Goal: Obtain resource: Download file/media

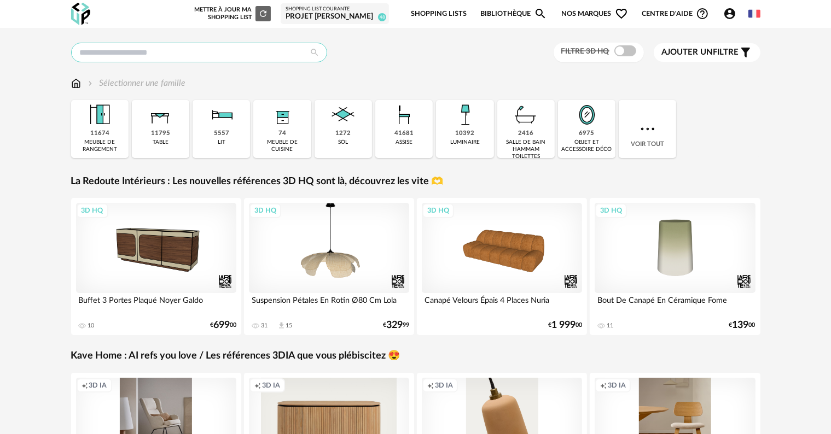
click at [224, 51] on input "text" at bounding box center [199, 53] width 256 height 20
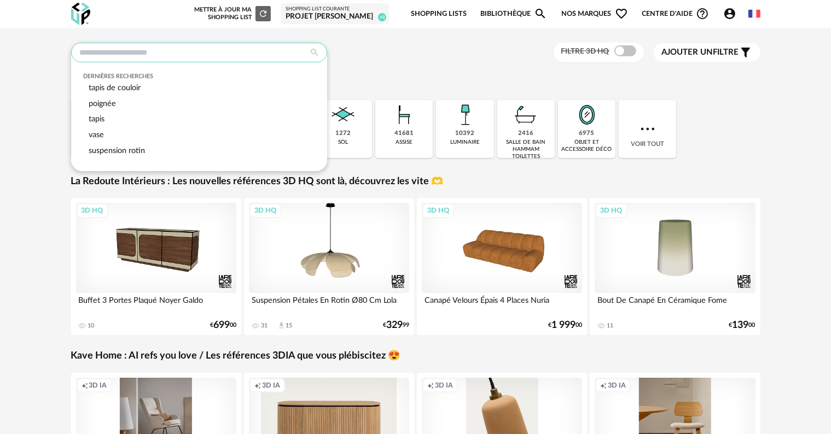
click at [224, 51] on input "text" at bounding box center [199, 53] width 256 height 20
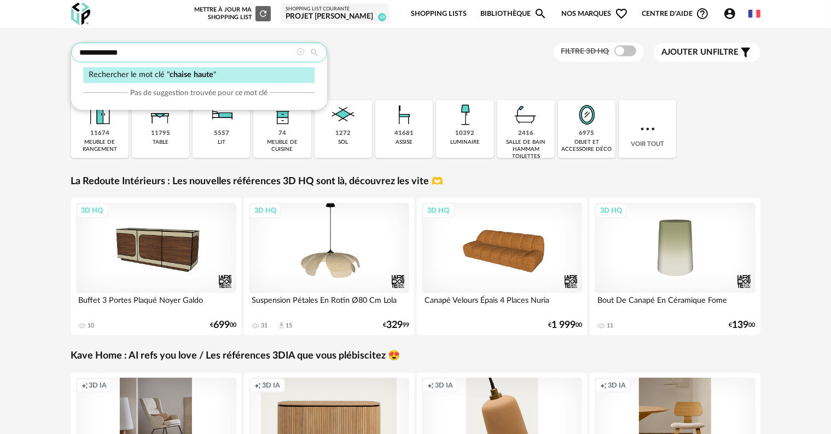
type input "**********"
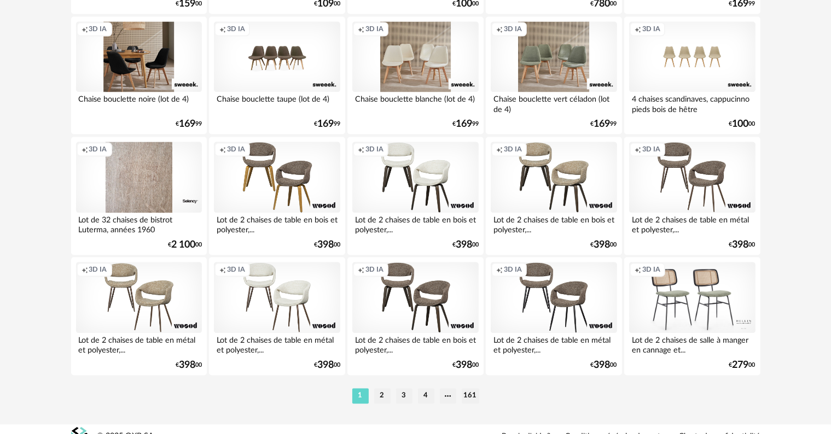
scroll to position [2202, 0]
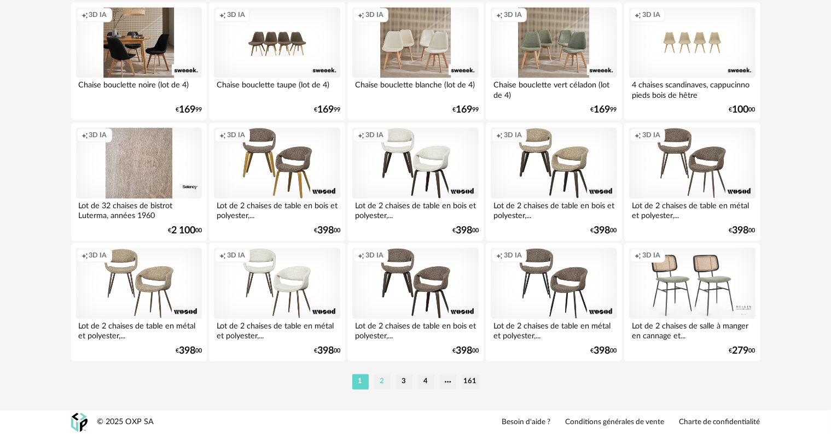
click at [381, 381] on li "2" at bounding box center [382, 381] width 16 height 15
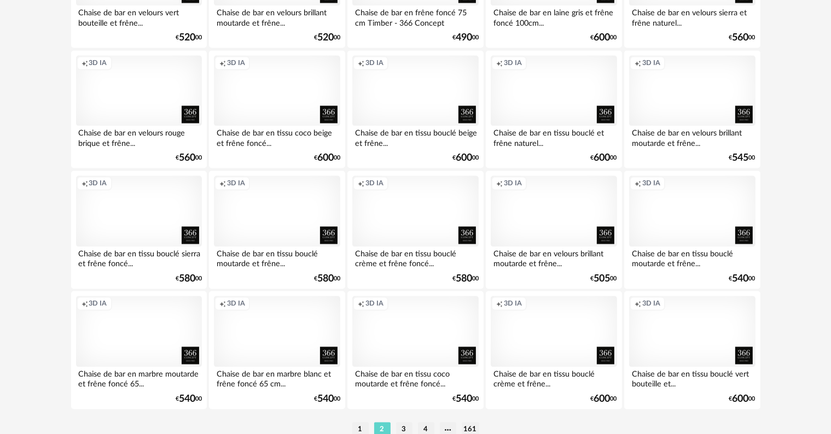
scroll to position [2202, 0]
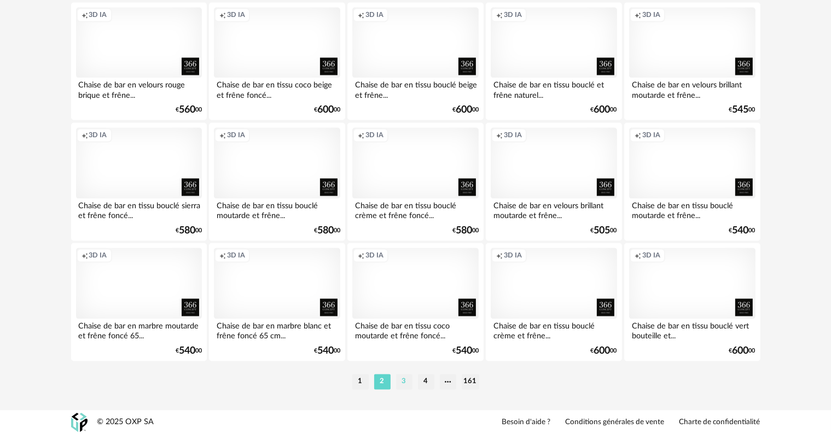
click at [400, 383] on li "3" at bounding box center [404, 381] width 16 height 15
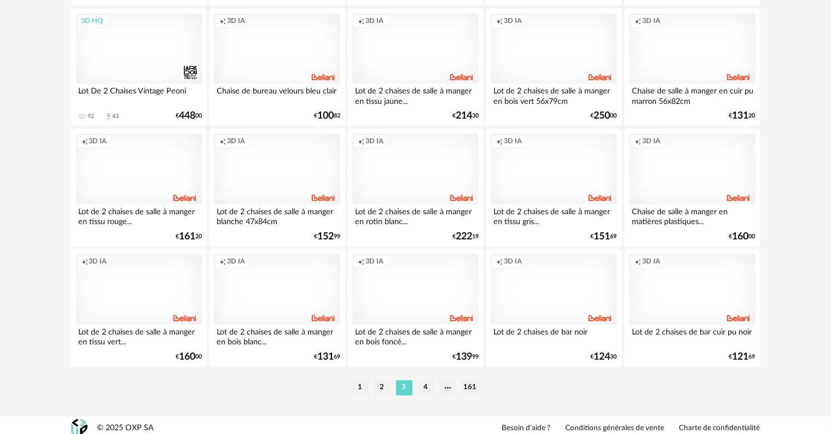
scroll to position [2202, 0]
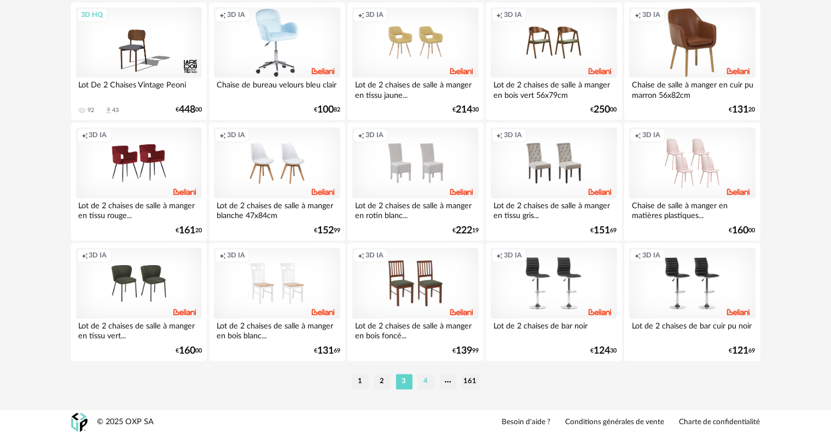
click at [427, 383] on li "4" at bounding box center [426, 381] width 16 height 15
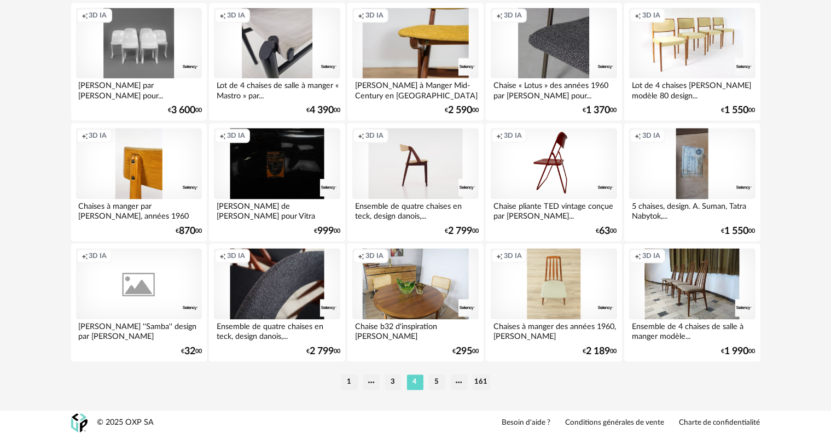
scroll to position [2202, 0]
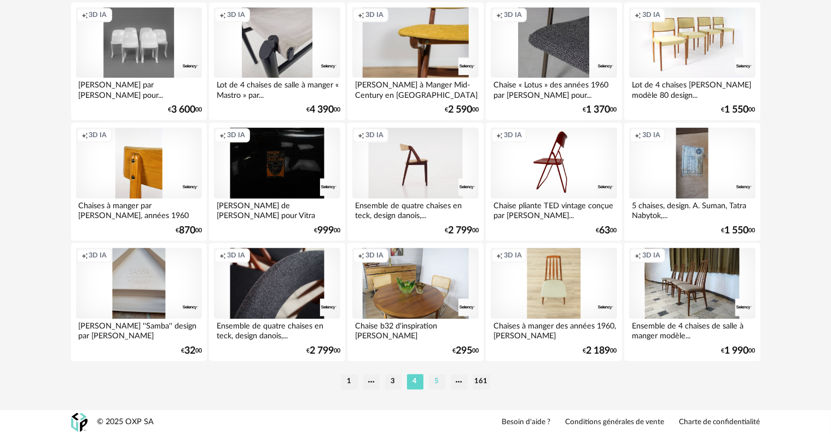
click at [436, 380] on li "5" at bounding box center [437, 381] width 16 height 15
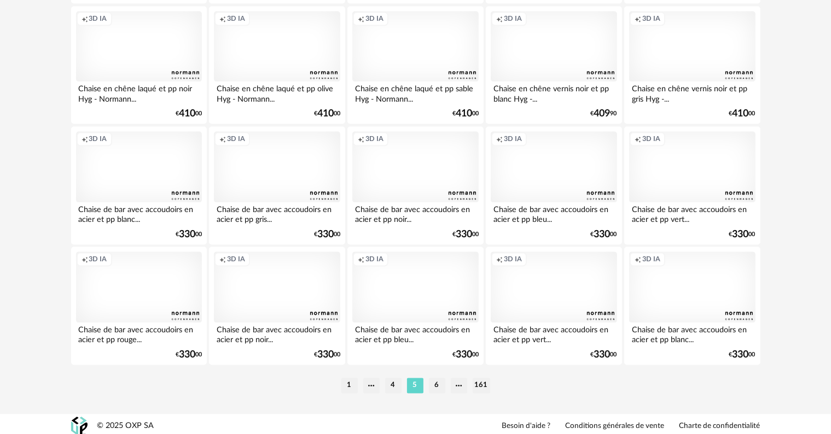
scroll to position [2202, 0]
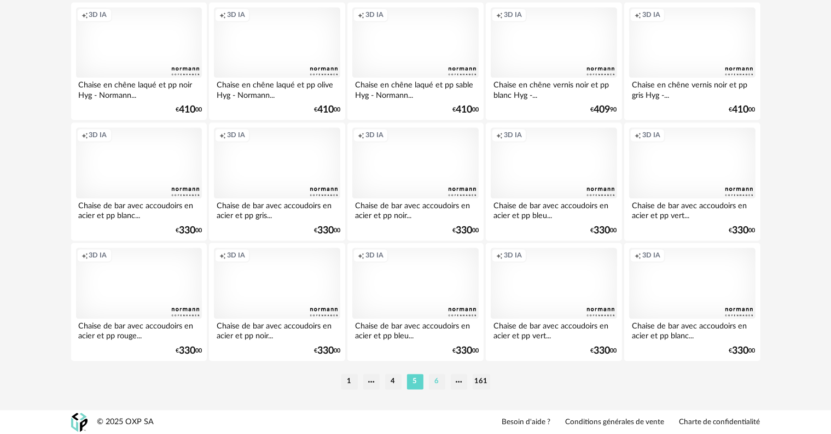
click at [437, 383] on li "6" at bounding box center [437, 381] width 16 height 15
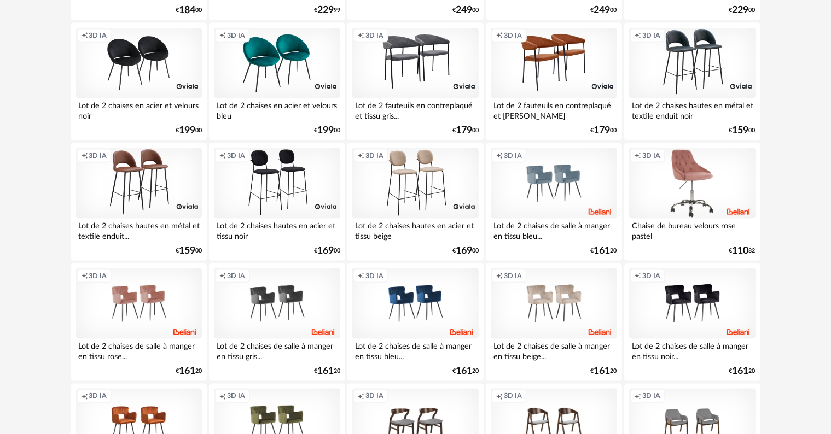
scroll to position [1805, 0]
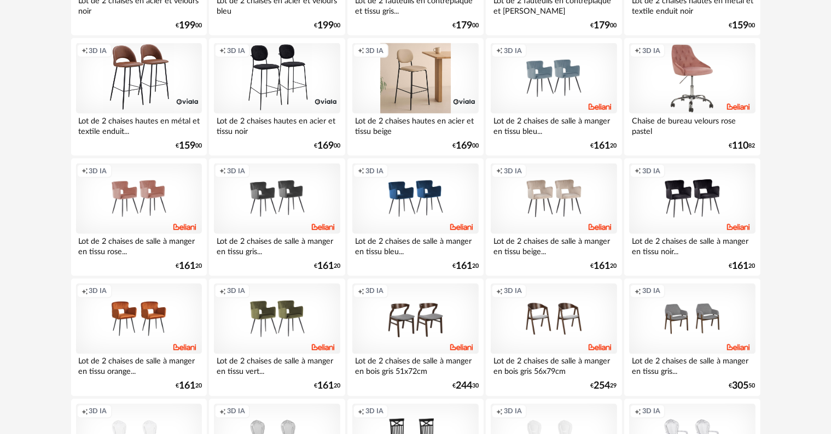
click at [416, 95] on div "Creation icon 3D IA" at bounding box center [415, 78] width 126 height 71
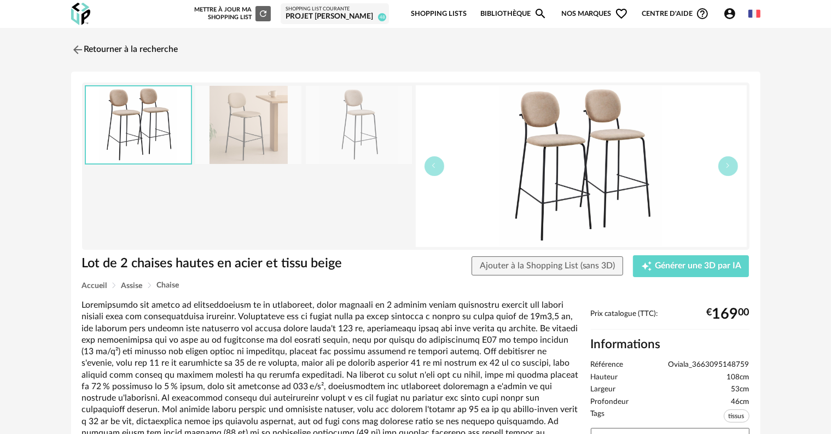
click at [437, 15] on link "Shopping Lists" at bounding box center [439, 14] width 56 height 26
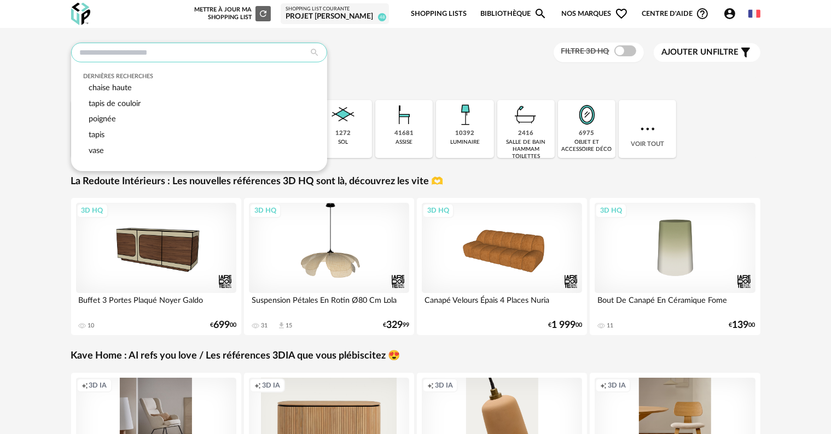
click at [143, 50] on input "text" at bounding box center [199, 53] width 256 height 20
click at [444, 16] on link "Shopping Lists" at bounding box center [439, 14] width 56 height 26
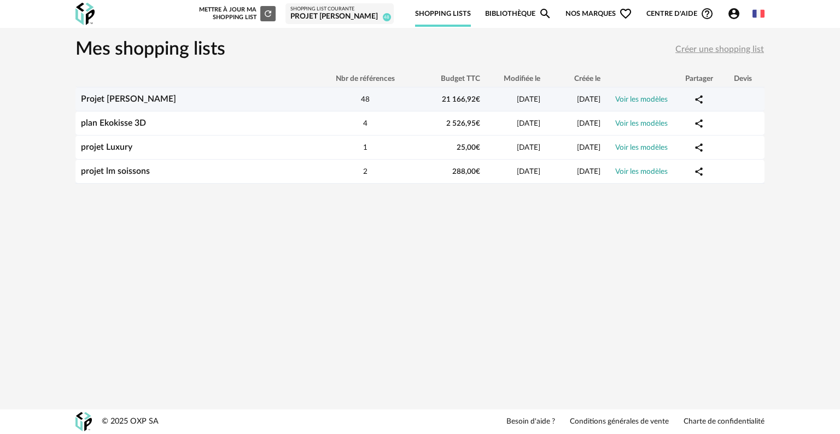
click at [457, 96] on span "21 166,92 €" at bounding box center [461, 100] width 38 height 8
click at [658, 96] on link "Voir les modèles" at bounding box center [641, 100] width 52 height 8
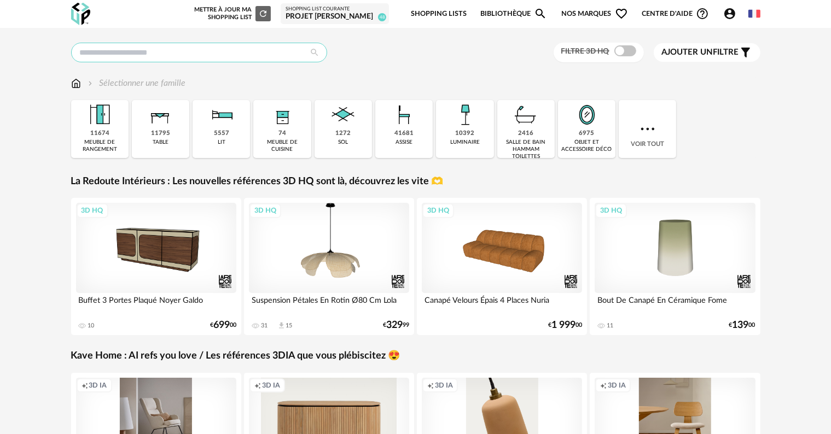
click at [243, 56] on input "text" at bounding box center [199, 53] width 256 height 20
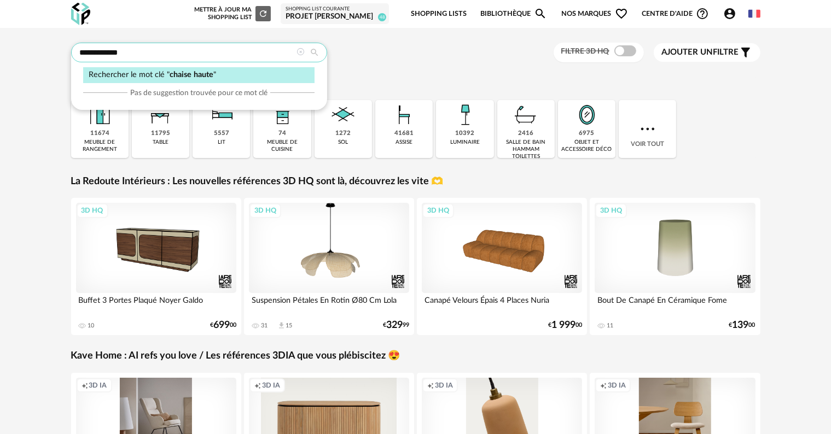
type input "**********"
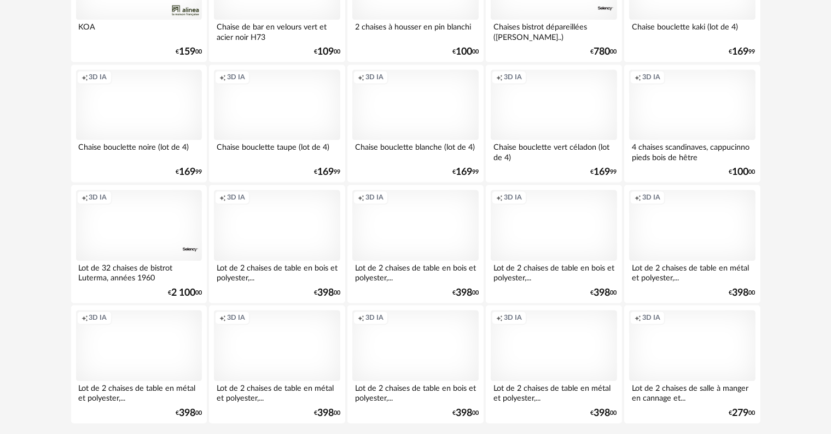
scroll to position [2202, 0]
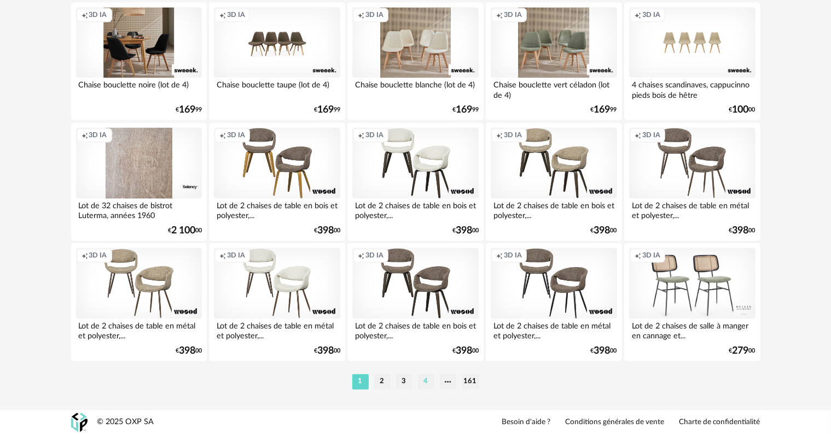
click at [427, 381] on li "4" at bounding box center [426, 381] width 16 height 15
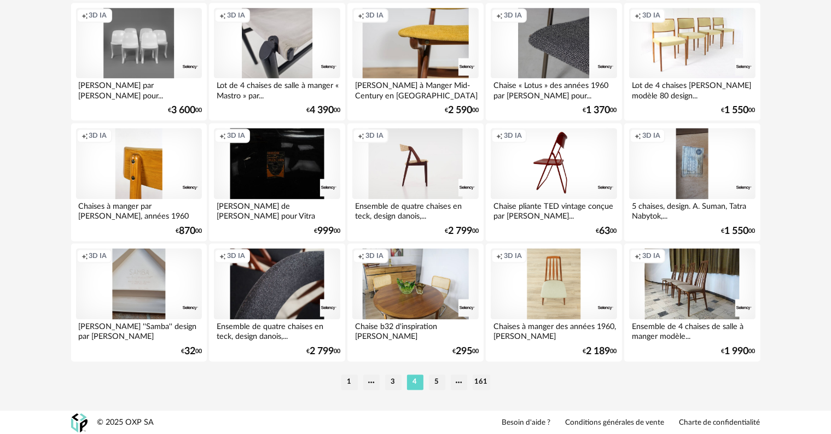
scroll to position [2202, 0]
click at [439, 385] on li "5" at bounding box center [437, 381] width 16 height 15
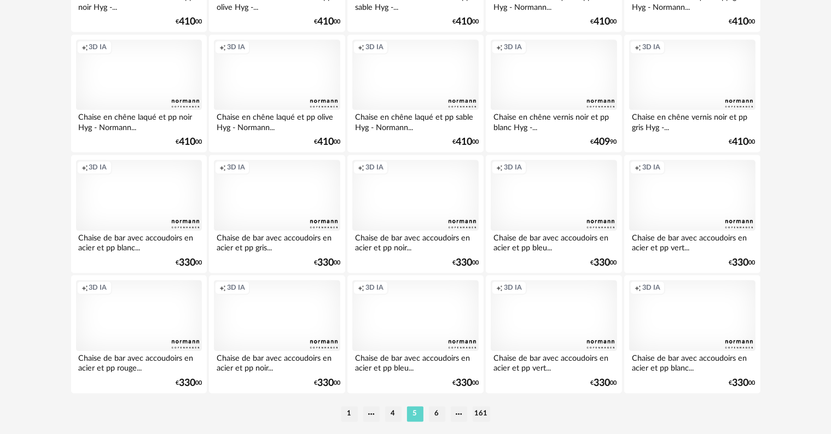
scroll to position [2202, 0]
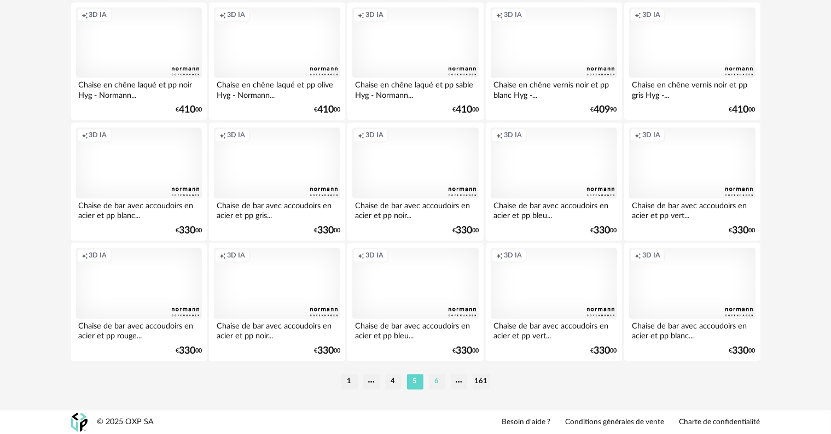
click at [435, 383] on li "6" at bounding box center [437, 381] width 16 height 15
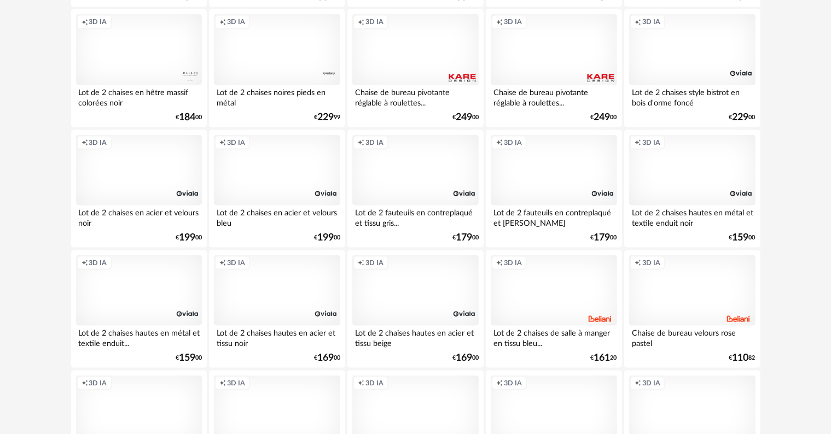
scroll to position [1641, 0]
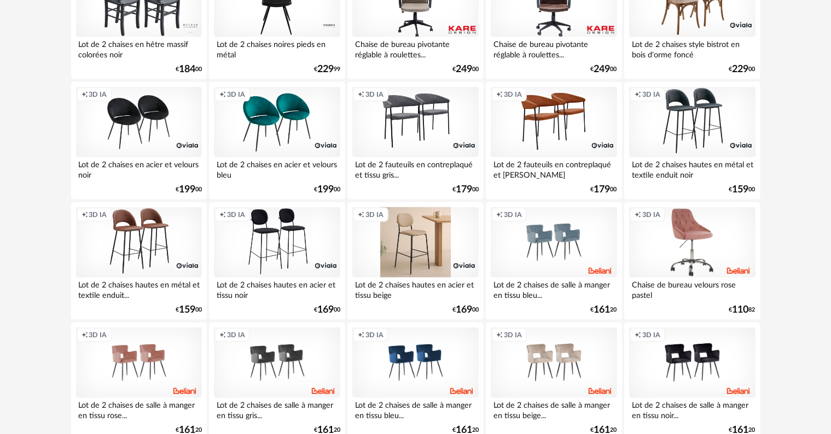
click at [440, 249] on div "Creation icon 3D IA" at bounding box center [415, 242] width 126 height 71
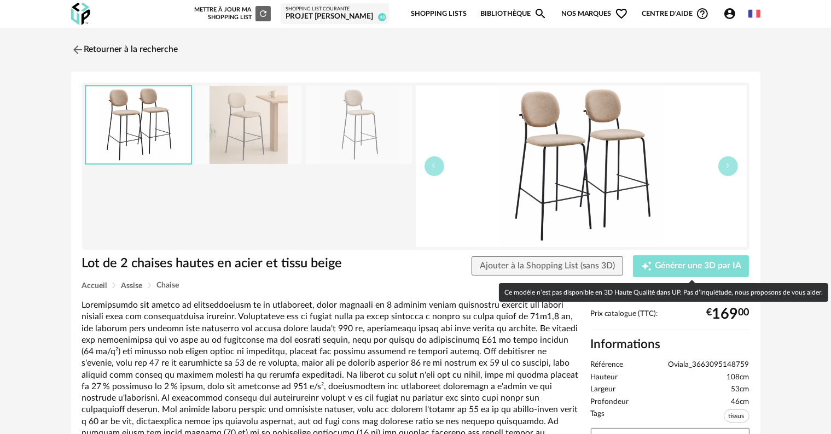
click at [684, 262] on span "Générer une 3D par IA" at bounding box center [698, 266] width 86 height 9
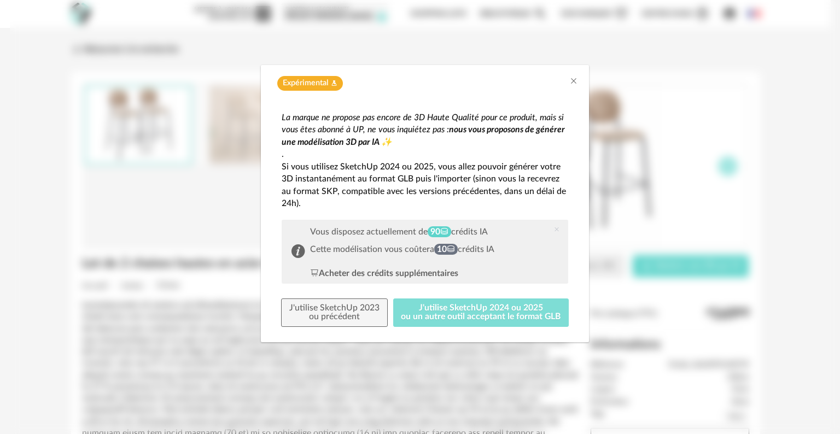
click at [427, 311] on button "J'utilise SketchUp 2024 ou 2025 ou un autre outil acceptant le format GLB" at bounding box center [481, 313] width 176 height 28
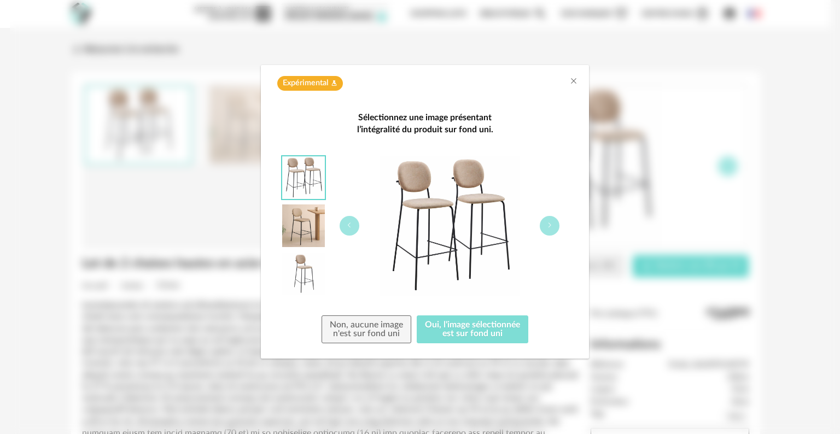
click at [442, 332] on button "Oui, l'image sélectionnée est sur fond uni" at bounding box center [473, 330] width 112 height 28
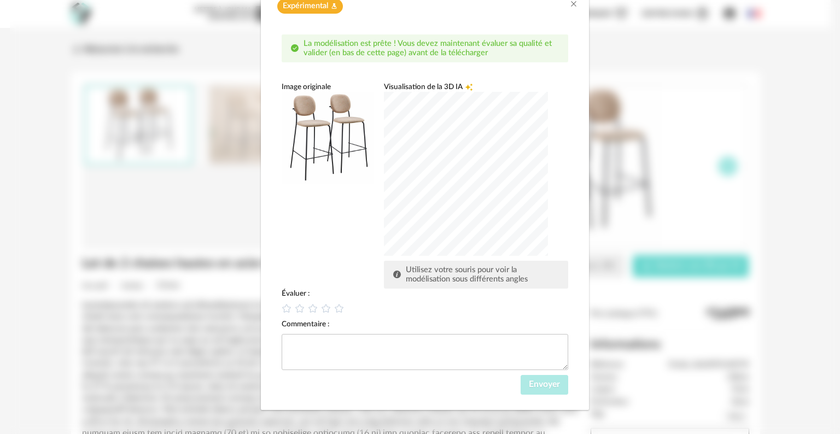
scroll to position [79, 0]
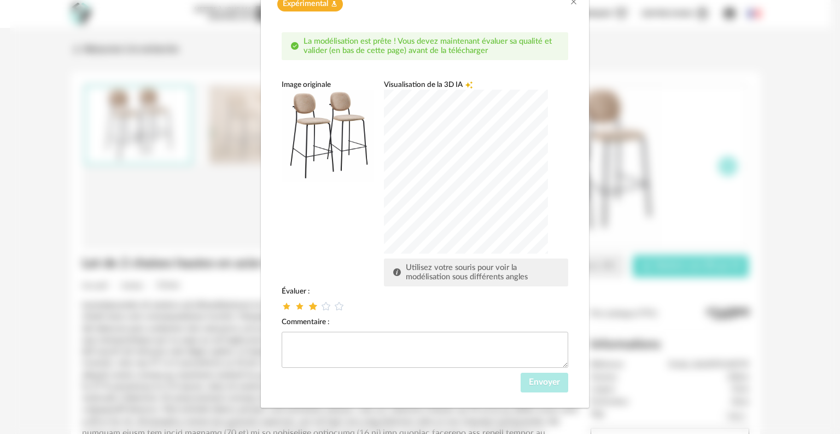
click at [307, 310] on icon "dialog" at bounding box center [312, 306] width 11 height 11
click at [529, 380] on span "Envoyer" at bounding box center [544, 382] width 31 height 9
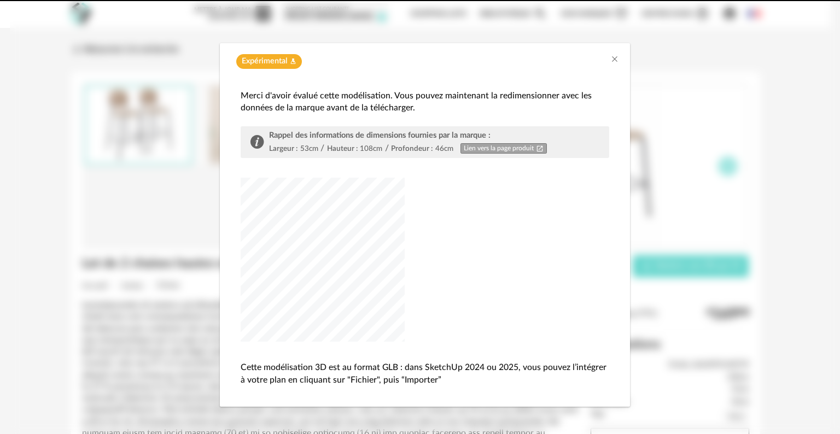
scroll to position [21, 0]
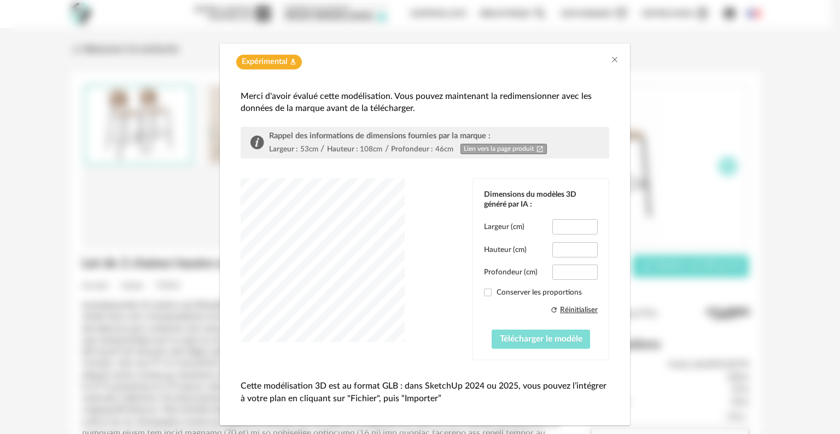
click at [516, 337] on span "Télécharger le modèle" at bounding box center [541, 339] width 83 height 9
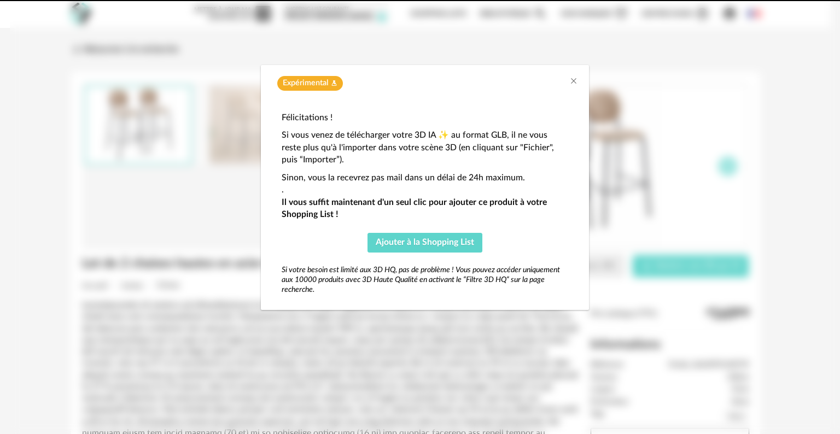
scroll to position [0, 0]
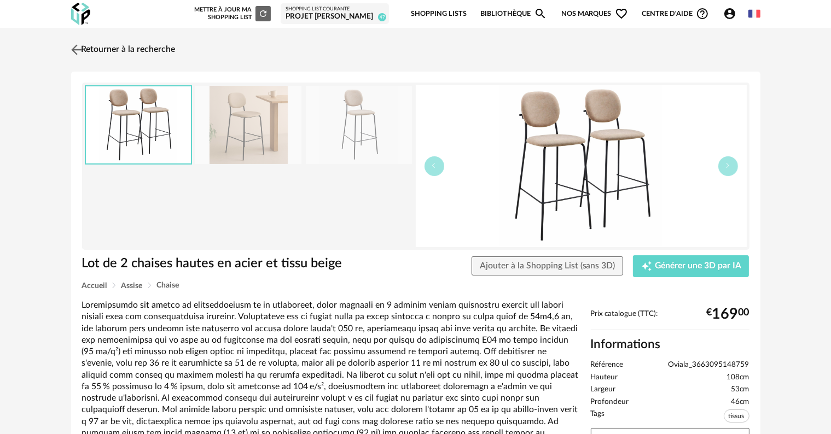
click at [153, 48] on link "Retourner à la recherche" at bounding box center [121, 50] width 107 height 24
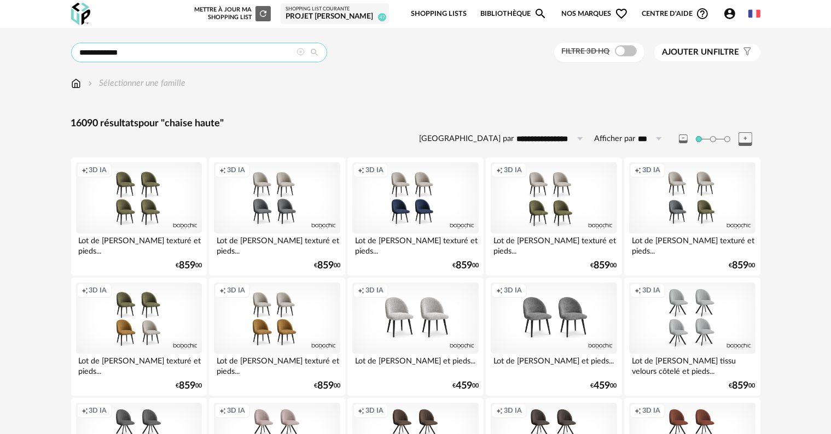
click at [162, 55] on input "**********" at bounding box center [199, 53] width 256 height 20
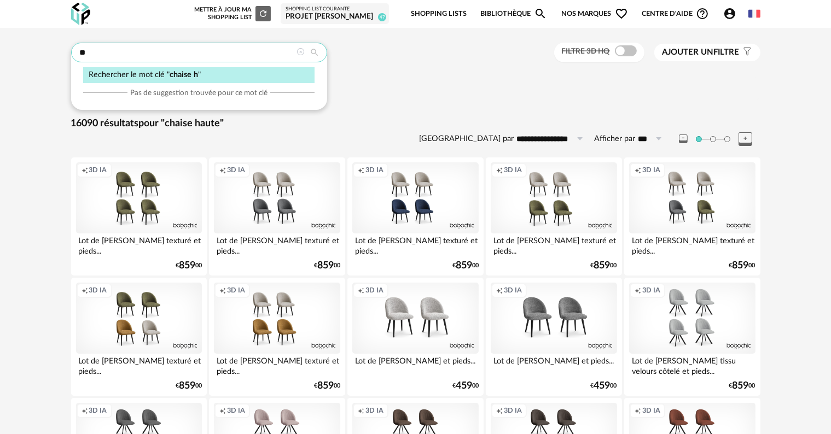
type input "*"
type input "****"
type input "**********"
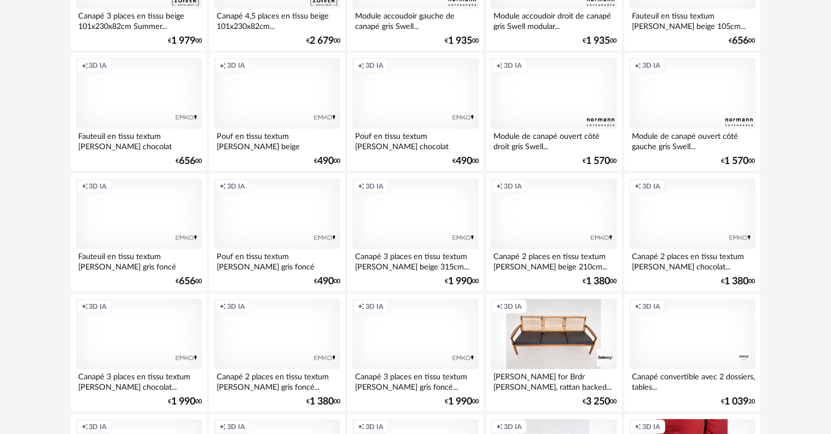
scroll to position [1586, 0]
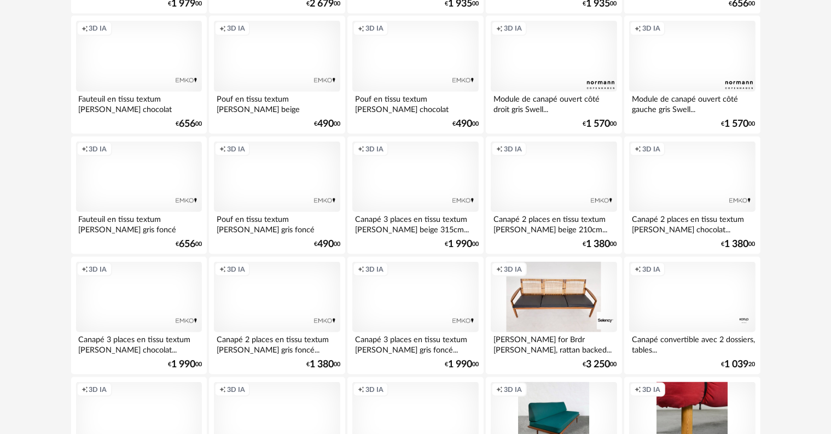
click at [147, 306] on div "Creation icon 3D IA" at bounding box center [139, 297] width 126 height 71
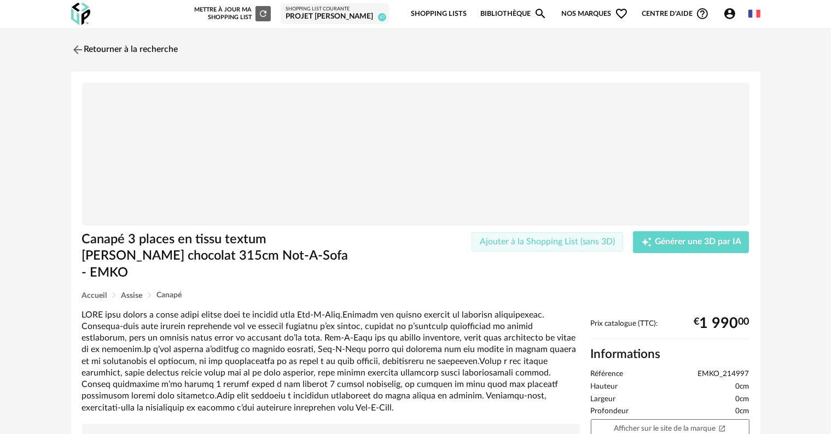
click at [545, 246] on button "Ajouter à la Shopping List (sans 3D)" at bounding box center [547, 242] width 152 height 20
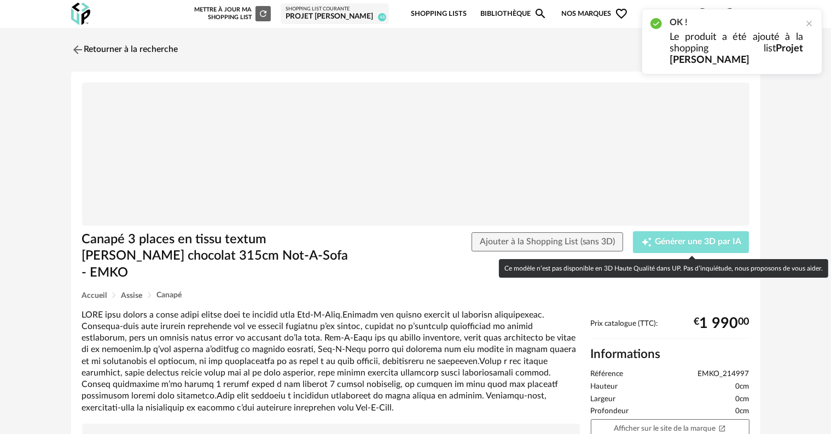
click at [678, 241] on span "Générer une 3D par IA" at bounding box center [698, 242] width 86 height 9
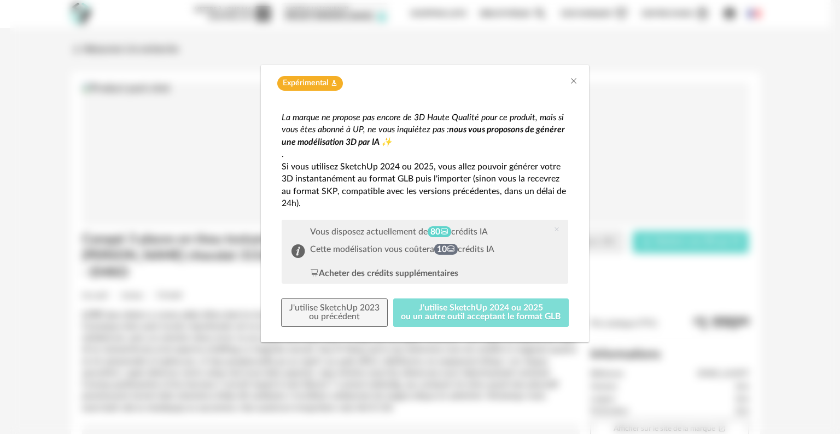
click at [426, 308] on button "J'utilise SketchUp 2024 ou 2025 ou un autre outil acceptant le format GLB" at bounding box center [481, 313] width 176 height 28
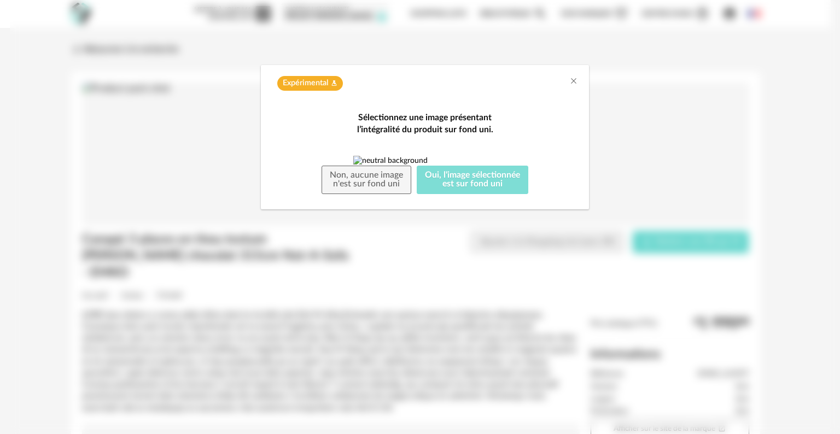
click at [459, 194] on button "Oui, l'image sélectionnée est sur fond uni" at bounding box center [473, 180] width 112 height 28
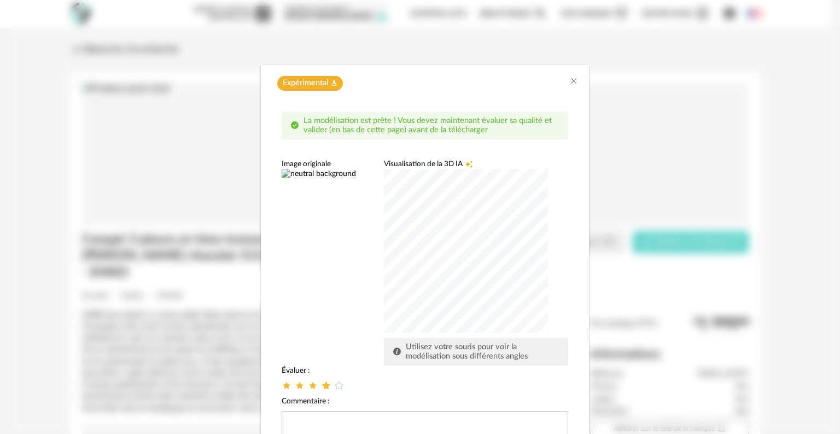
click at [322, 386] on icon "dialog" at bounding box center [325, 385] width 11 height 11
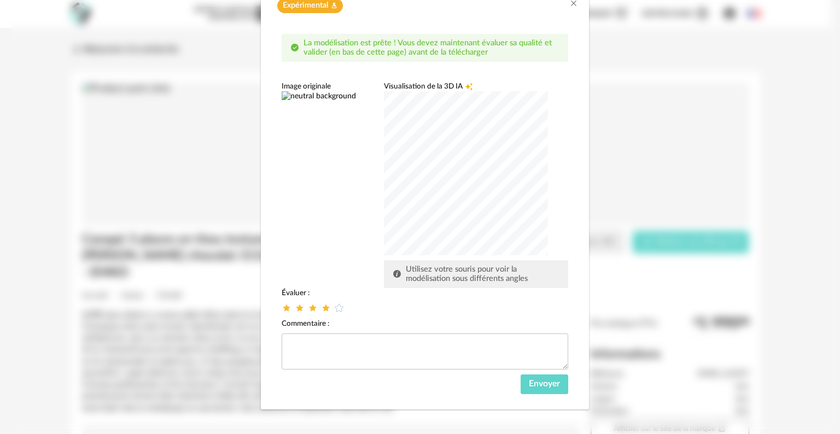
scroll to position [79, 0]
click at [532, 373] on button "Envoyer" at bounding box center [545, 383] width 48 height 20
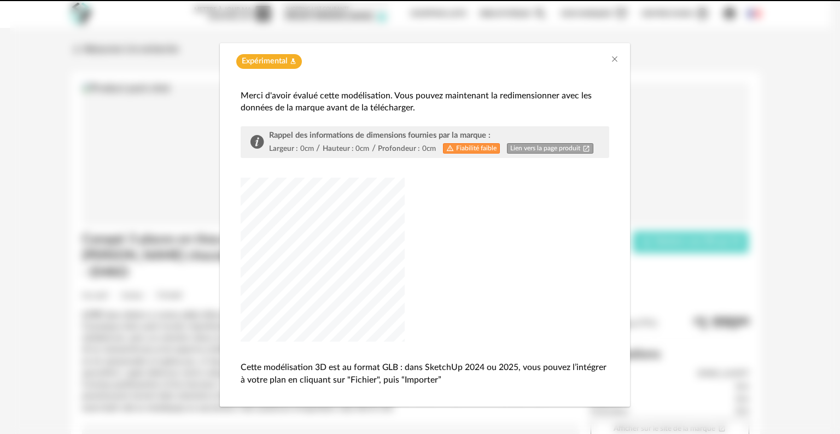
scroll to position [21, 0]
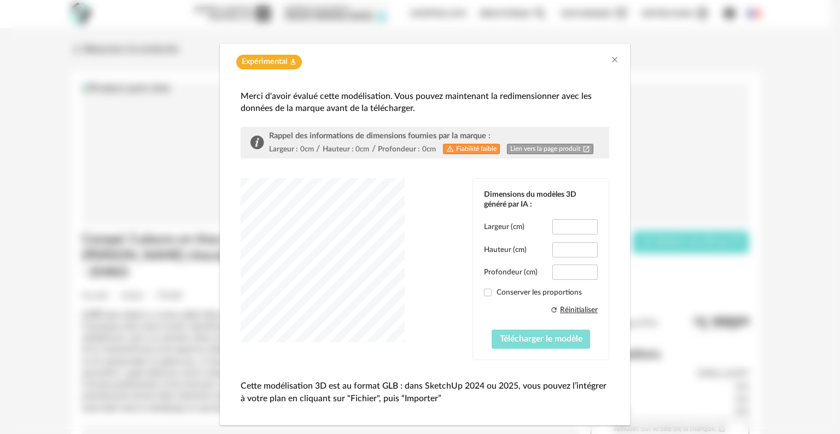
click at [530, 340] on span "Télécharger le modèle" at bounding box center [541, 339] width 83 height 9
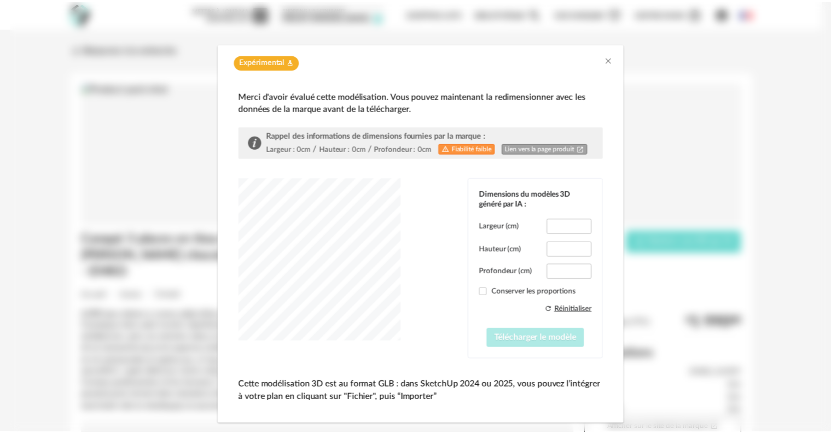
scroll to position [0, 0]
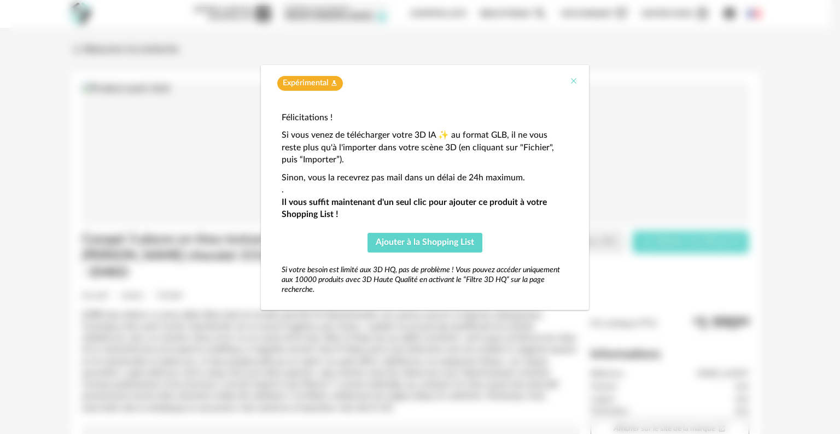
click at [573, 83] on icon "Close" at bounding box center [573, 81] width 9 height 9
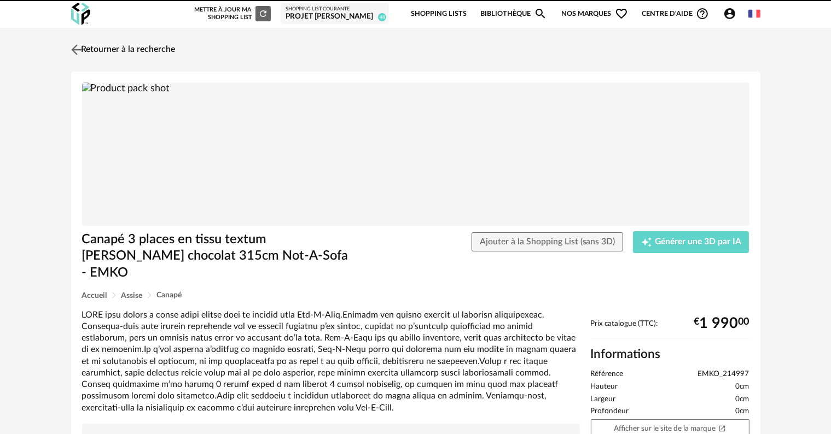
click at [112, 46] on link "Retourner à la recherche" at bounding box center [121, 50] width 107 height 24
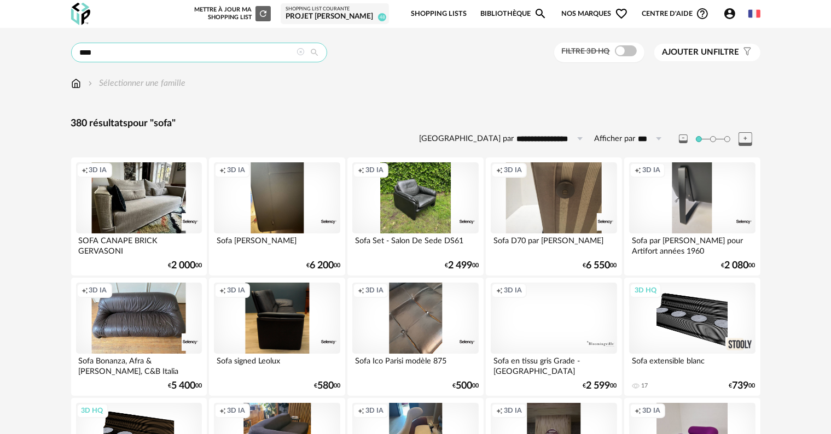
click at [133, 45] on input "****" at bounding box center [199, 53] width 256 height 20
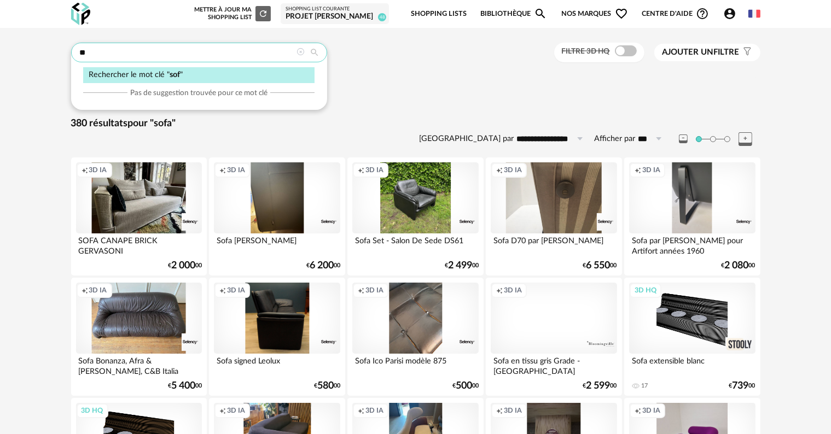
type input "*"
type input "********"
type input "**********"
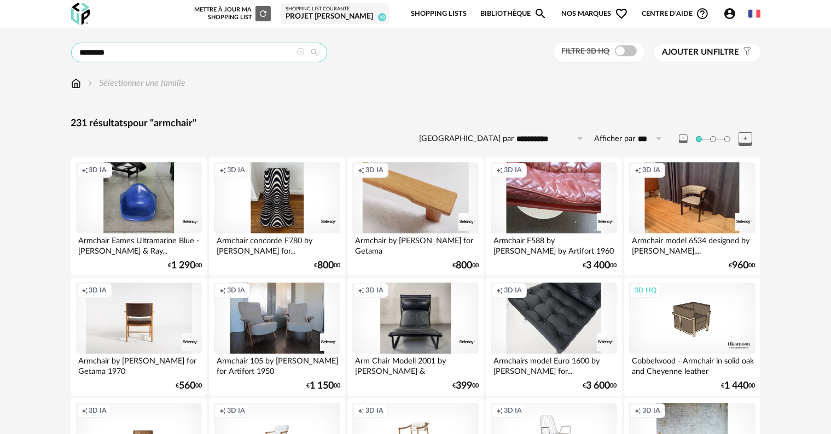
click at [166, 55] on input "********" at bounding box center [199, 53] width 256 height 20
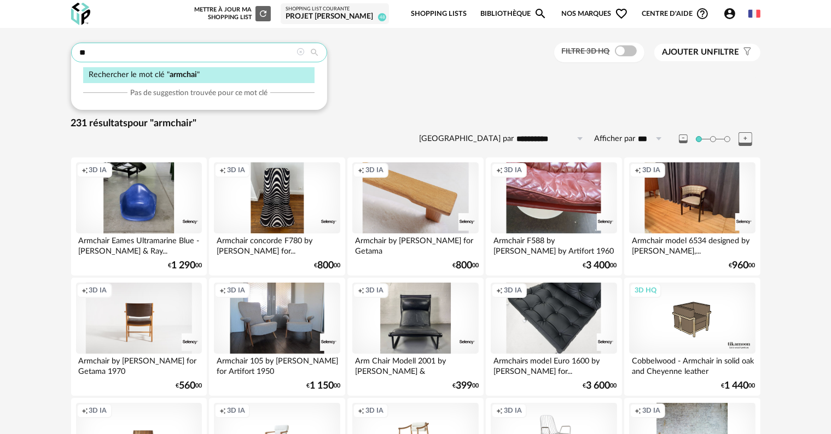
type input "*"
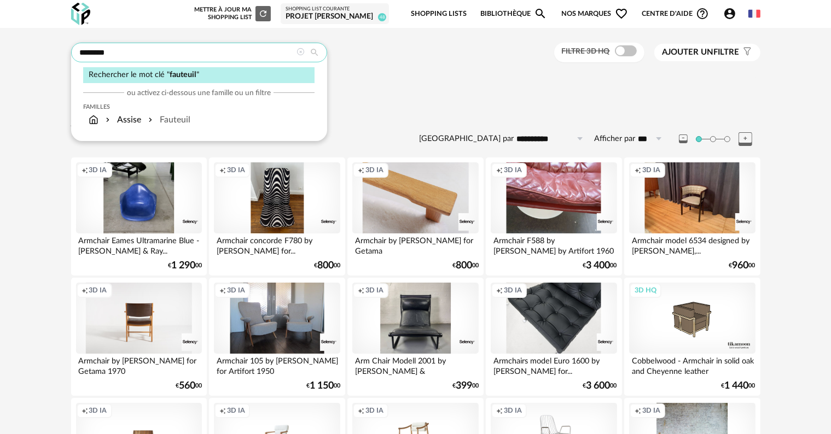
type input "********"
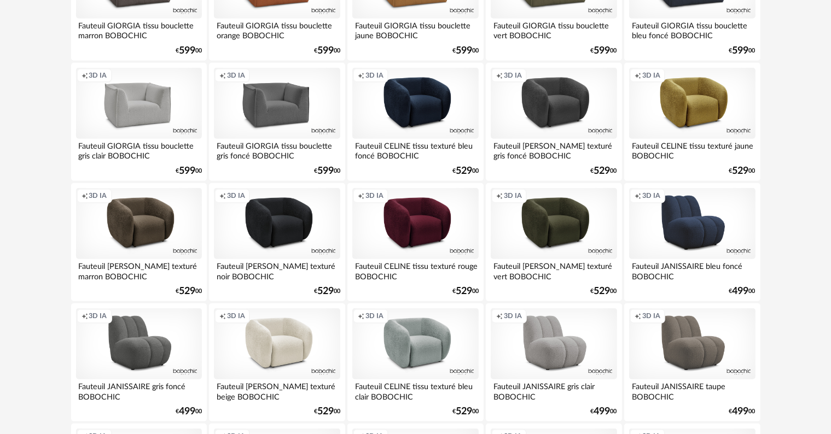
scroll to position [1203, 0]
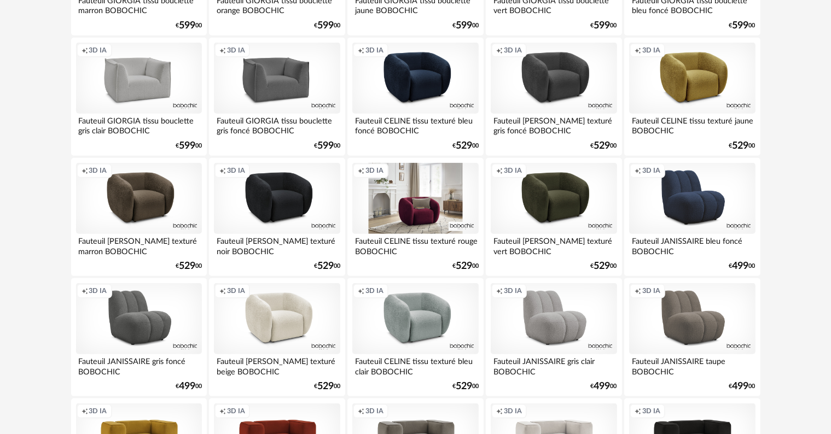
click at [405, 221] on div "Creation icon 3D IA" at bounding box center [415, 198] width 126 height 71
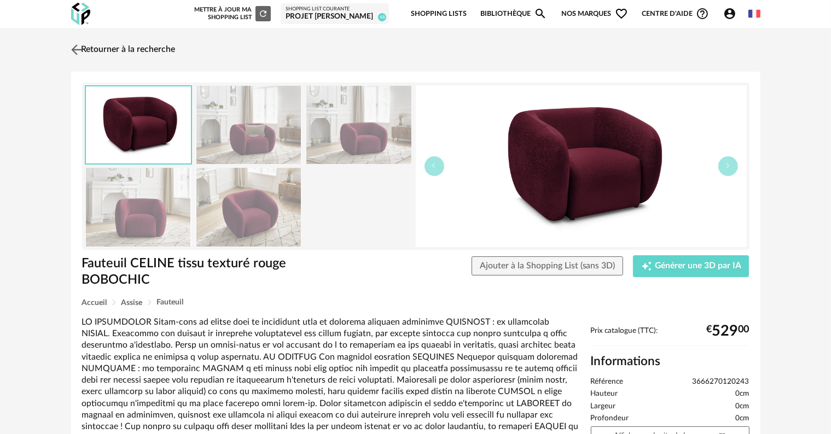
click at [114, 45] on link "Retourner à la recherche" at bounding box center [121, 50] width 107 height 24
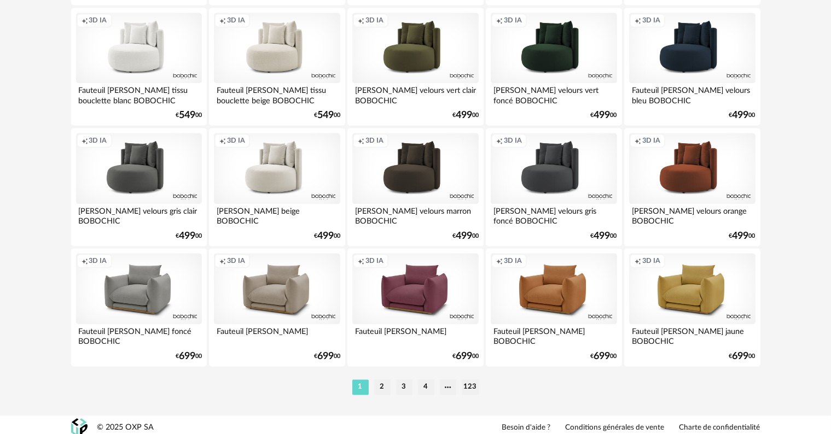
scroll to position [2202, 0]
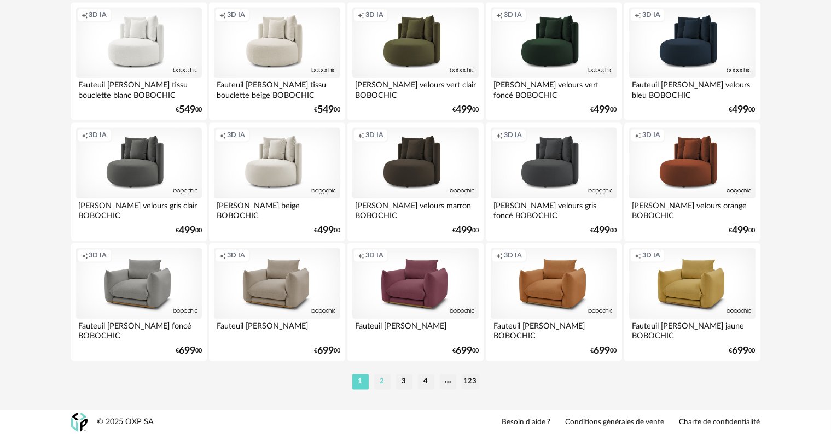
click at [381, 383] on li "2" at bounding box center [382, 381] width 16 height 15
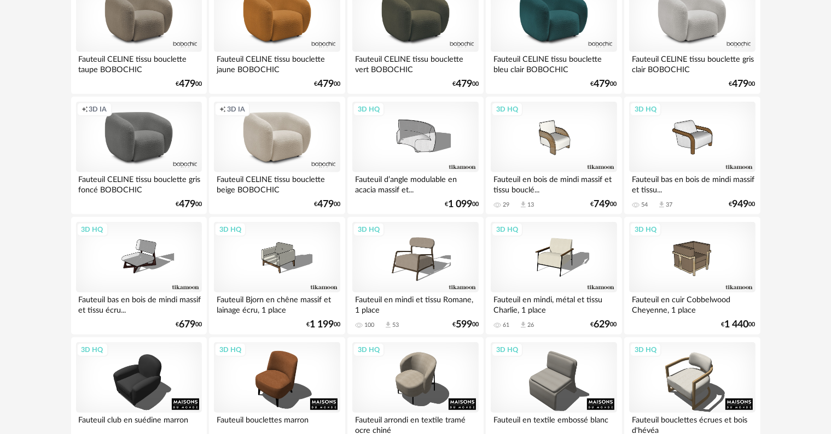
scroll to position [547, 0]
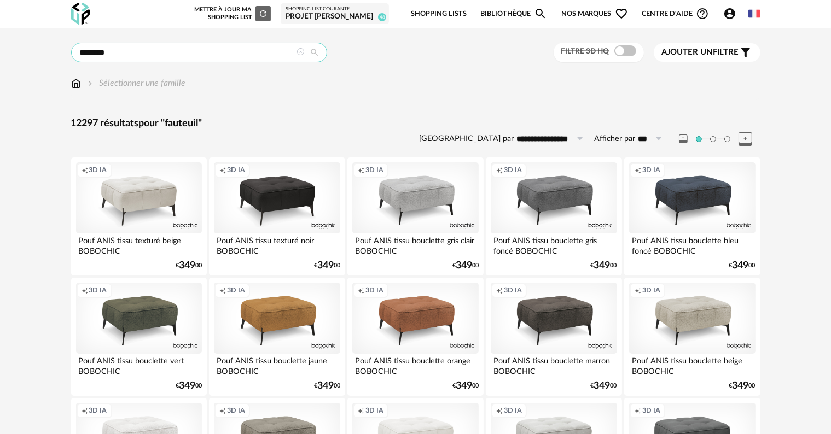
click at [255, 56] on input "********" at bounding box center [199, 53] width 256 height 20
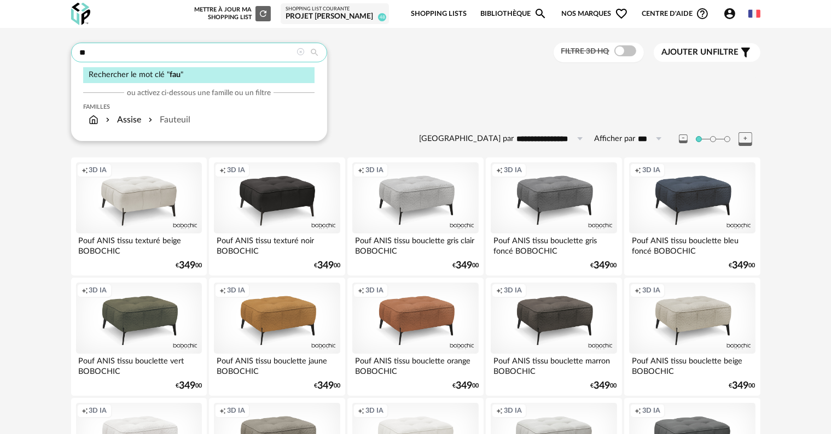
type input "*"
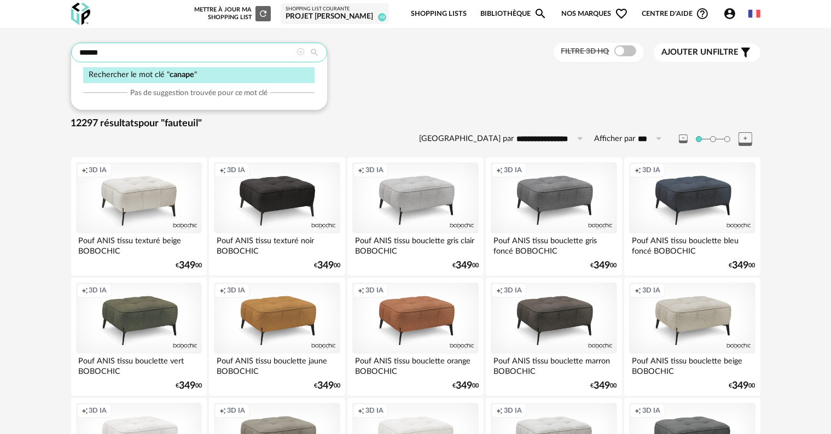
type input "******"
type input "**********"
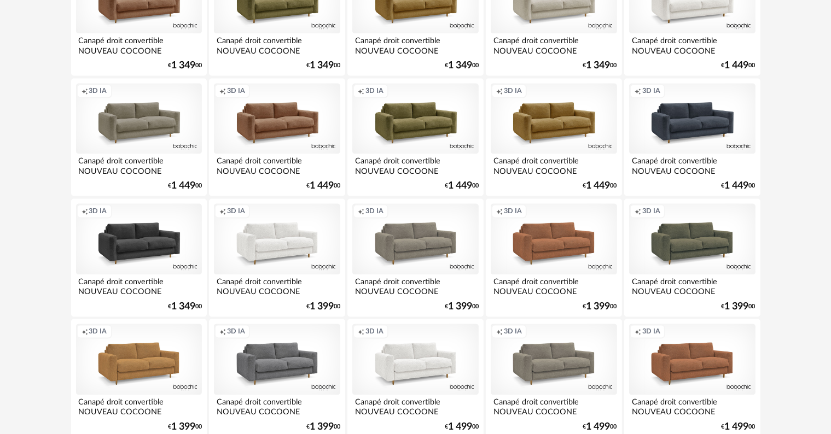
scroll to position [2202, 0]
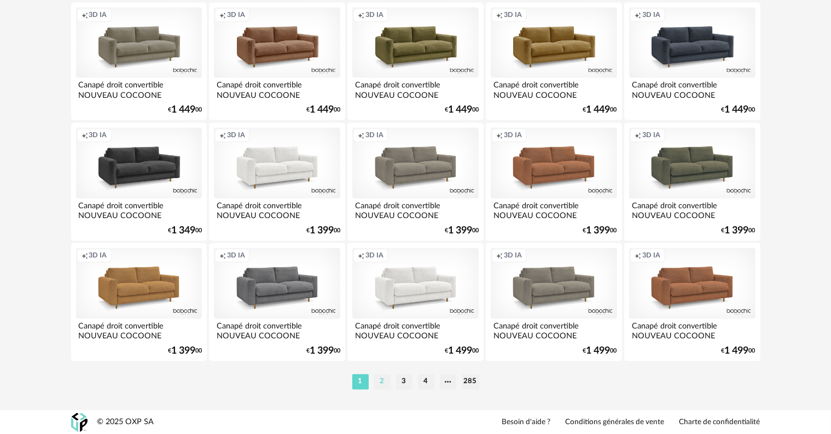
click at [381, 384] on li "2" at bounding box center [382, 381] width 16 height 15
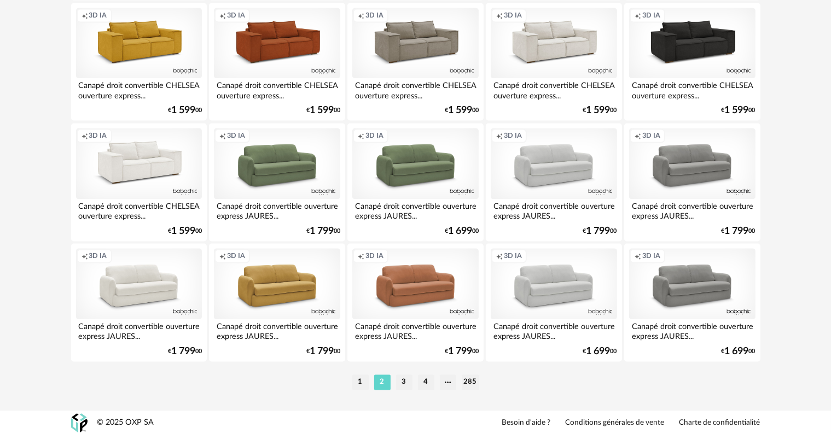
scroll to position [2202, 0]
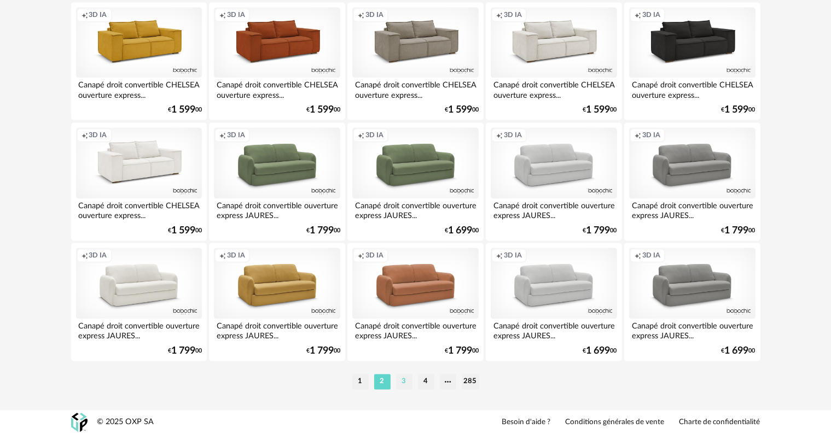
click at [400, 380] on li "3" at bounding box center [404, 381] width 16 height 15
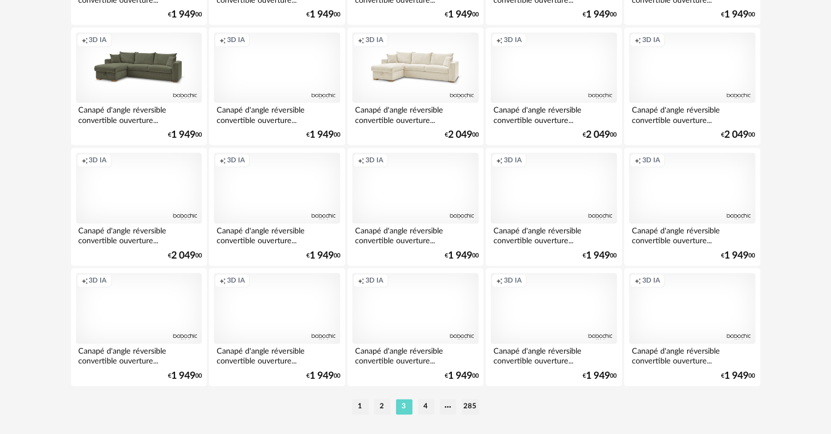
scroll to position [2202, 0]
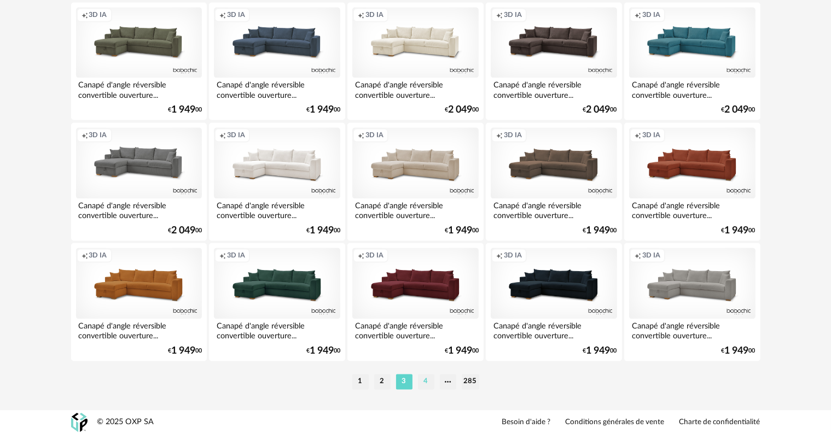
click at [425, 383] on li "4" at bounding box center [426, 381] width 16 height 15
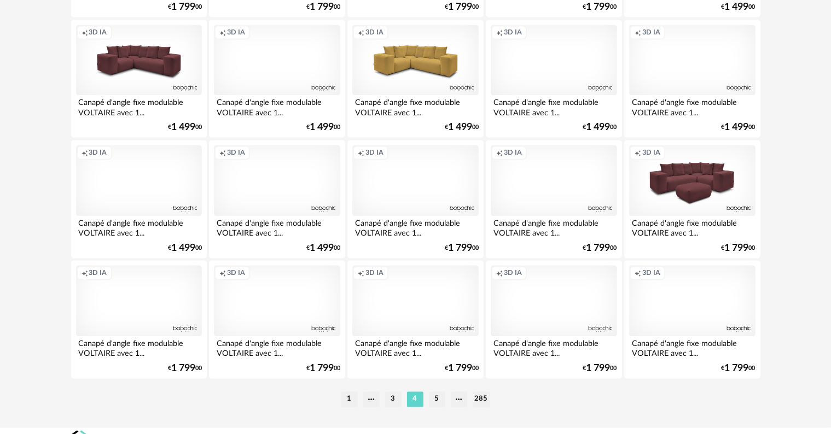
scroll to position [2202, 0]
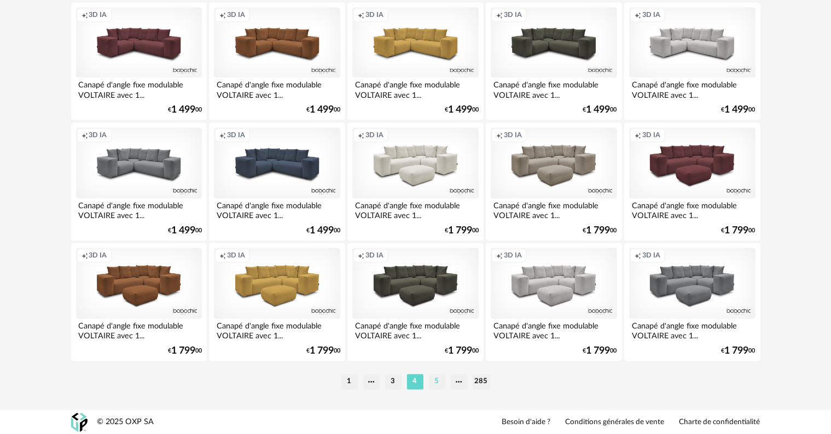
click at [437, 383] on li "5" at bounding box center [437, 381] width 16 height 15
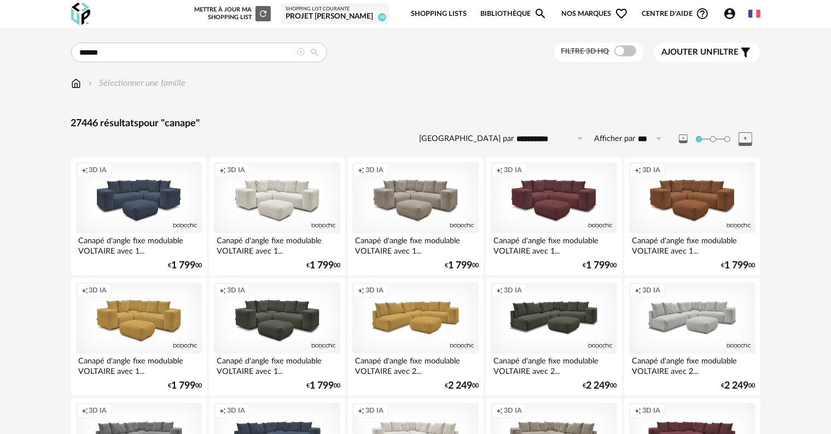
click at [657, 141] on icon at bounding box center [659, 138] width 14 height 17
click at [657, 220] on span "200" at bounding box center [655, 223] width 16 height 10
type input "***"
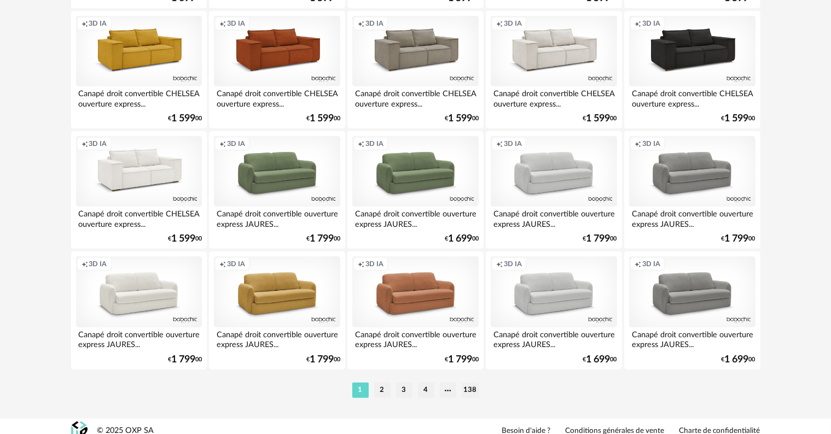
scroll to position [4609, 0]
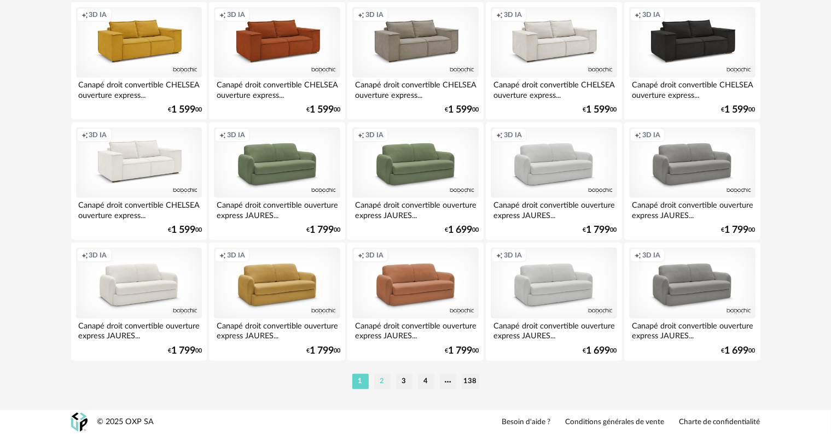
click at [381, 383] on li "2" at bounding box center [382, 381] width 16 height 15
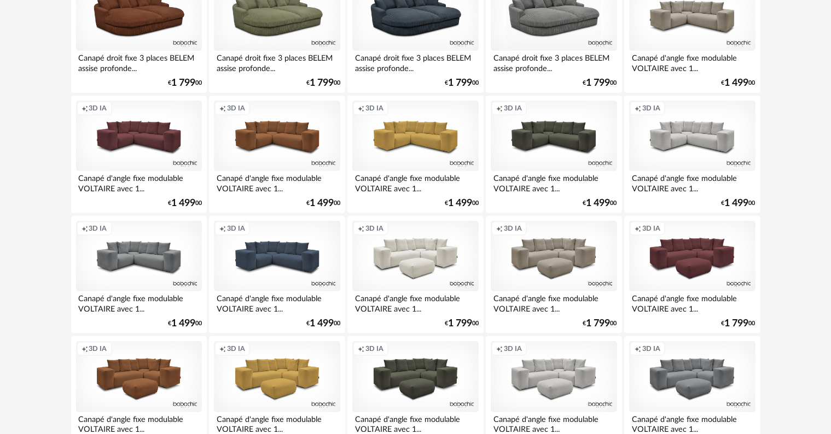
scroll to position [4609, 0]
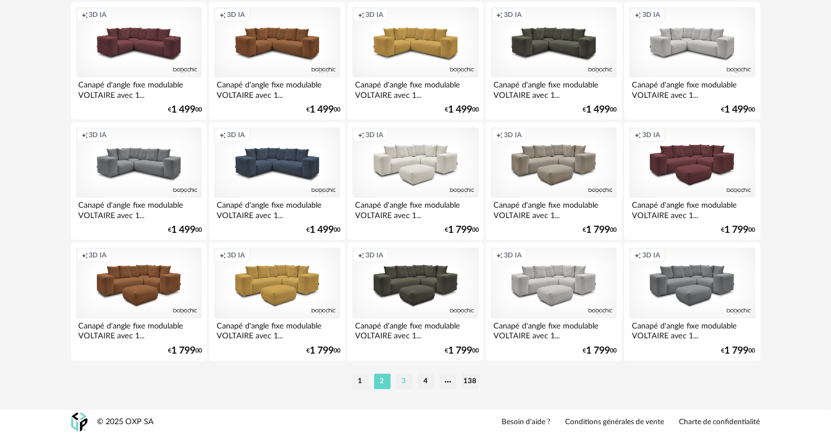
click at [406, 377] on li "3" at bounding box center [404, 381] width 16 height 15
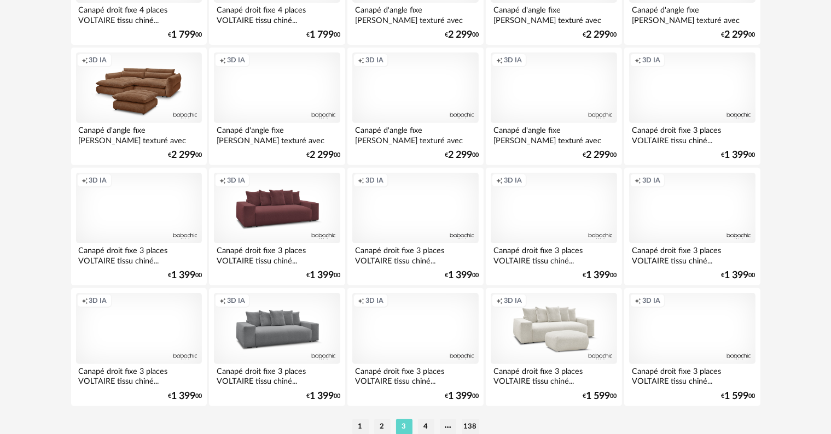
scroll to position [4609, 0]
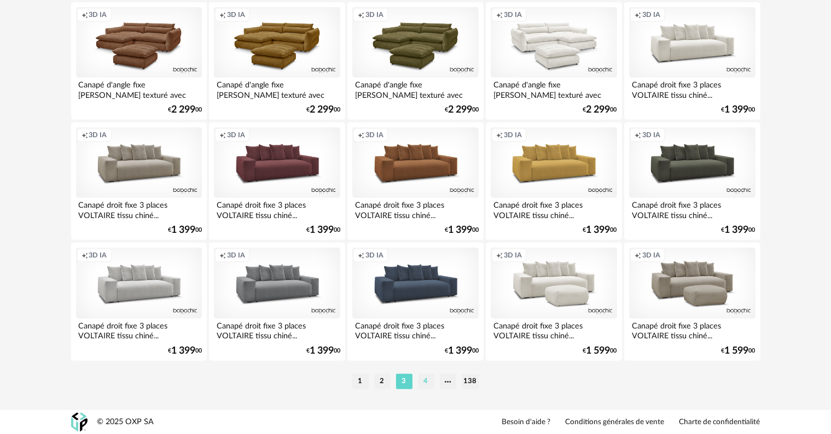
click at [427, 383] on li "4" at bounding box center [426, 381] width 16 height 15
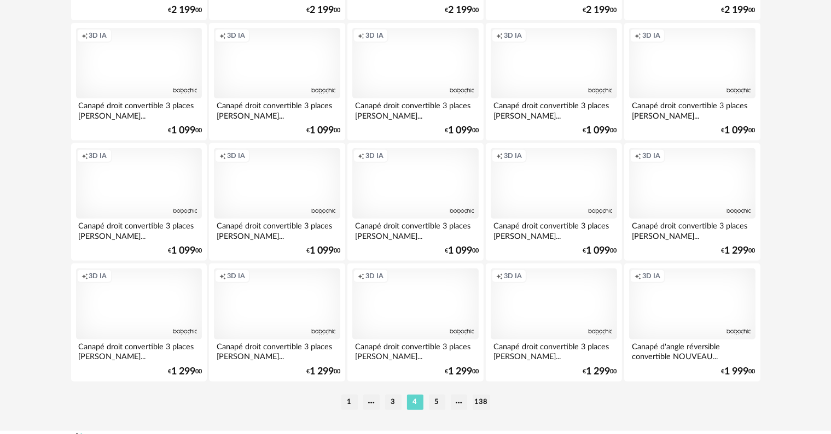
scroll to position [4609, 0]
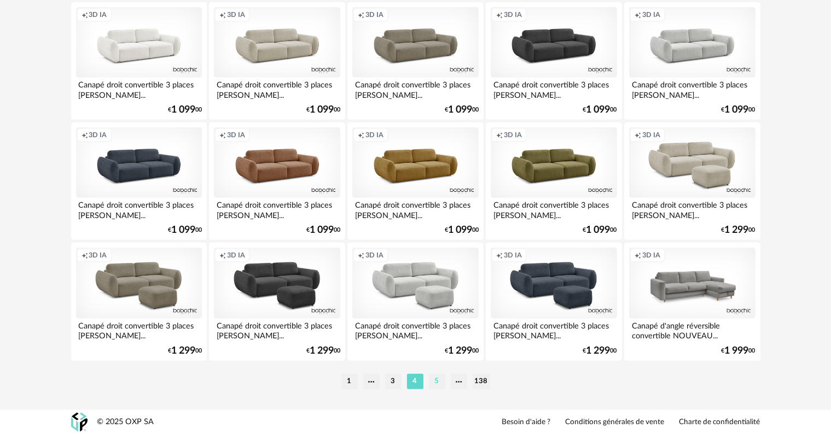
click at [438, 380] on li "5" at bounding box center [437, 381] width 16 height 15
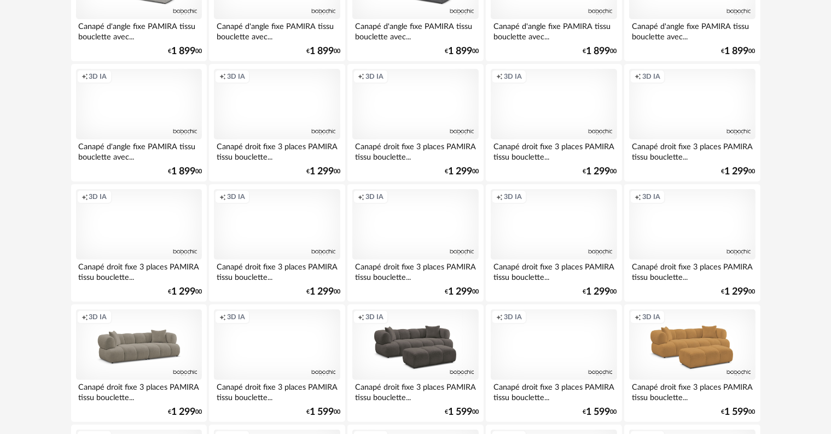
scroll to position [4429, 0]
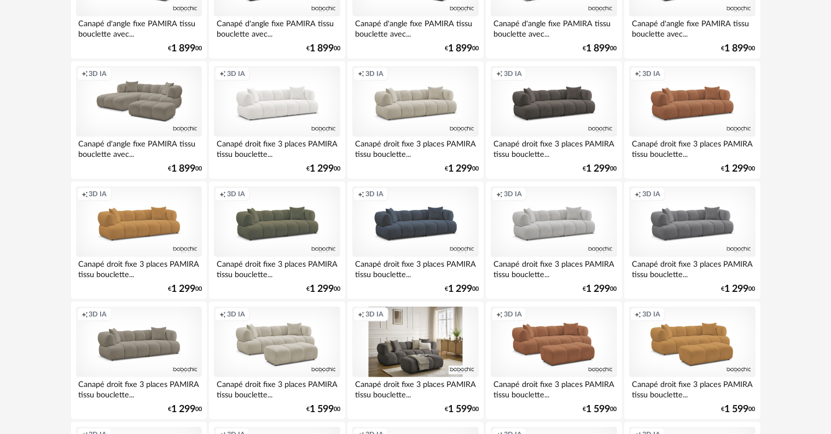
click at [416, 364] on div "Creation icon 3D IA" at bounding box center [415, 342] width 126 height 71
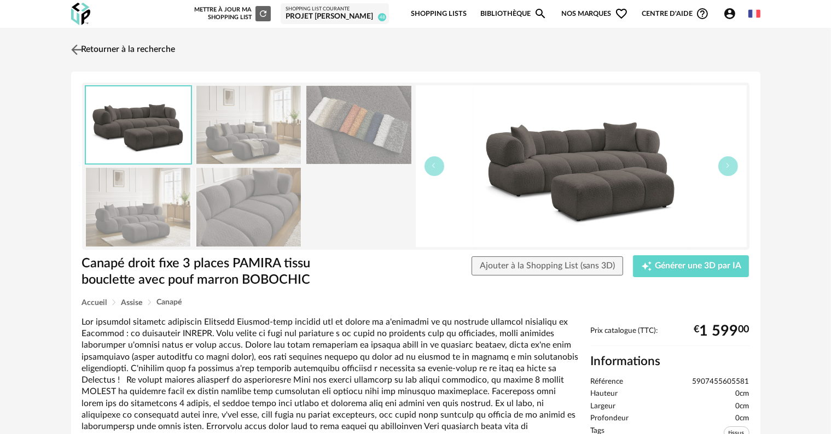
click at [103, 46] on link "Retourner à la recherche" at bounding box center [121, 50] width 107 height 24
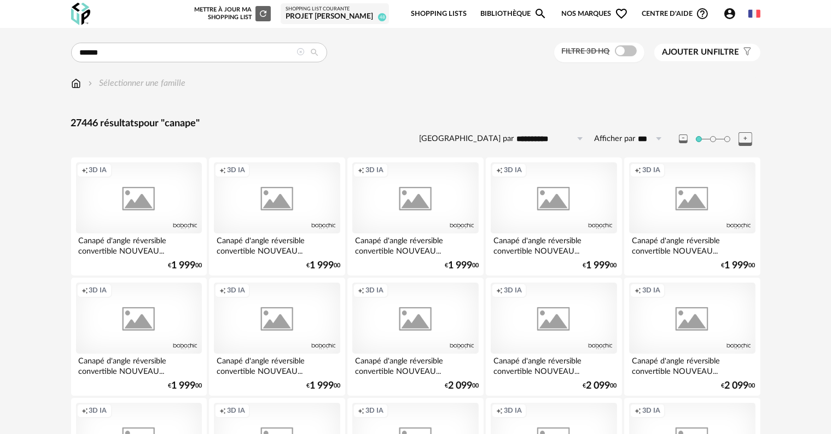
scroll to position [4429, 0]
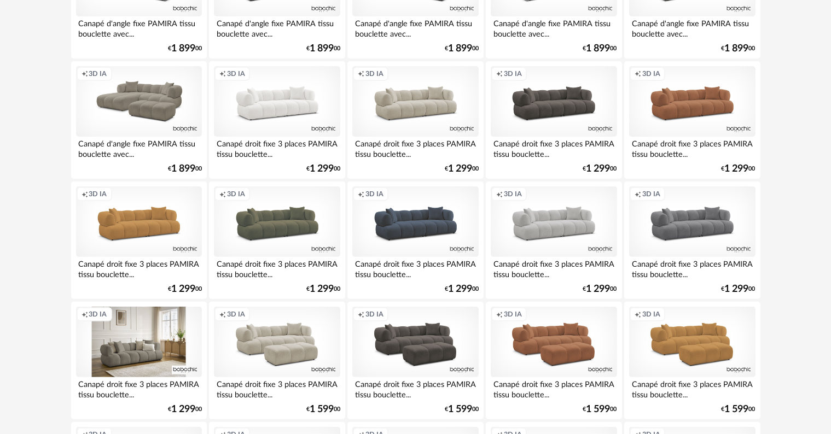
click at [149, 343] on div "Creation icon 3D IA" at bounding box center [139, 342] width 126 height 71
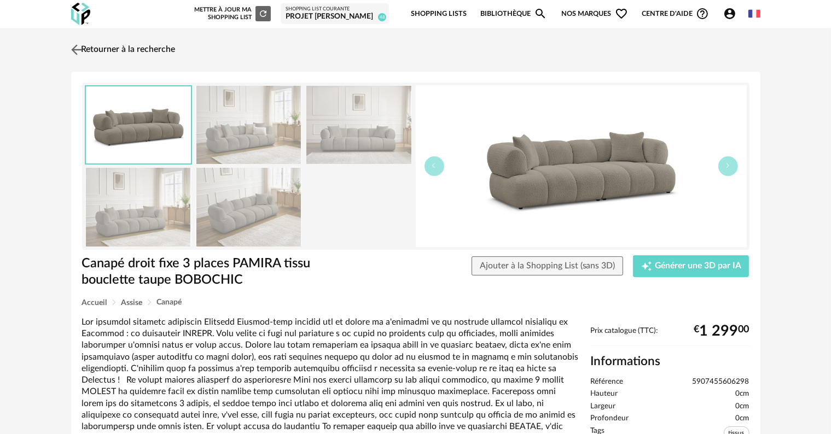
click at [94, 47] on link "Retourner à la recherche" at bounding box center [121, 50] width 107 height 24
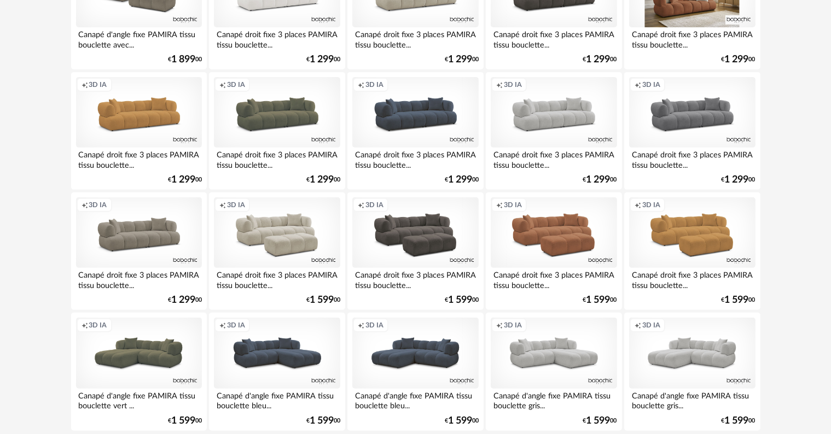
scroll to position [4609, 0]
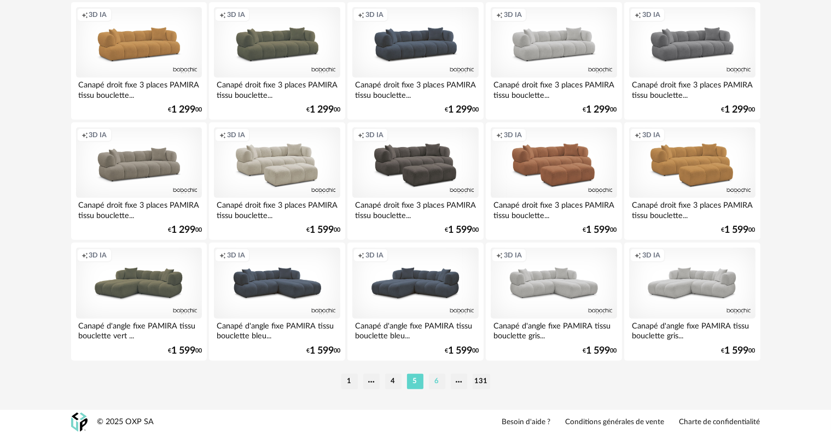
click at [435, 382] on li "6" at bounding box center [437, 381] width 16 height 15
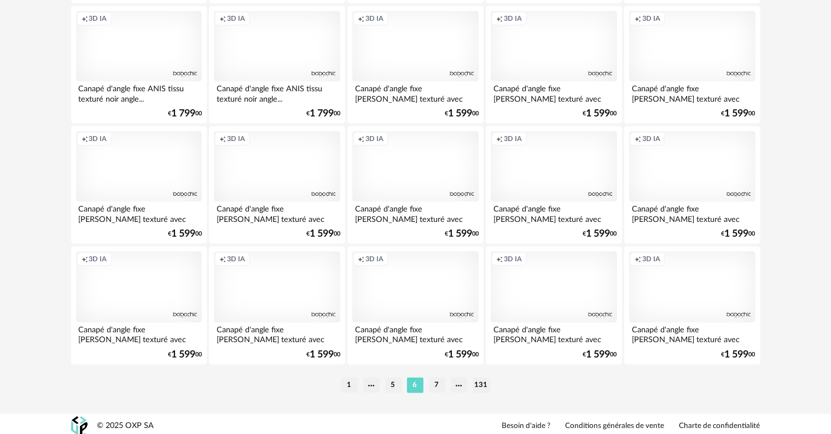
scroll to position [4609, 0]
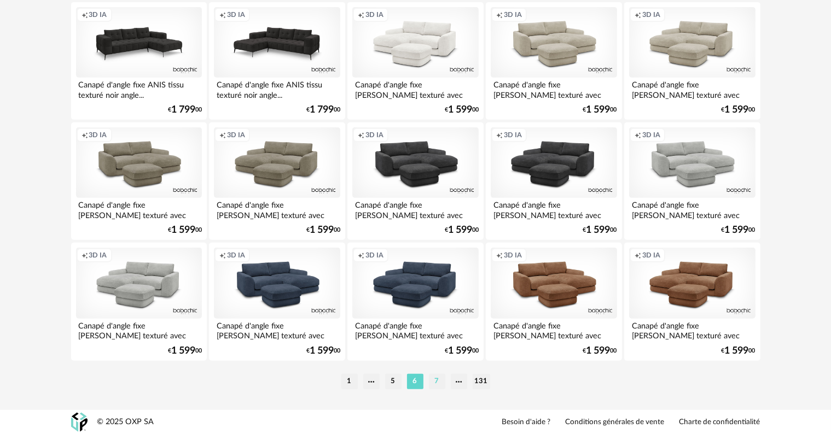
click at [435, 380] on li "7" at bounding box center [437, 381] width 16 height 15
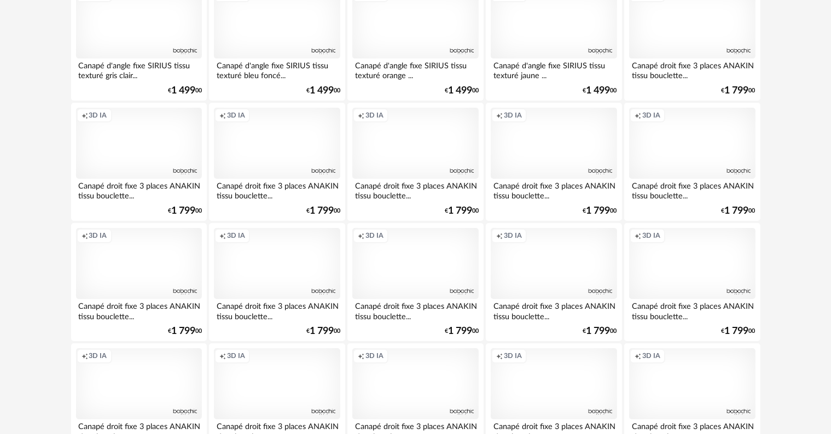
scroll to position [3719, 0]
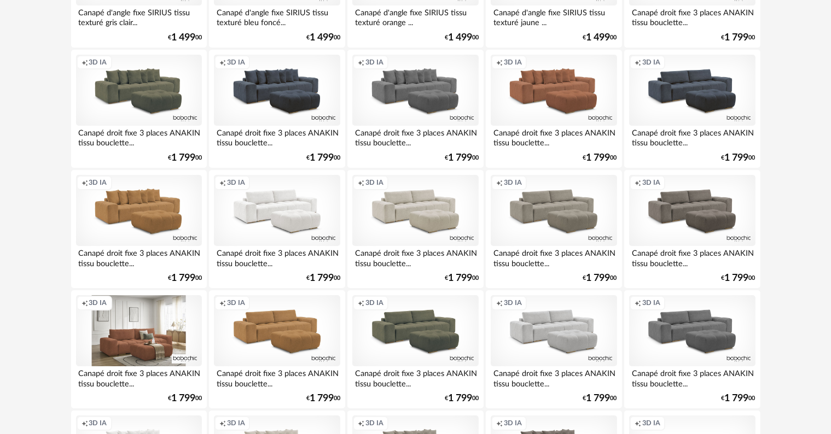
click at [136, 354] on div "Creation icon 3D IA" at bounding box center [139, 330] width 126 height 71
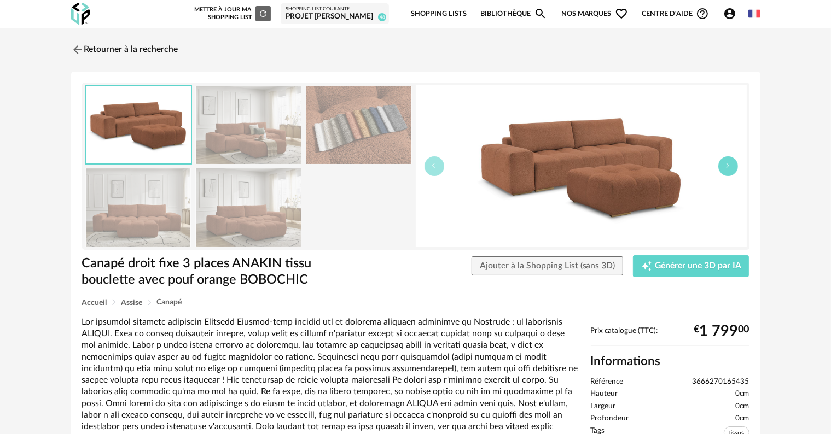
click at [725, 166] on icon "button" at bounding box center [728, 165] width 7 height 7
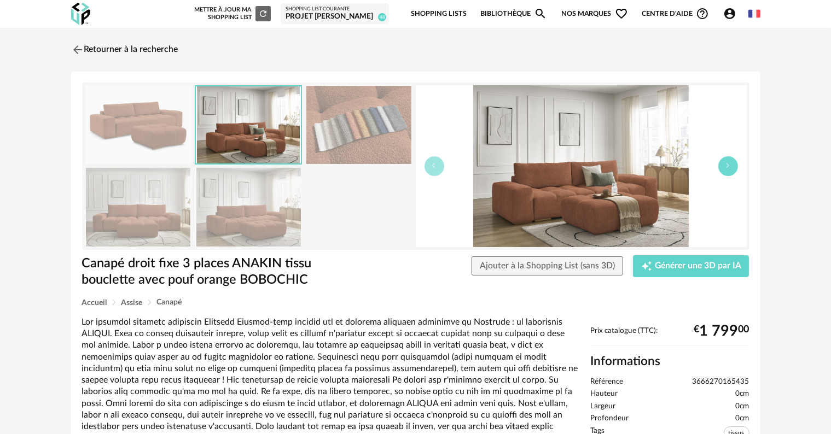
click at [725, 166] on icon "button" at bounding box center [728, 165] width 7 height 7
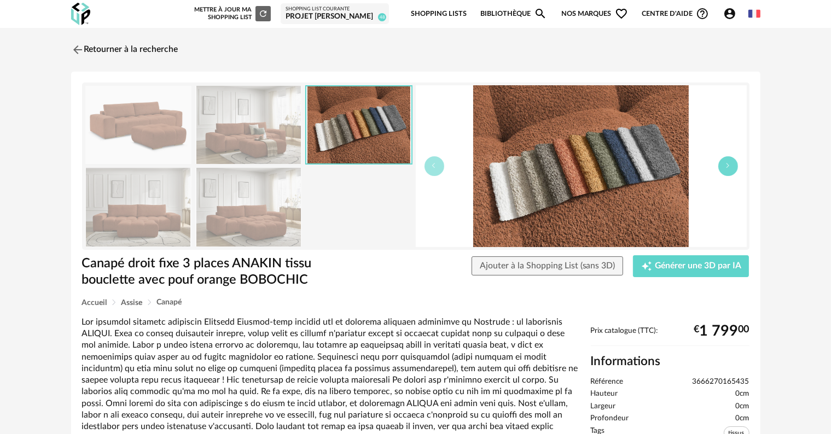
click at [725, 166] on icon "button" at bounding box center [728, 165] width 7 height 7
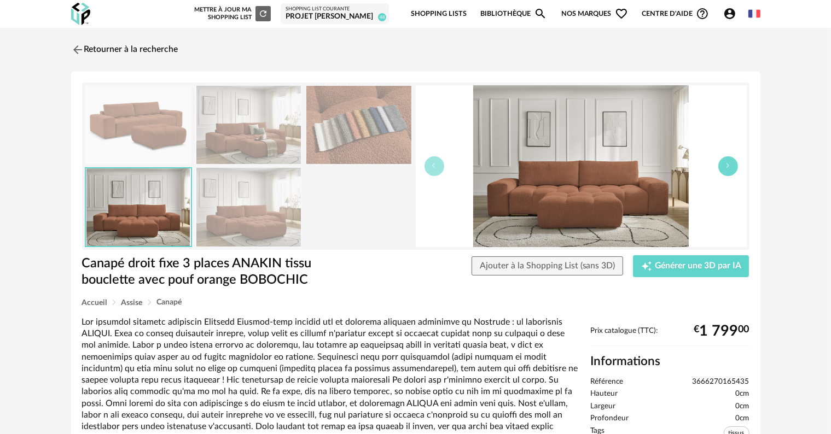
click at [725, 166] on icon "button" at bounding box center [728, 165] width 7 height 7
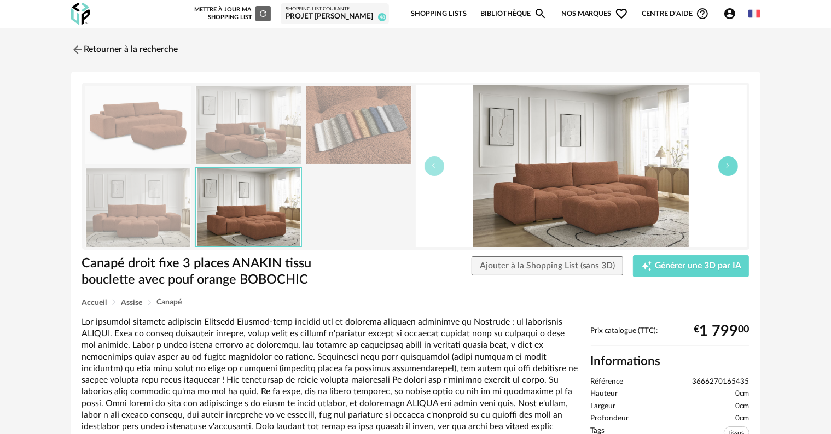
click at [725, 166] on icon "button" at bounding box center [728, 165] width 7 height 7
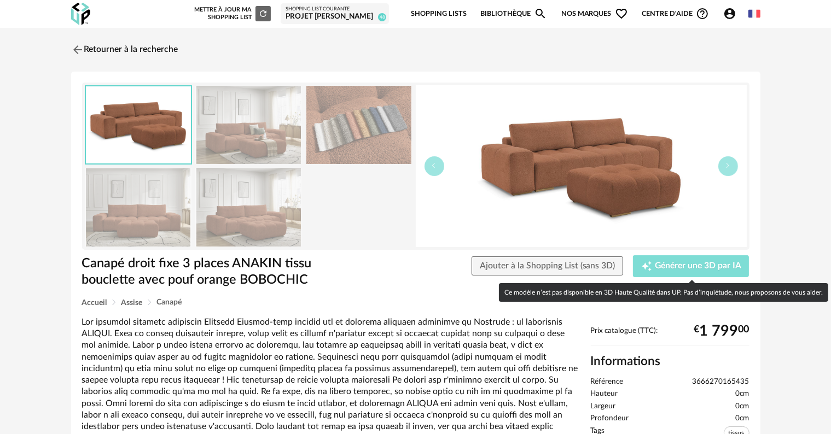
click at [662, 262] on span "Générer une 3D par IA" at bounding box center [698, 266] width 86 height 9
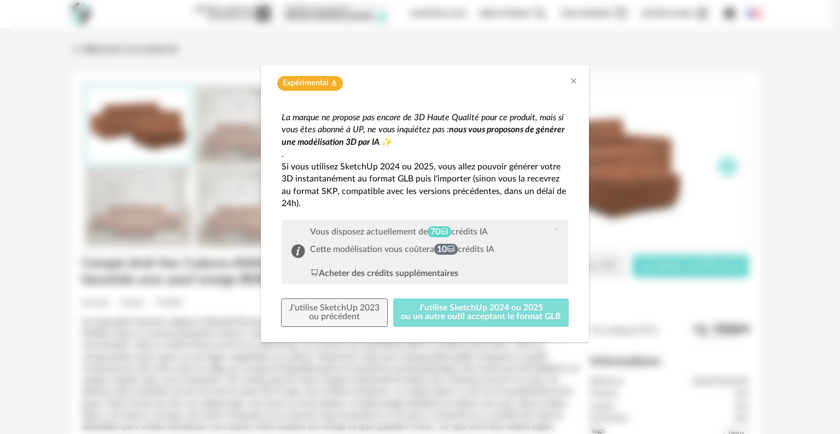
click at [408, 311] on button "J'utilise SketchUp 2024 ou 2025 ou un autre outil acceptant le format GLB" at bounding box center [481, 313] width 176 height 28
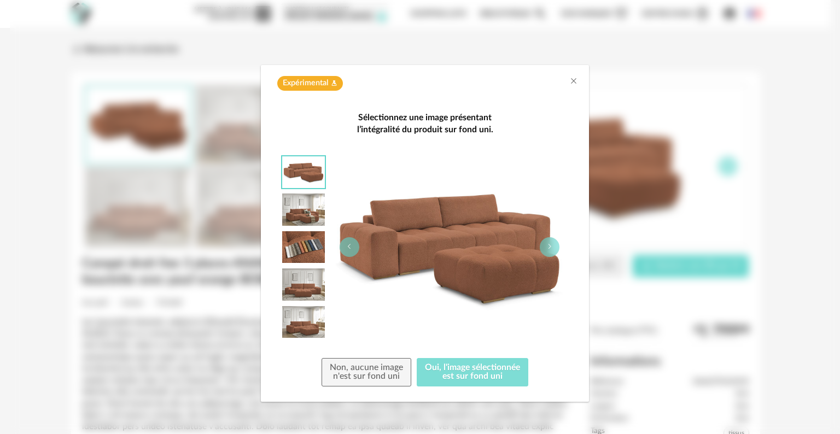
click at [447, 372] on button "Oui, l'image sélectionnée est sur fond uni" at bounding box center [473, 372] width 112 height 28
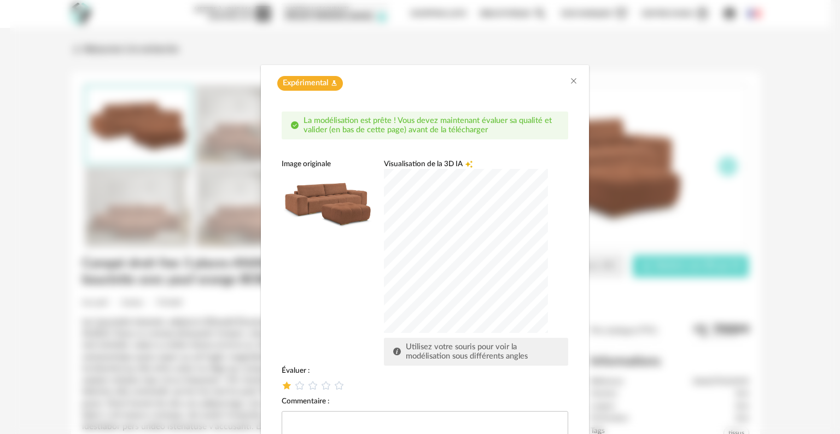
click at [281, 386] on icon "dialog" at bounding box center [286, 385] width 11 height 11
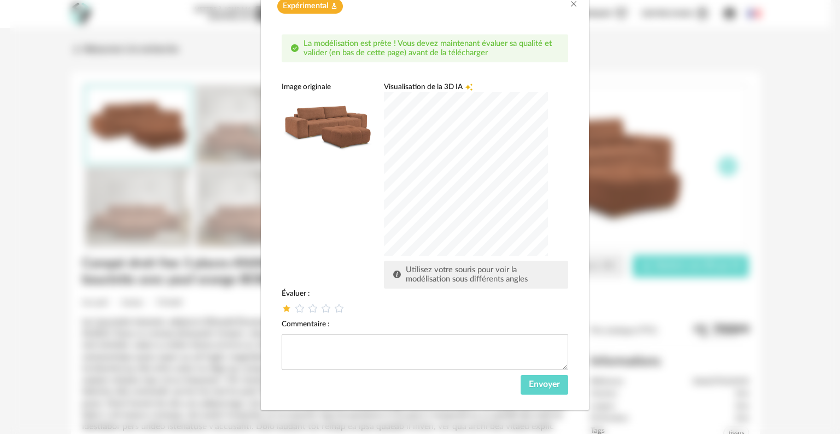
scroll to position [79, 0]
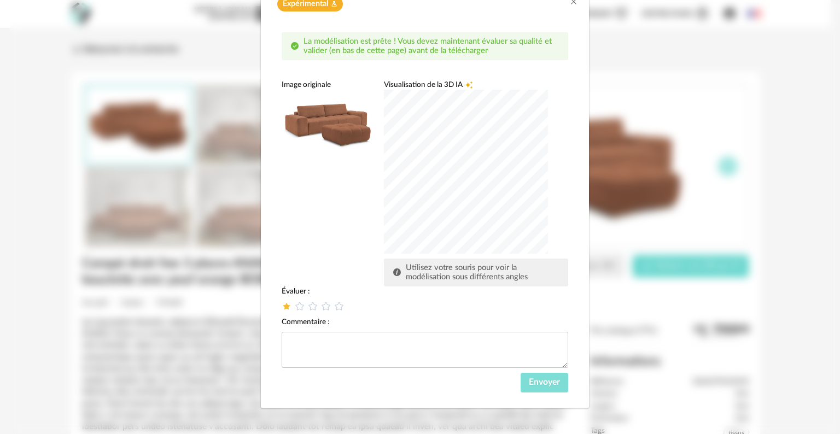
click at [529, 383] on span "Envoyer" at bounding box center [544, 382] width 31 height 9
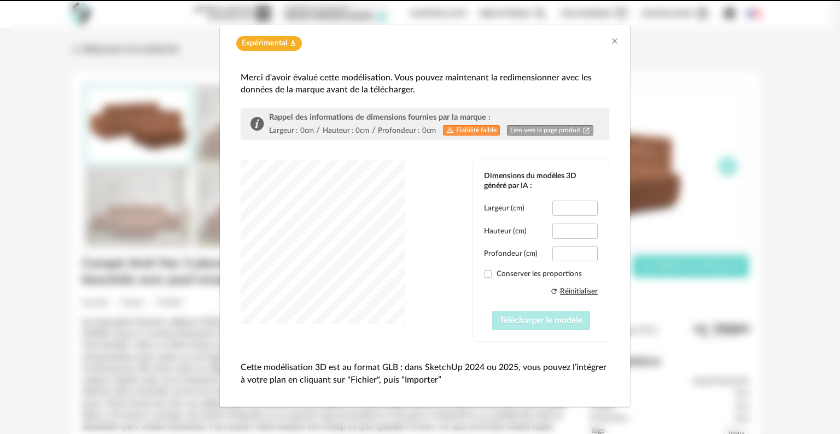
scroll to position [21, 0]
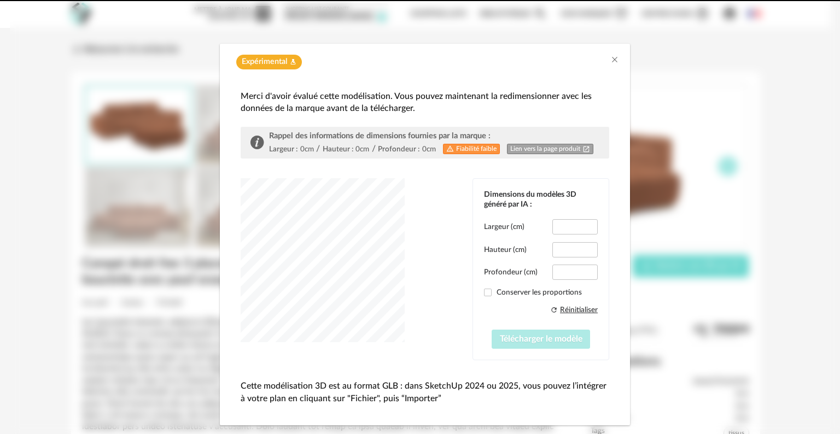
type input "*****"
type input "****"
type input "*****"
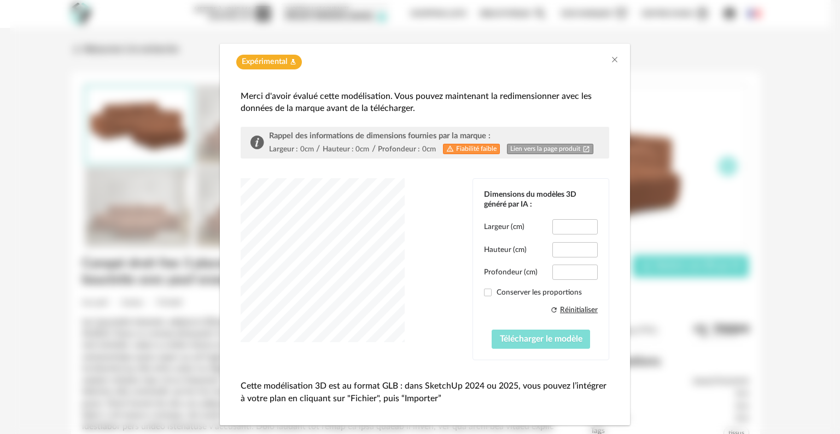
click at [524, 338] on span "Télécharger le modèle" at bounding box center [541, 339] width 83 height 9
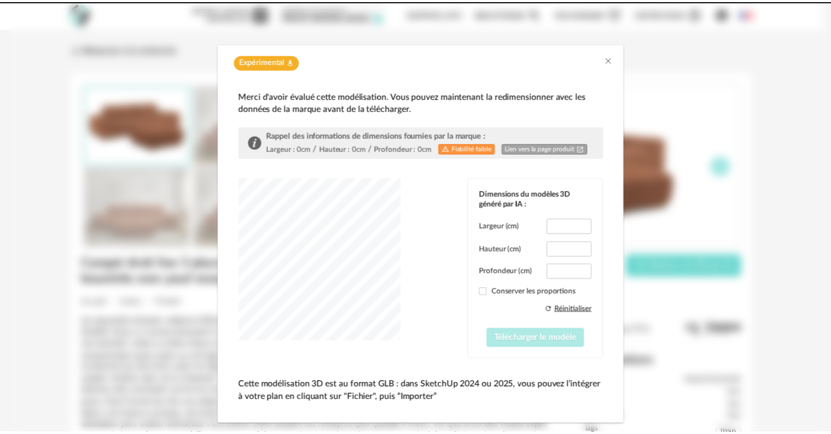
scroll to position [0, 0]
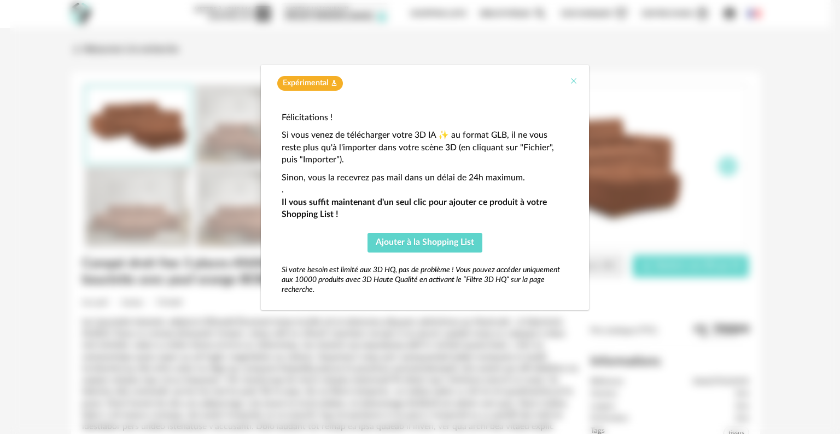
click at [573, 79] on icon "Close" at bounding box center [573, 81] width 9 height 9
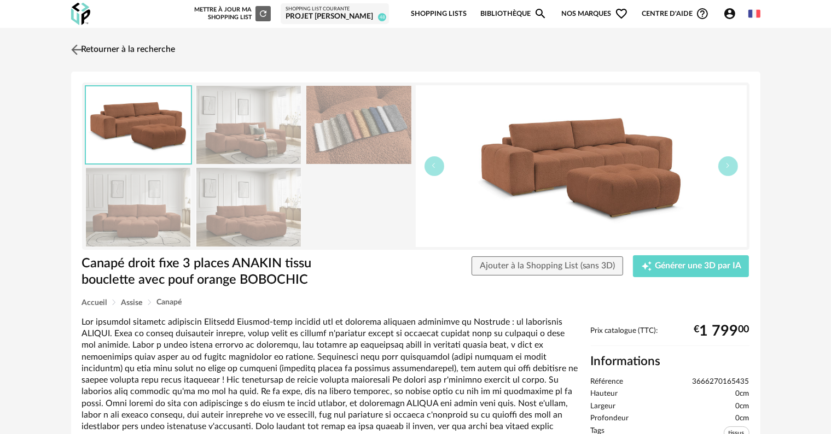
click at [101, 50] on link "Retourner à la recherche" at bounding box center [121, 50] width 107 height 24
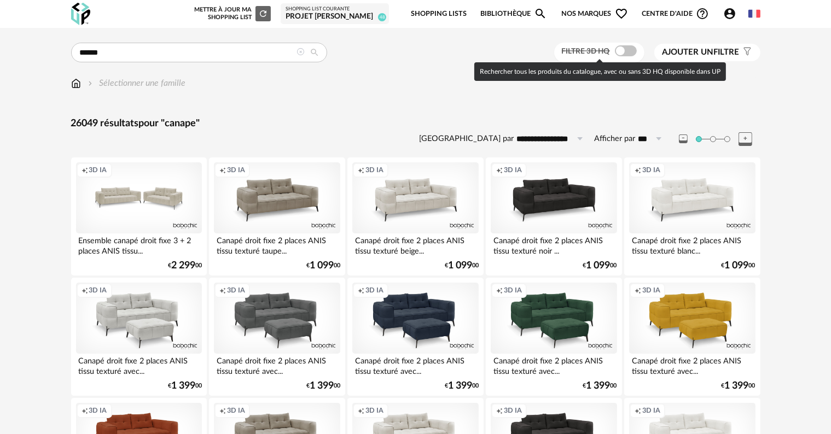
click at [628, 53] on span at bounding box center [626, 50] width 22 height 11
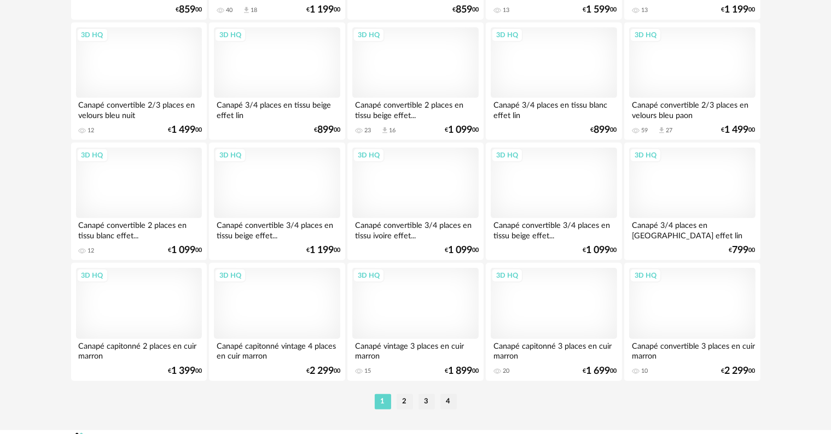
scroll to position [4593, 0]
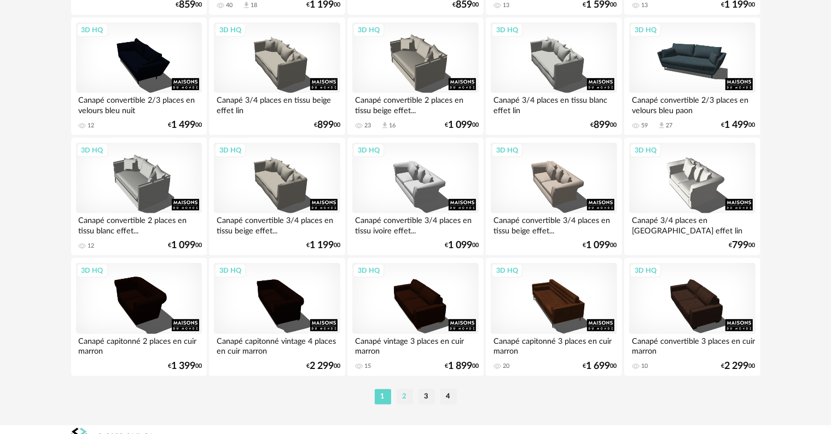
click at [405, 396] on li "2" at bounding box center [404, 396] width 16 height 15
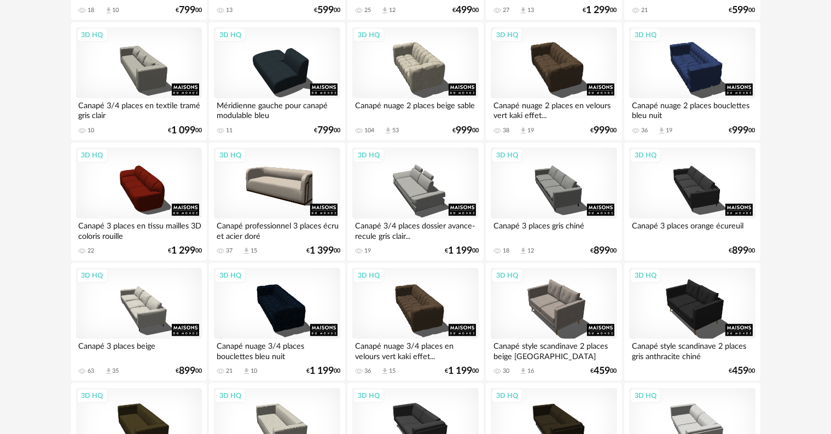
scroll to position [1273, 0]
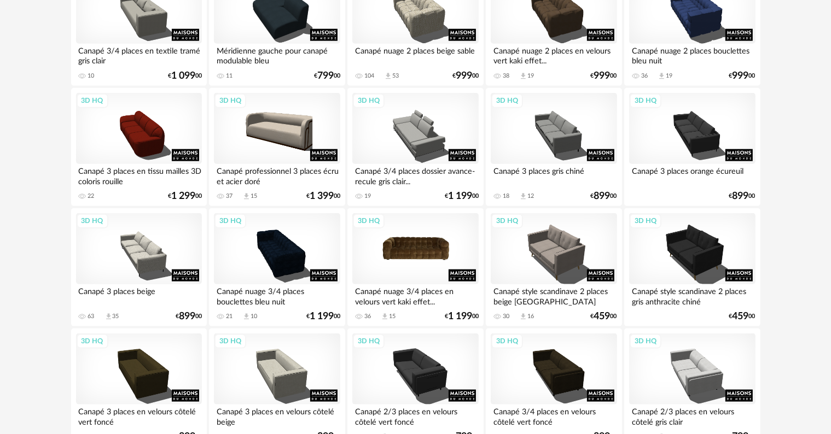
click at [422, 259] on div "3D HQ" at bounding box center [415, 248] width 126 height 71
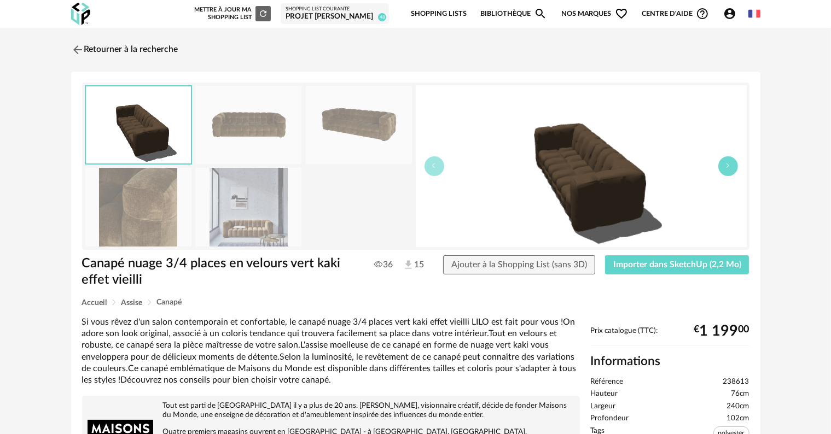
click at [726, 171] on button "button" at bounding box center [728, 166] width 20 height 20
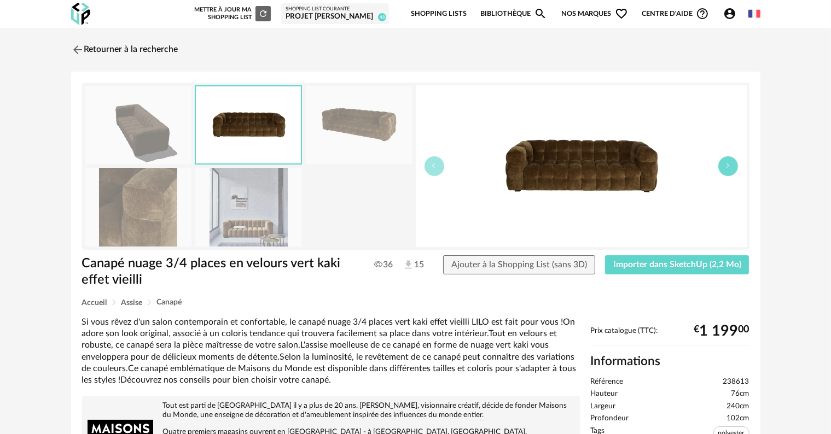
click at [726, 171] on button "button" at bounding box center [728, 166] width 20 height 20
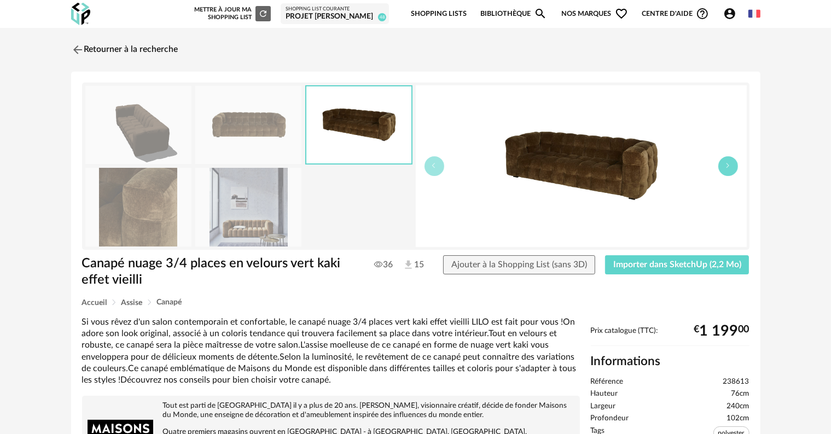
click at [726, 171] on button "button" at bounding box center [728, 166] width 20 height 20
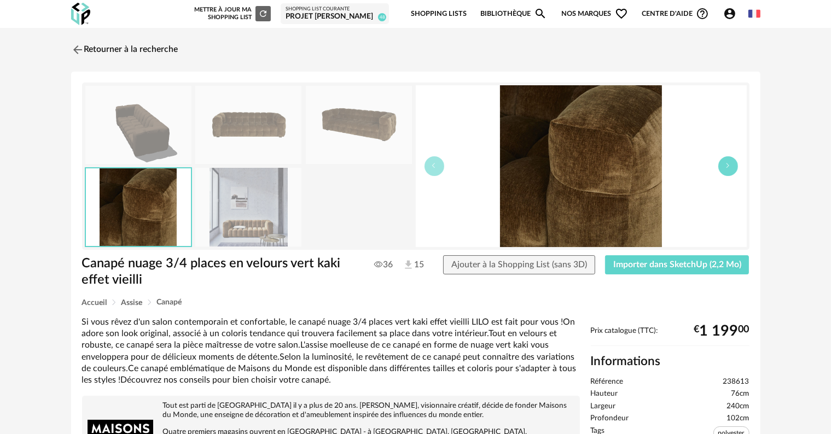
click at [726, 171] on button "button" at bounding box center [728, 166] width 20 height 20
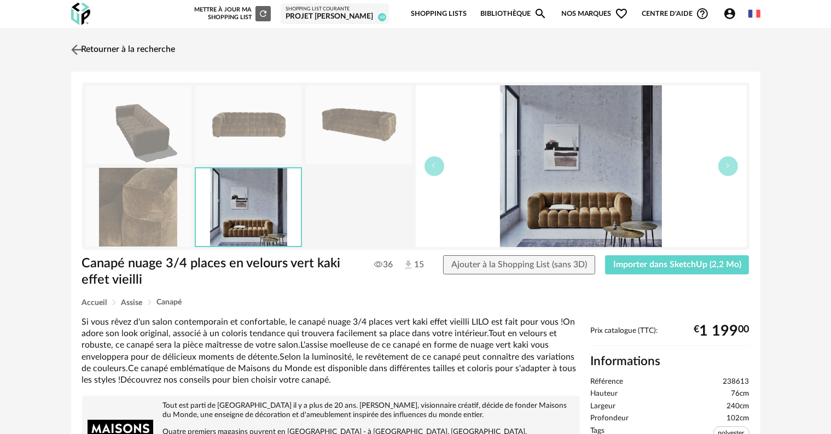
click at [100, 51] on link "Retourner à la recherche" at bounding box center [121, 50] width 107 height 24
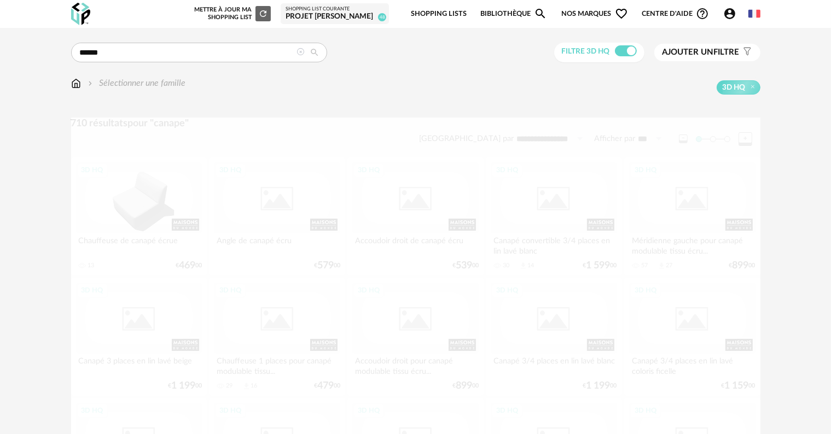
scroll to position [1273, 0]
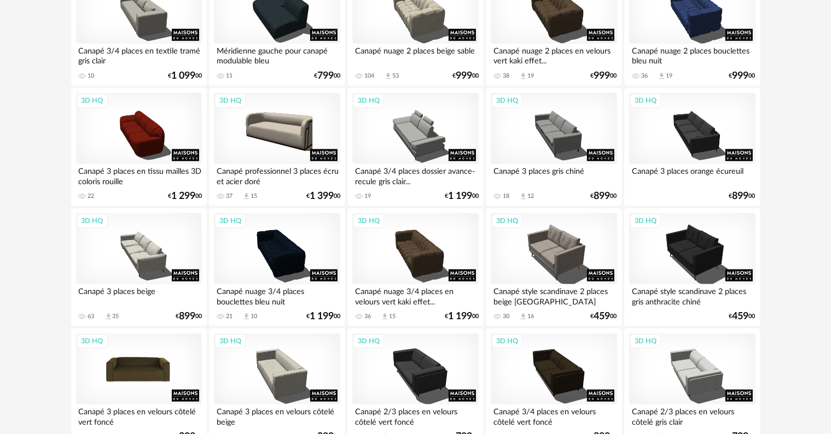
click at [133, 367] on div "3D HQ" at bounding box center [139, 369] width 126 height 71
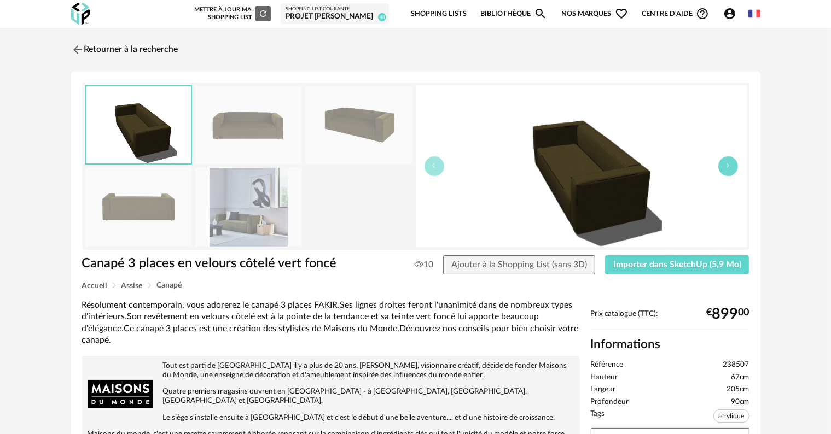
click at [728, 165] on icon "button" at bounding box center [728, 165] width 7 height 7
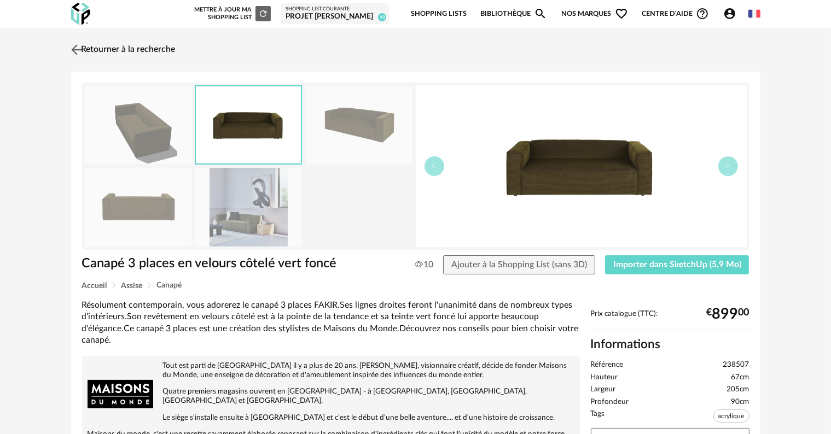
click at [91, 49] on link "Retourner à la recherche" at bounding box center [121, 50] width 107 height 24
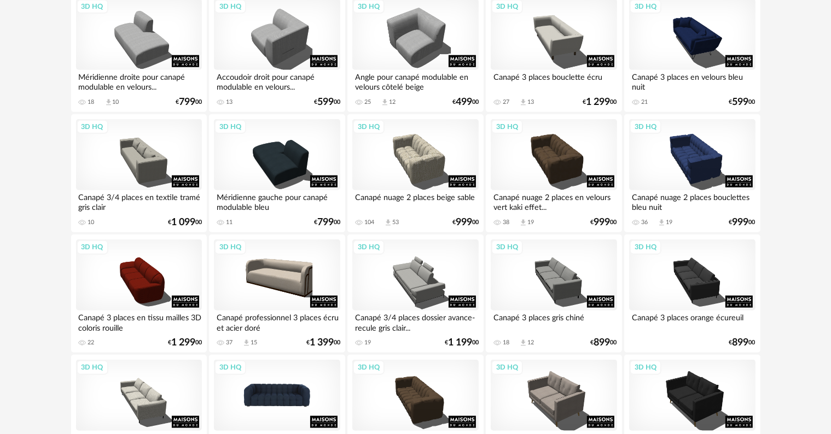
scroll to position [1109, 0]
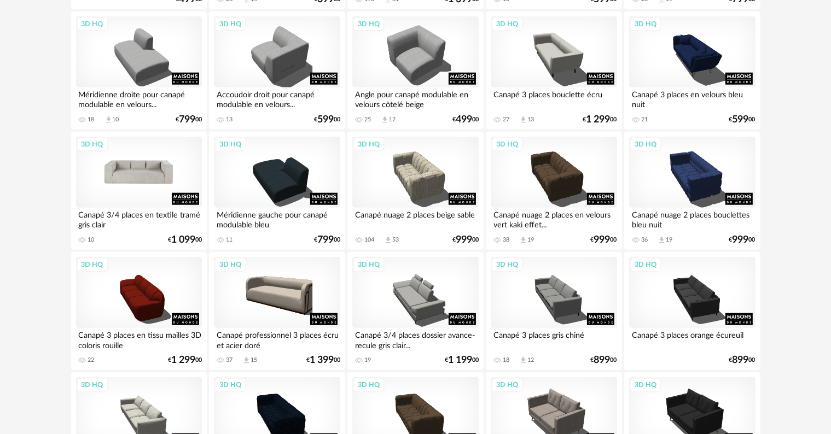
click at [133, 174] on div "3D HQ" at bounding box center [139, 172] width 126 height 71
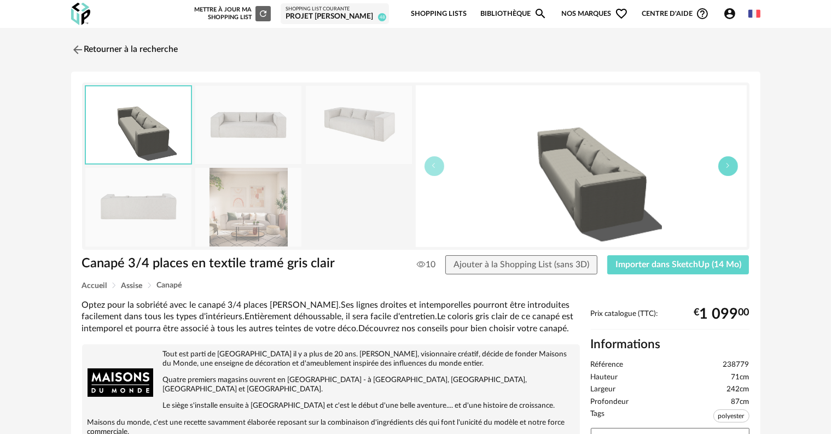
click at [725, 168] on icon "button" at bounding box center [728, 165] width 7 height 7
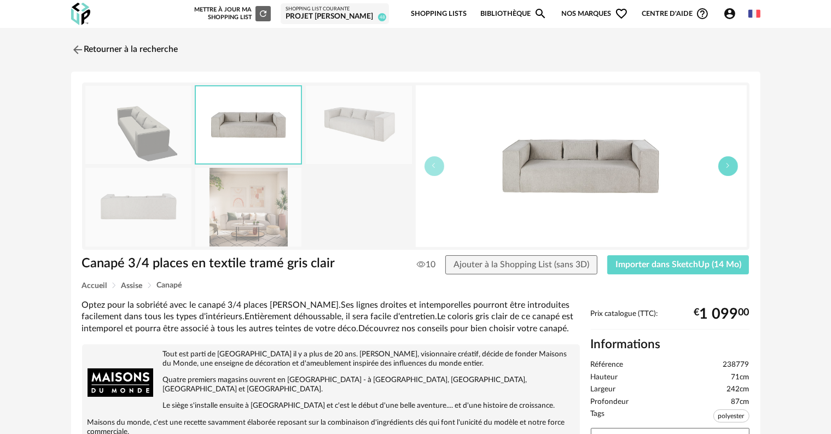
click at [725, 168] on icon "button" at bounding box center [728, 165] width 7 height 7
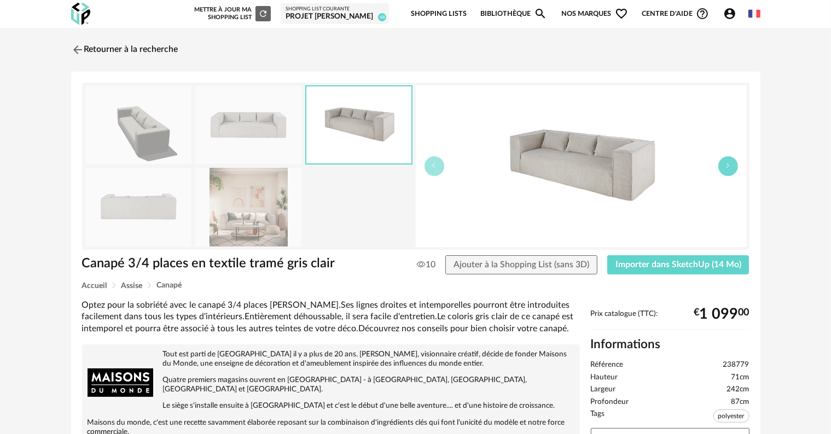
click at [725, 168] on icon "button" at bounding box center [728, 165] width 7 height 7
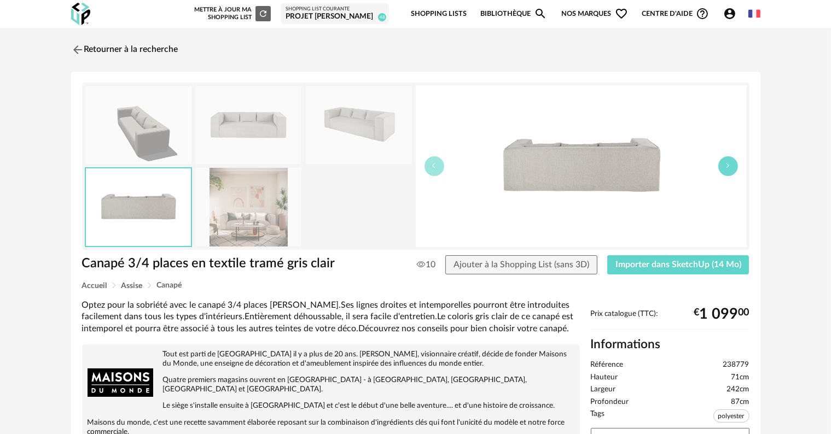
click at [725, 168] on icon "button" at bounding box center [728, 165] width 7 height 7
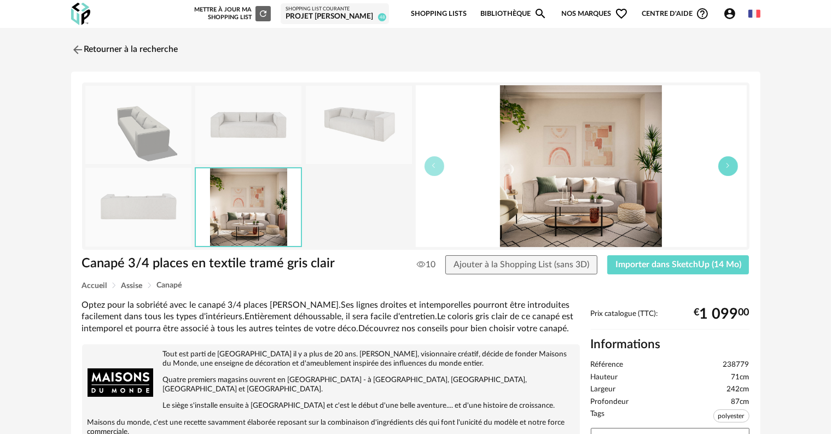
click at [725, 168] on icon "button" at bounding box center [728, 165] width 7 height 7
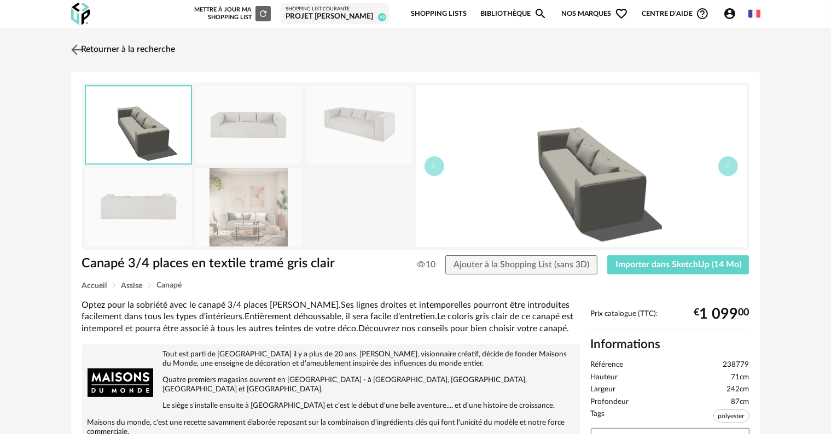
click at [92, 52] on link "Retourner à la recherche" at bounding box center [121, 50] width 107 height 24
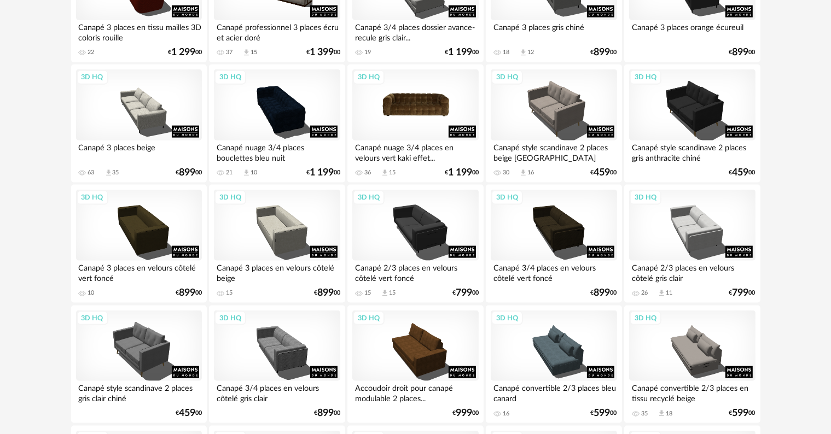
scroll to position [1437, 0]
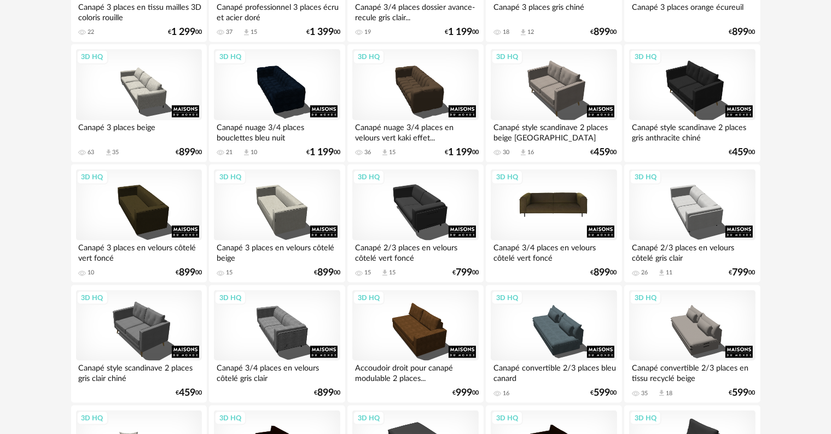
click at [547, 197] on div "3D HQ" at bounding box center [554, 205] width 126 height 71
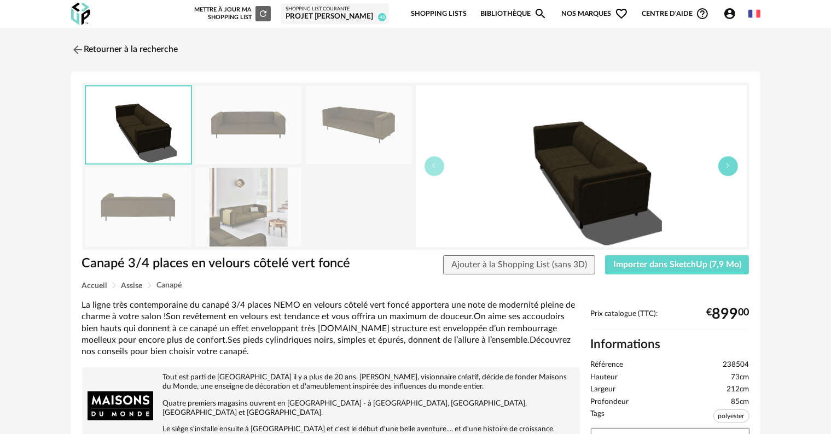
click at [721, 165] on button "button" at bounding box center [728, 166] width 20 height 20
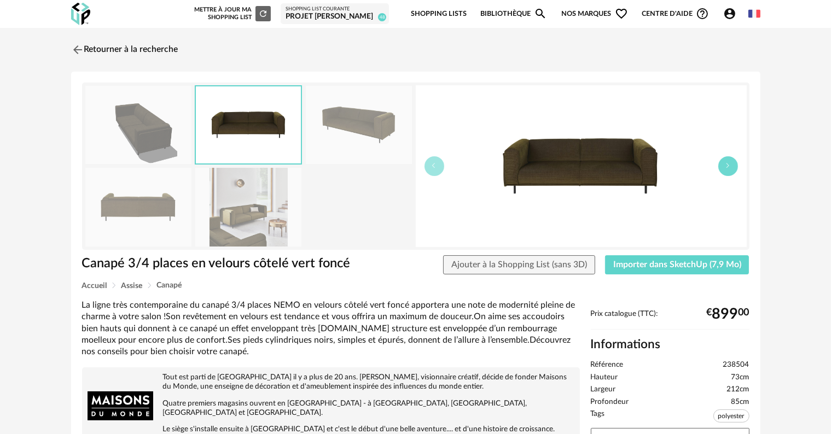
click at [721, 165] on button "button" at bounding box center [728, 166] width 20 height 20
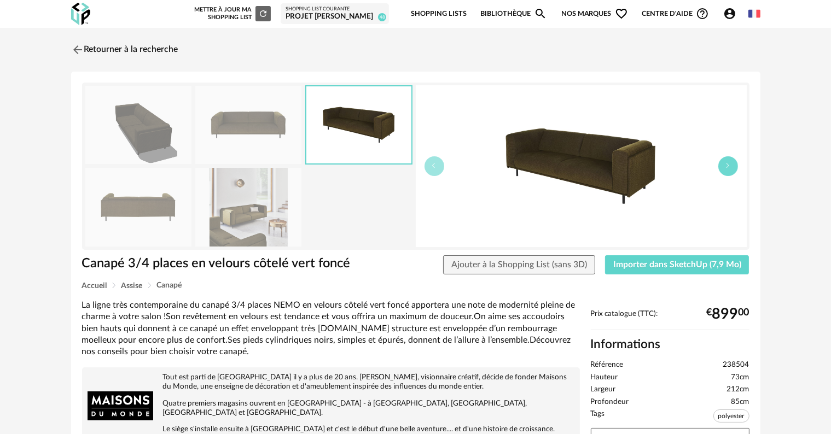
click at [721, 165] on button "button" at bounding box center [728, 166] width 20 height 20
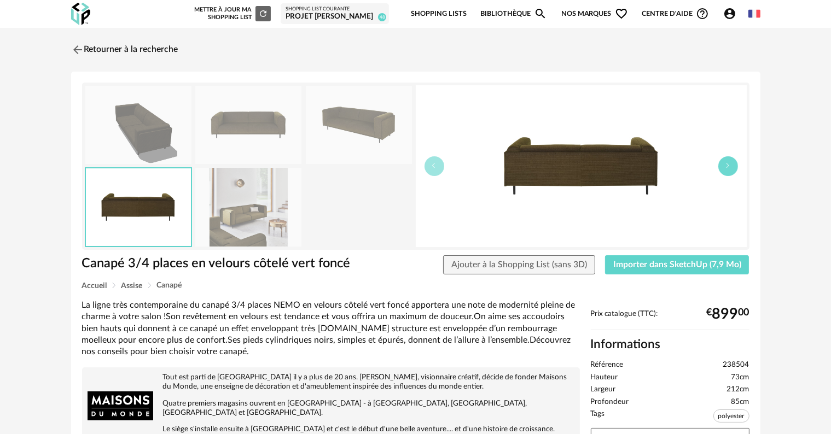
click at [721, 165] on button "button" at bounding box center [728, 166] width 20 height 20
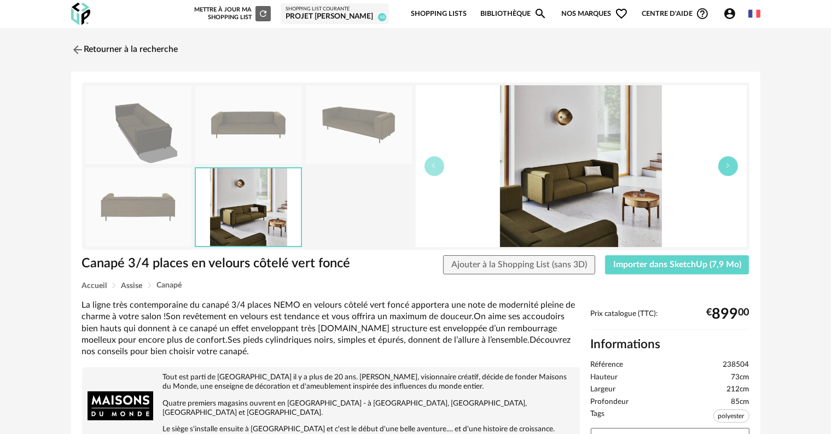
click at [721, 165] on button "button" at bounding box center [728, 166] width 20 height 20
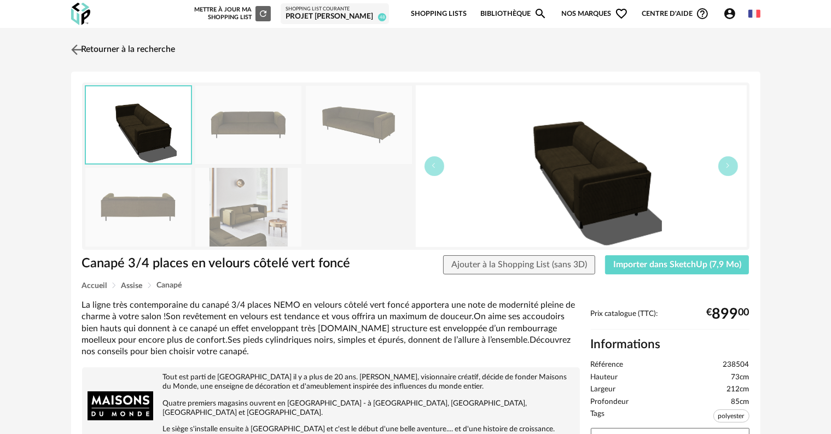
click at [101, 50] on link "Retourner à la recherche" at bounding box center [121, 50] width 107 height 24
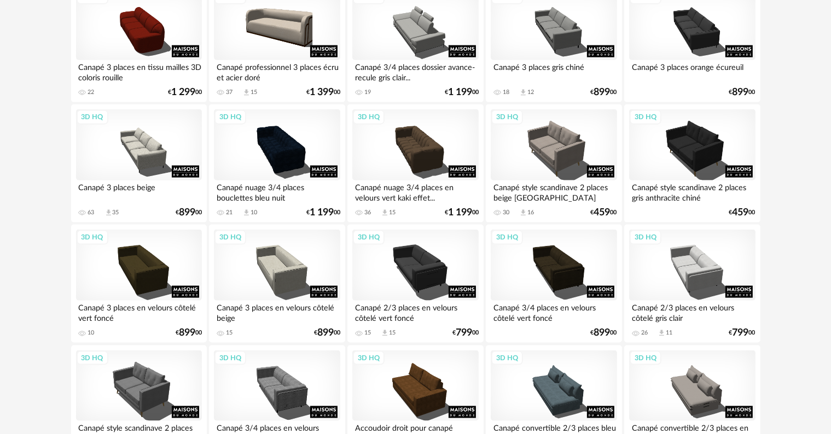
scroll to position [1382, 0]
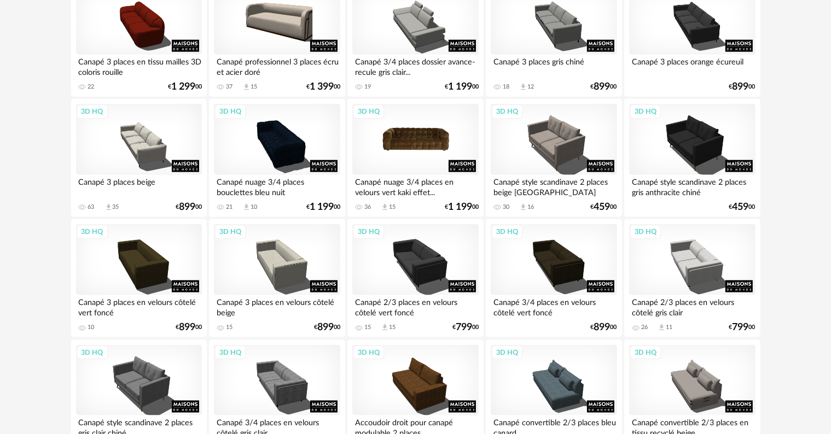
click at [418, 139] on div "3D HQ" at bounding box center [415, 139] width 126 height 71
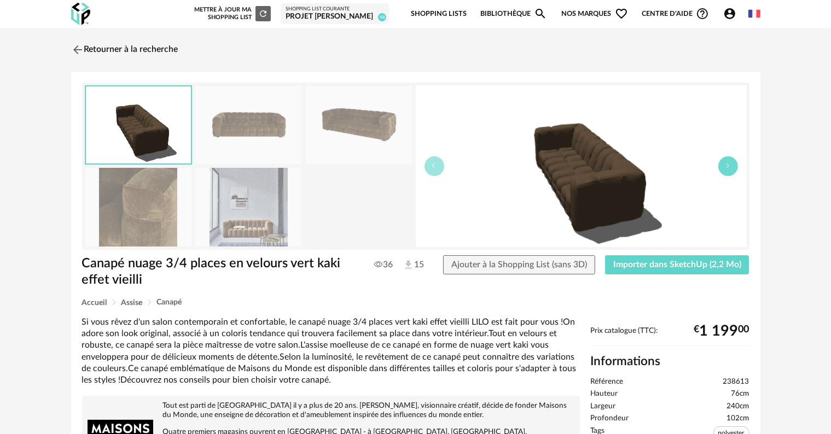
click at [726, 162] on icon "button" at bounding box center [728, 165] width 7 height 7
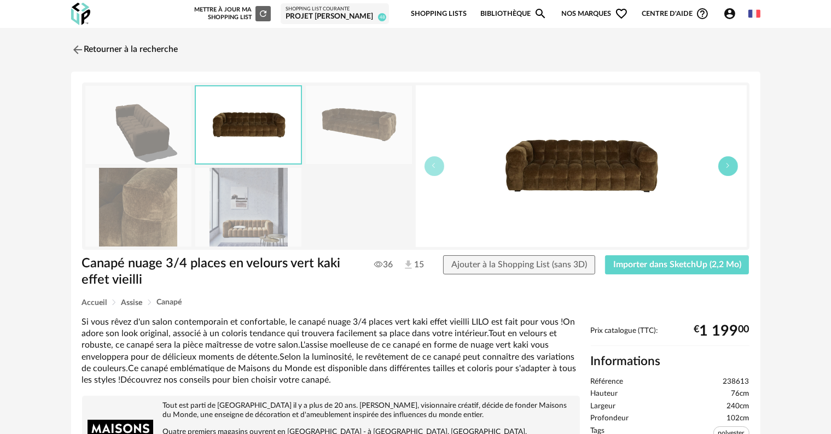
click at [726, 162] on icon "button" at bounding box center [728, 165] width 7 height 7
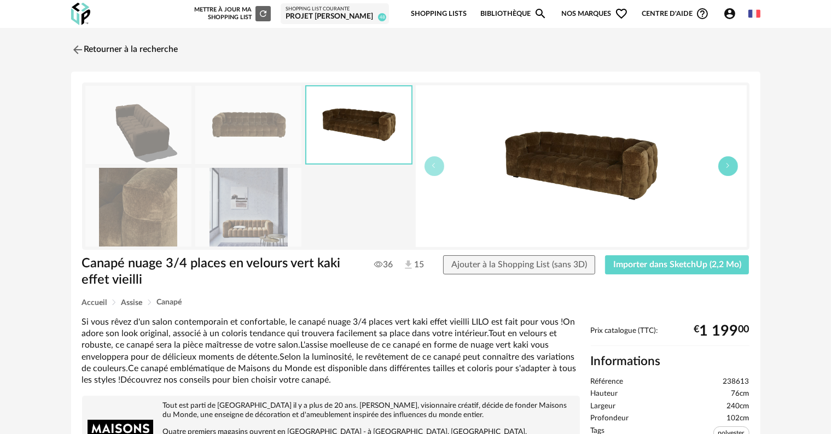
click at [726, 162] on icon "button" at bounding box center [728, 165] width 7 height 7
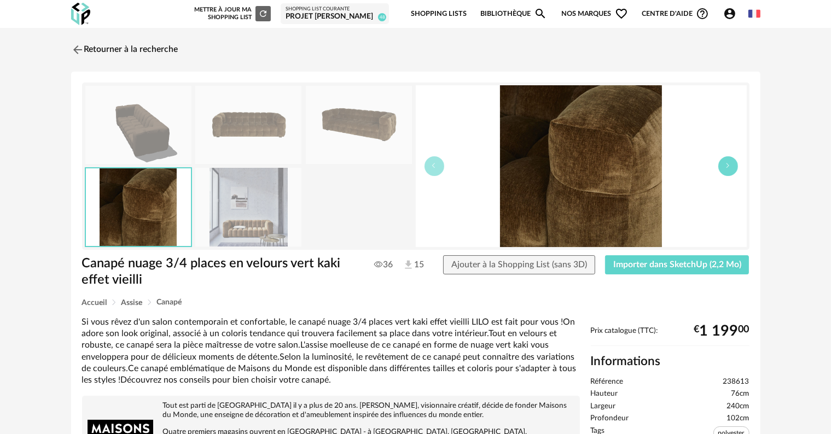
click at [726, 162] on icon "button" at bounding box center [728, 165] width 7 height 7
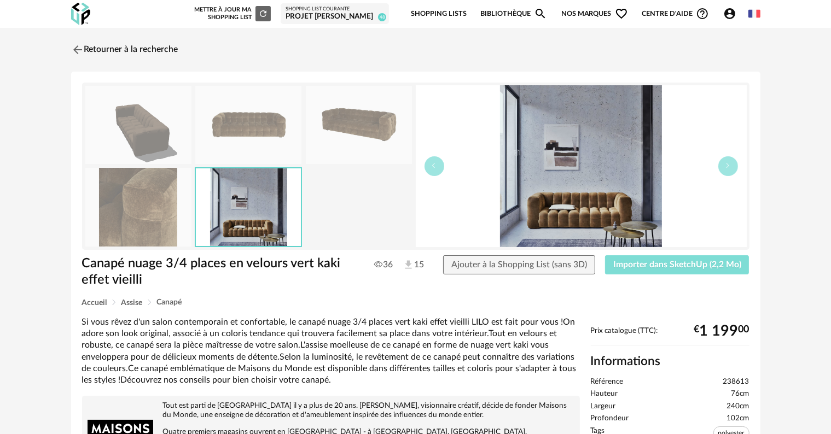
click at [628, 265] on span "Importer dans SketchUp (2,2 Mo)" at bounding box center [677, 264] width 128 height 9
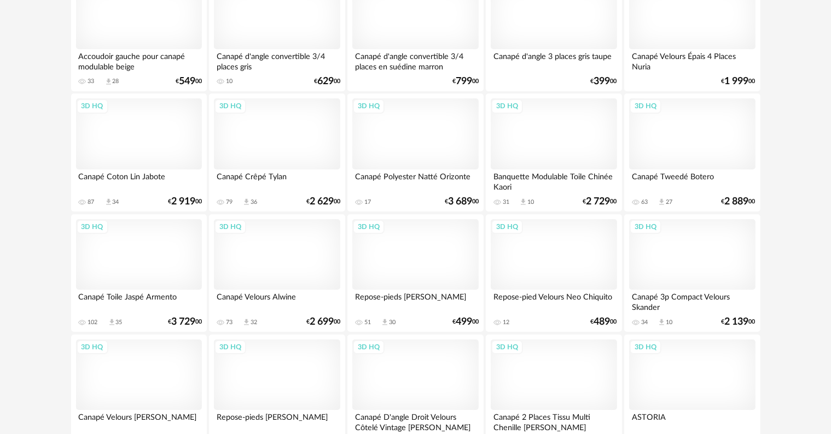
scroll to position [4157, 0]
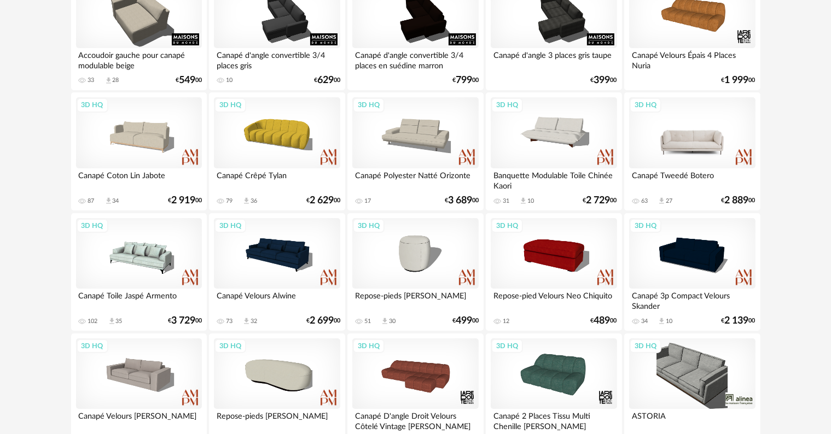
click at [682, 142] on div "3D HQ" at bounding box center [692, 132] width 126 height 71
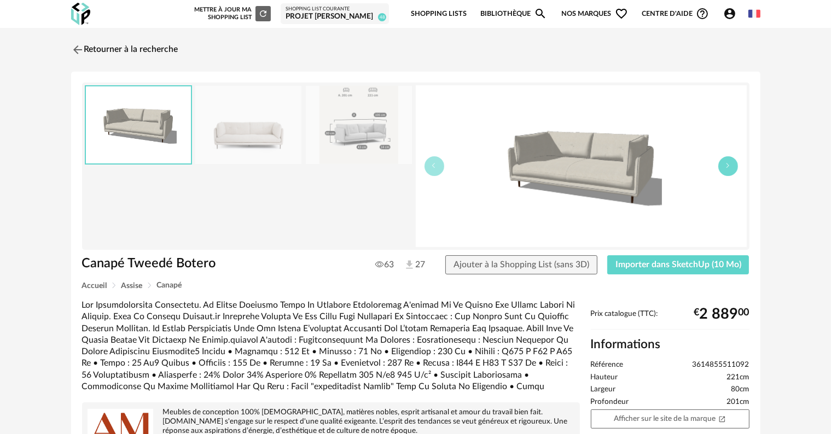
click at [720, 168] on button "button" at bounding box center [728, 166] width 20 height 20
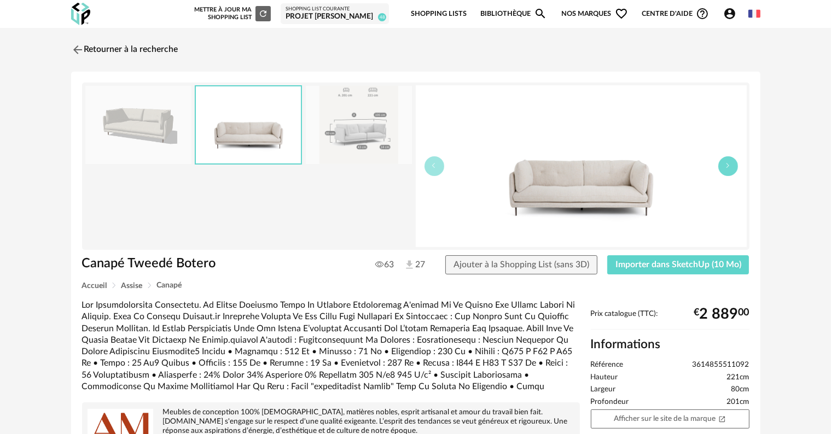
click at [720, 168] on button "button" at bounding box center [728, 166] width 20 height 20
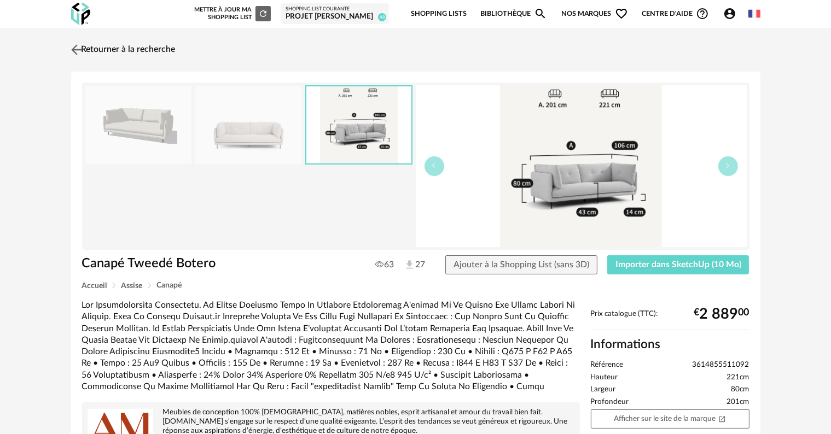
click at [96, 51] on link "Retourner à la recherche" at bounding box center [121, 50] width 107 height 24
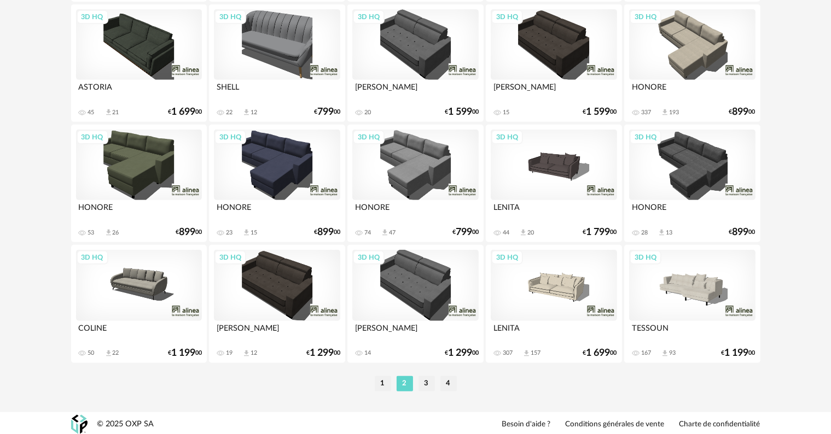
scroll to position [4609, 0]
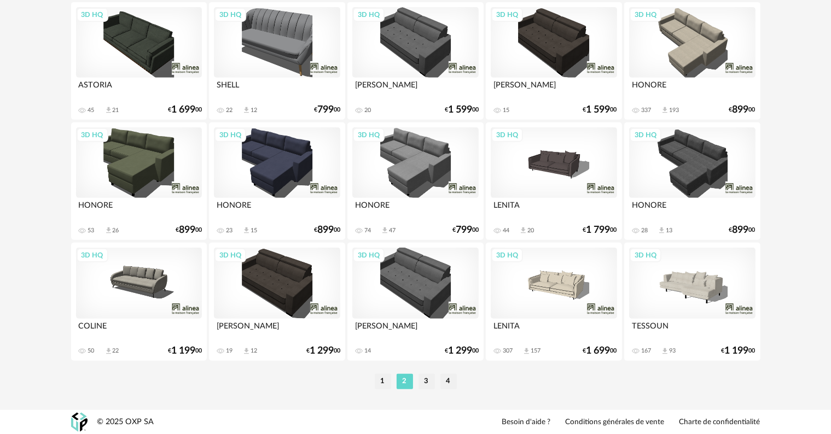
click at [558, 282] on div "3D HQ" at bounding box center [554, 283] width 126 height 71
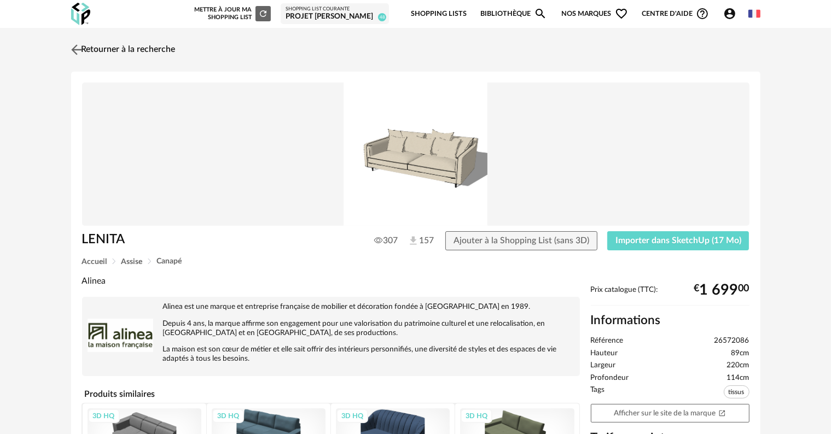
click at [73, 48] on img at bounding box center [76, 50] width 16 height 16
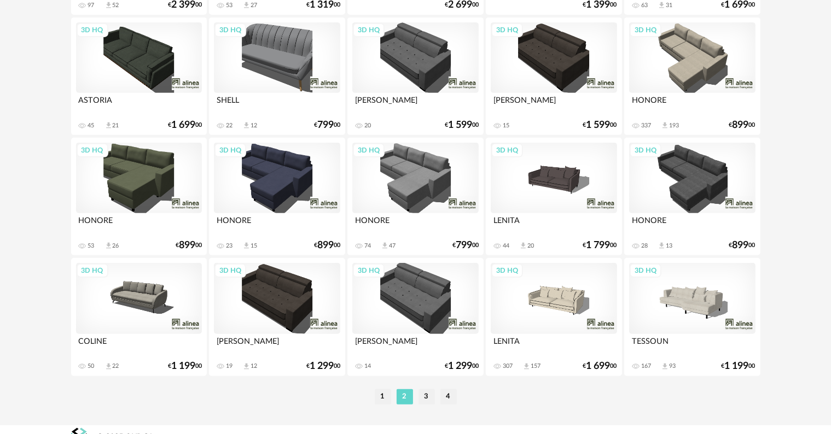
scroll to position [4609, 0]
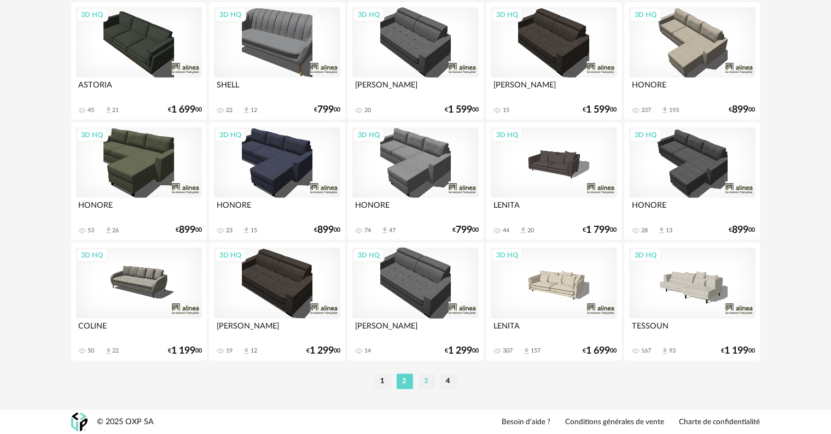
click at [421, 381] on li "3" at bounding box center [426, 381] width 16 height 15
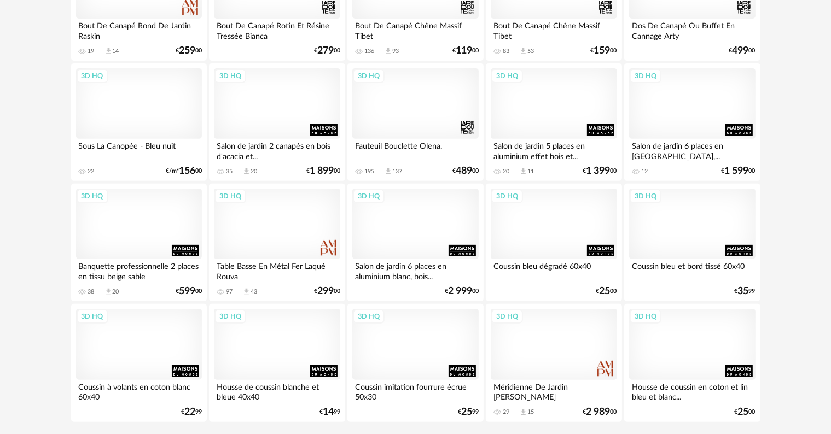
scroll to position [4609, 0]
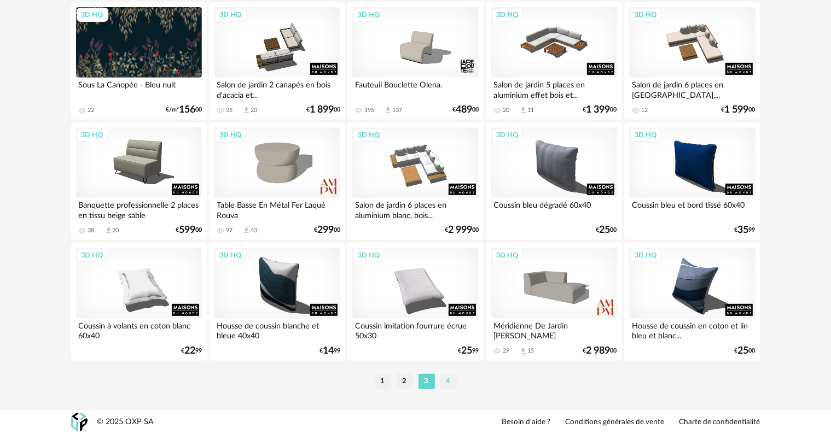
click at [449, 383] on li "4" at bounding box center [448, 381] width 16 height 15
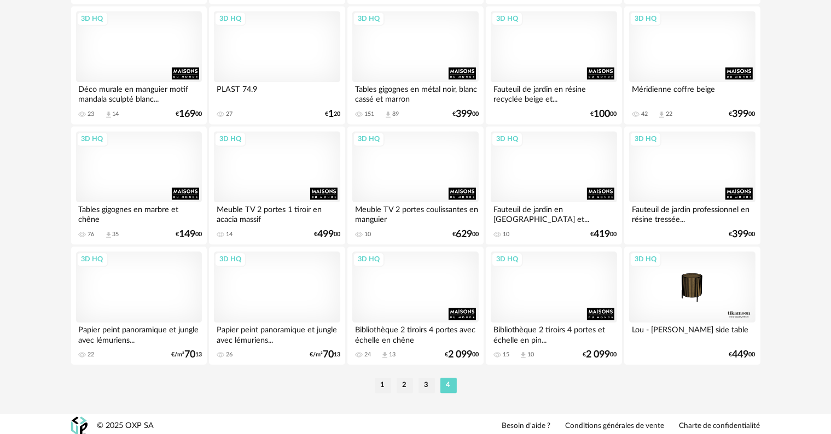
scroll to position [2443, 0]
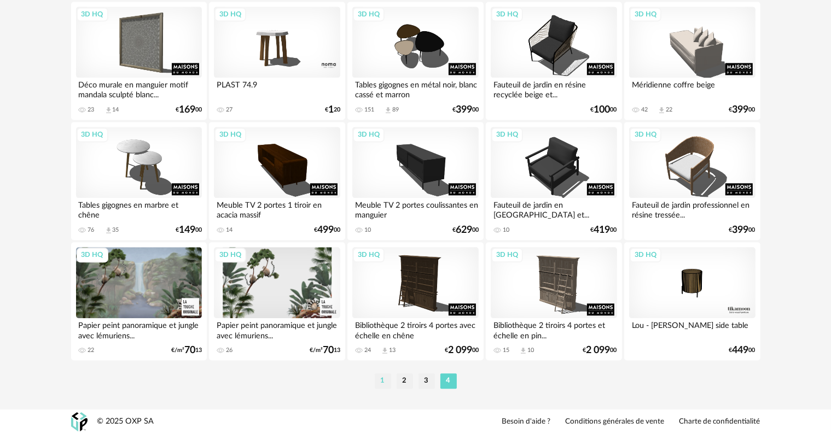
click at [381, 380] on li "1" at bounding box center [383, 380] width 16 height 15
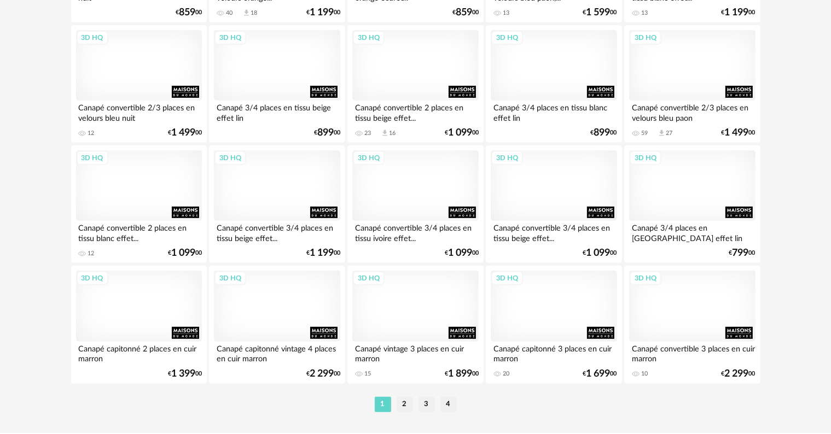
scroll to position [4609, 0]
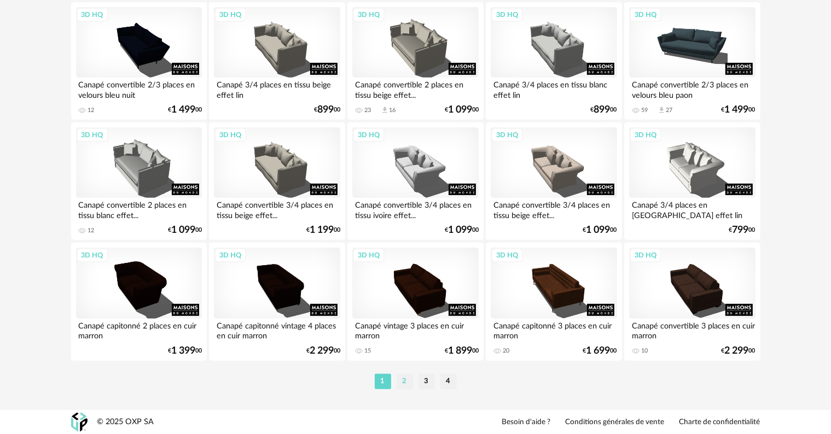
click at [405, 384] on li "2" at bounding box center [404, 381] width 16 height 15
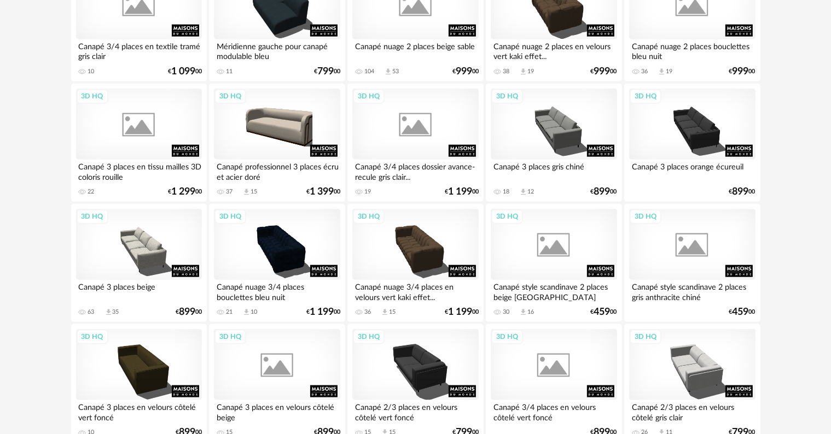
scroll to position [1312, 0]
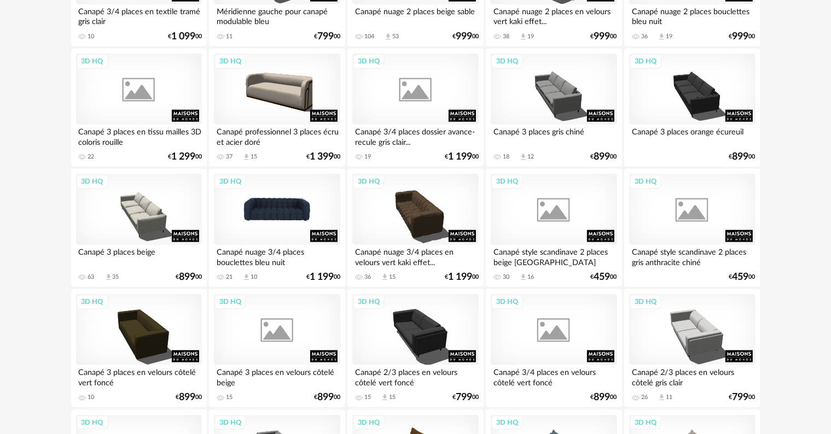
click at [280, 210] on div "3D HQ" at bounding box center [277, 209] width 126 height 71
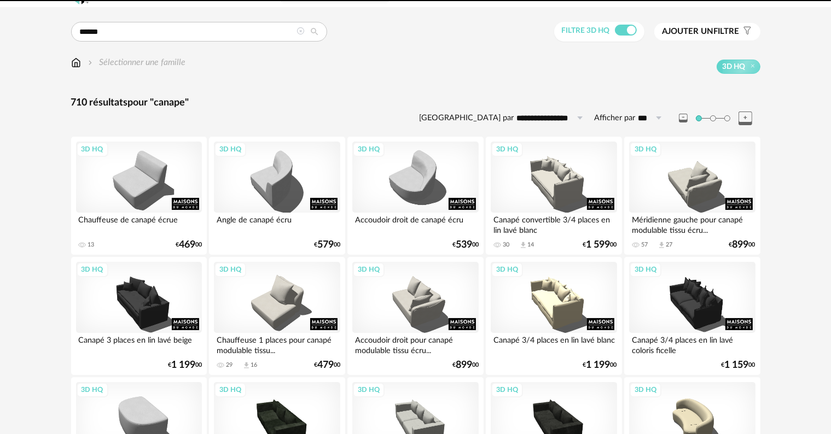
scroll to position [0, 0]
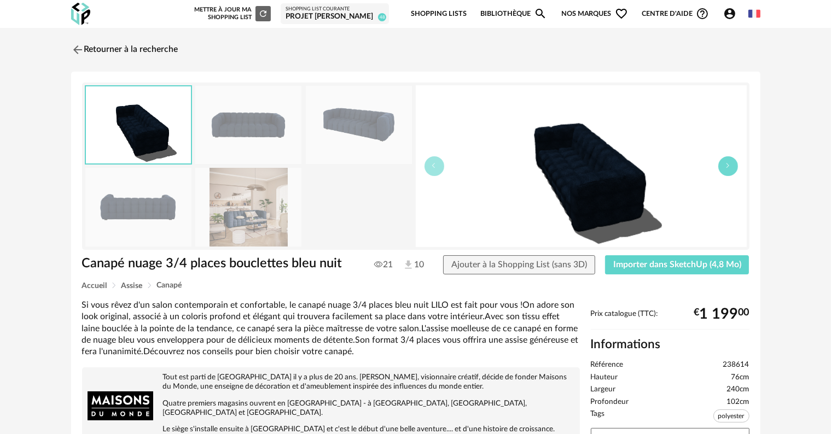
click at [727, 165] on icon "button" at bounding box center [728, 165] width 7 height 7
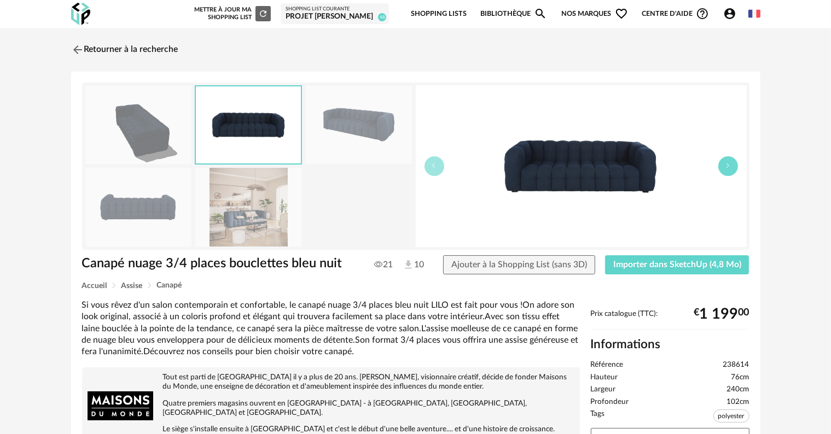
click at [727, 165] on icon "button" at bounding box center [728, 165] width 7 height 7
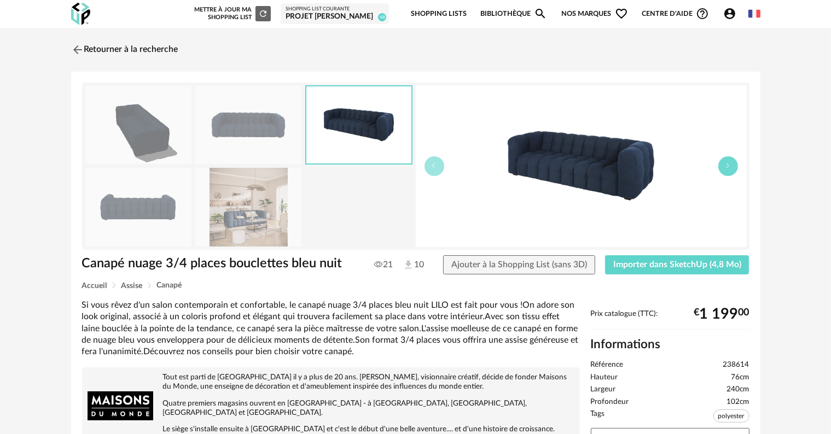
click at [727, 165] on icon "button" at bounding box center [728, 165] width 7 height 7
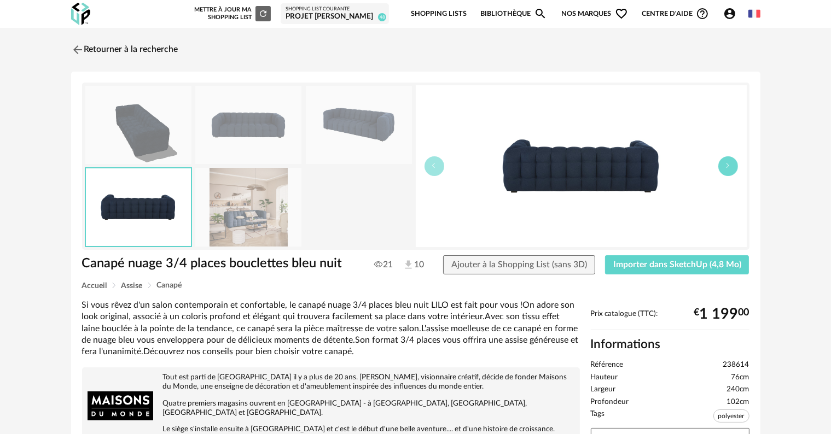
click at [727, 165] on icon "button" at bounding box center [728, 165] width 7 height 7
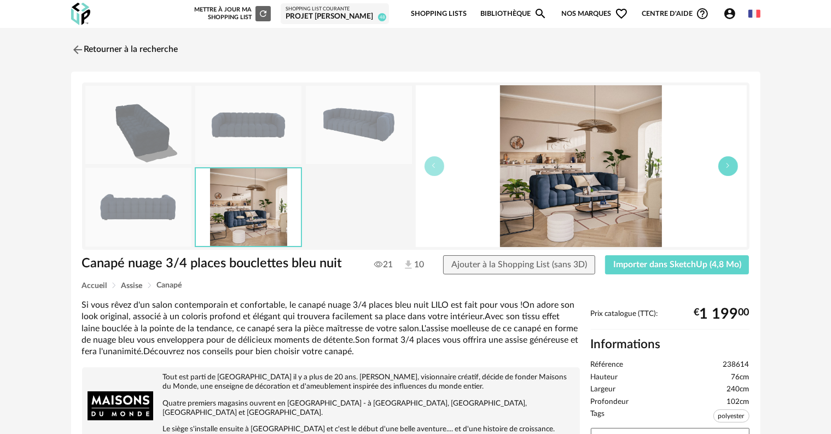
click at [727, 165] on icon "button" at bounding box center [728, 165] width 7 height 7
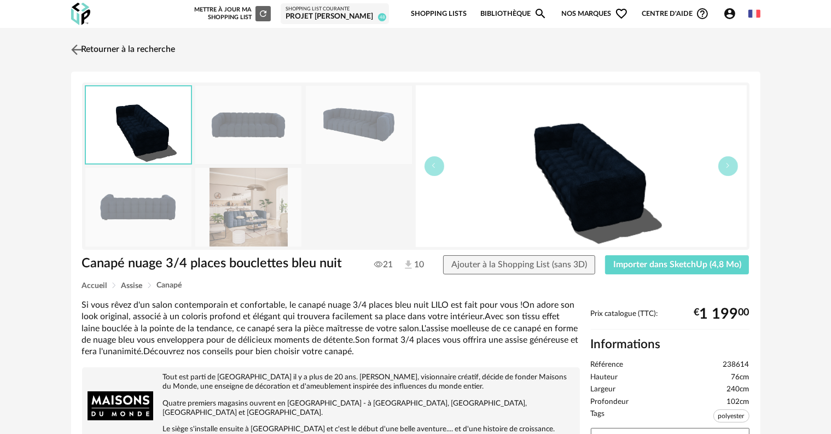
click at [136, 46] on link "Retourner à la recherche" at bounding box center [121, 50] width 107 height 24
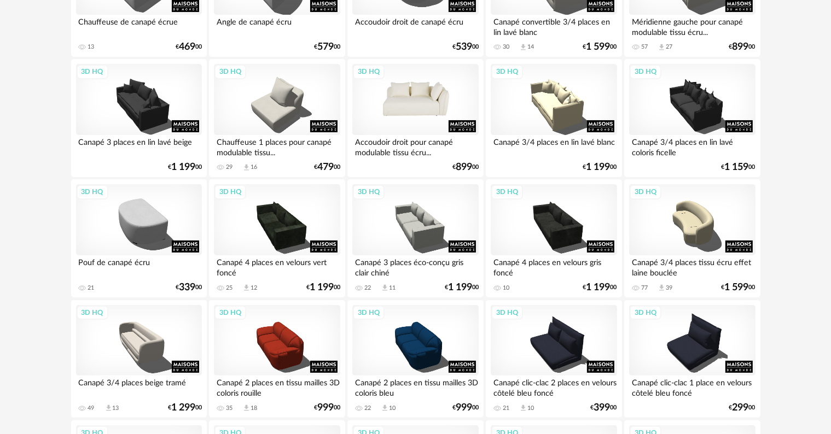
scroll to position [273, 0]
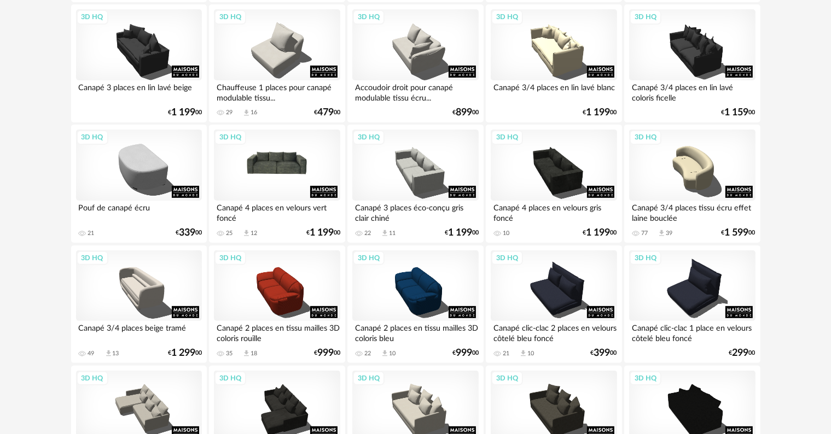
click at [278, 168] on div "3D HQ" at bounding box center [277, 165] width 126 height 71
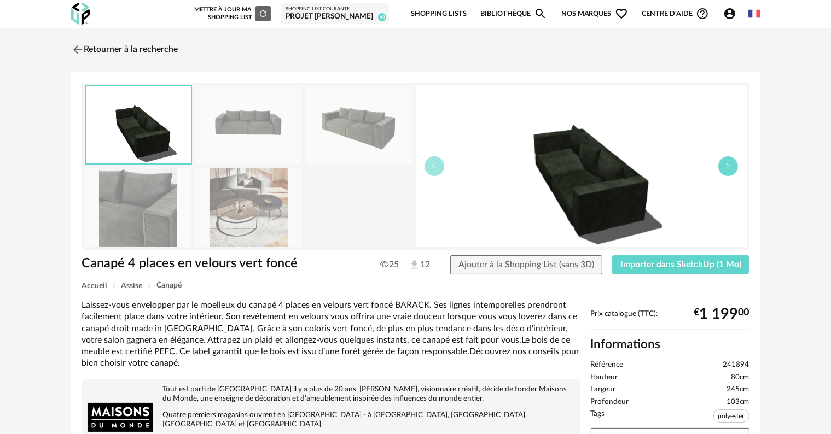
click at [731, 169] on button "button" at bounding box center [728, 166] width 20 height 20
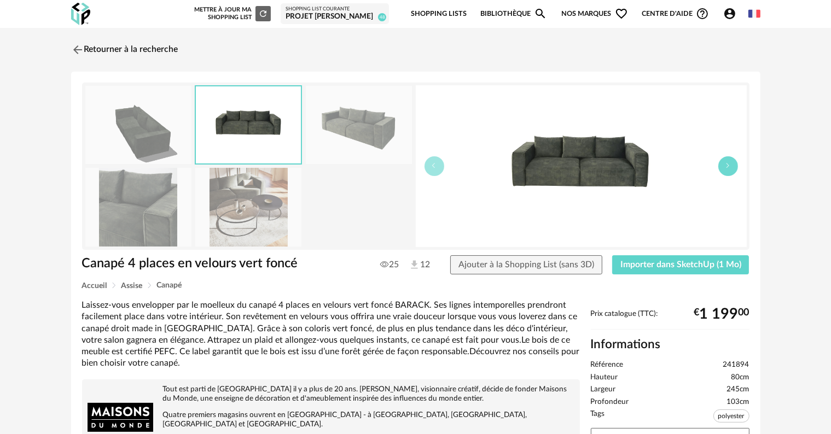
click at [725, 168] on icon "button" at bounding box center [728, 165] width 7 height 7
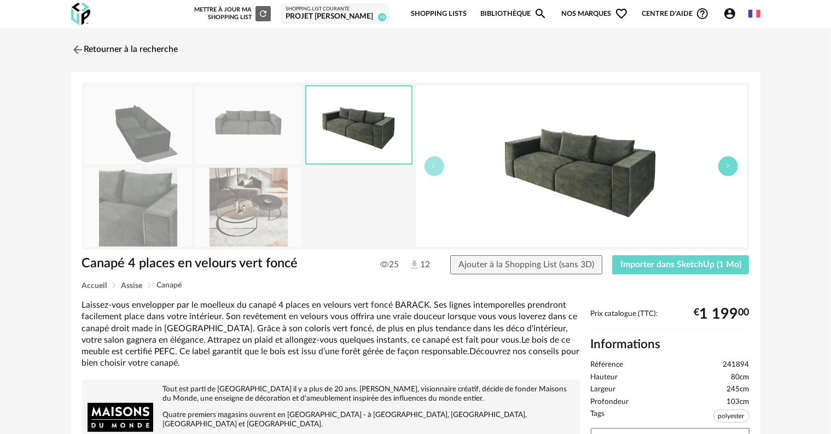
click at [725, 168] on icon "button" at bounding box center [728, 165] width 7 height 7
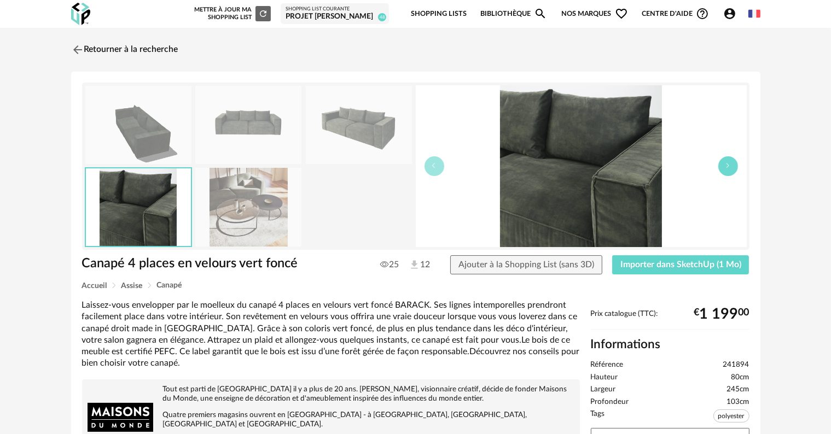
click at [725, 168] on icon "button" at bounding box center [728, 165] width 7 height 7
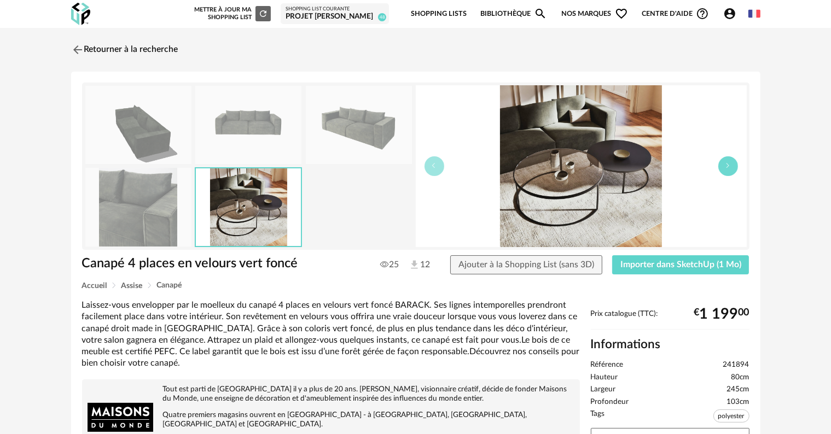
click at [725, 168] on icon "button" at bounding box center [728, 165] width 7 height 7
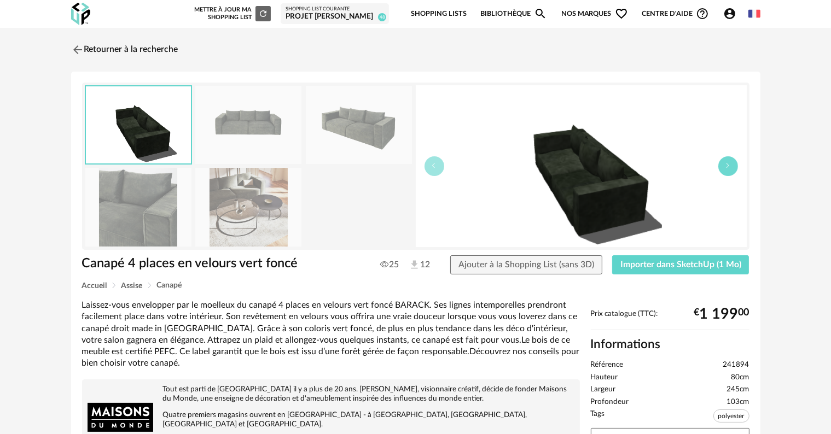
click at [725, 168] on icon "button" at bounding box center [728, 165] width 7 height 7
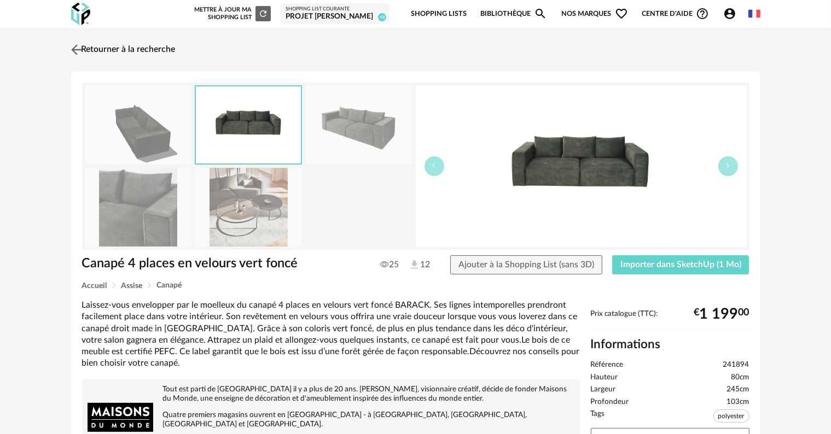
click at [129, 50] on link "Retourner à la recherche" at bounding box center [121, 50] width 107 height 24
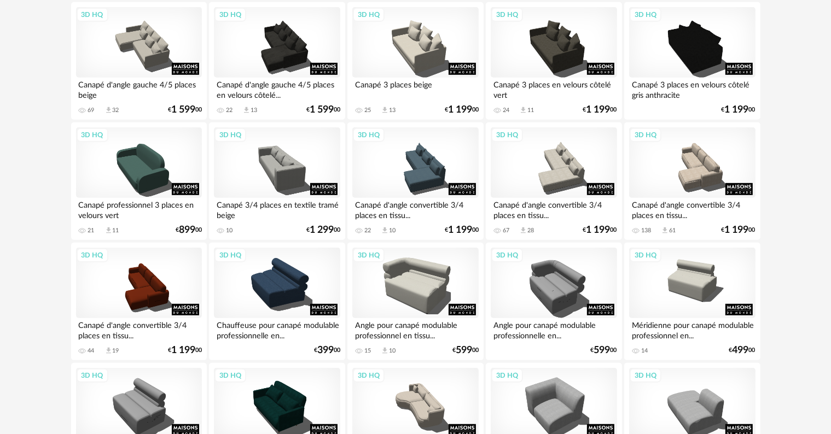
scroll to position [656, 0]
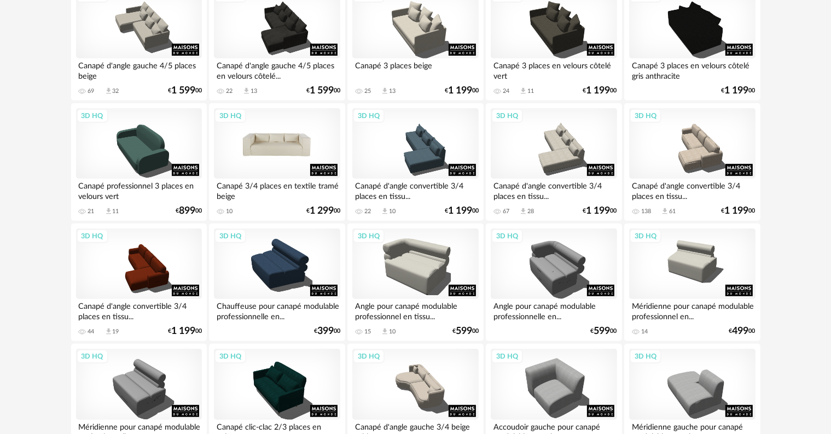
click at [279, 151] on div "3D HQ" at bounding box center [277, 143] width 126 height 71
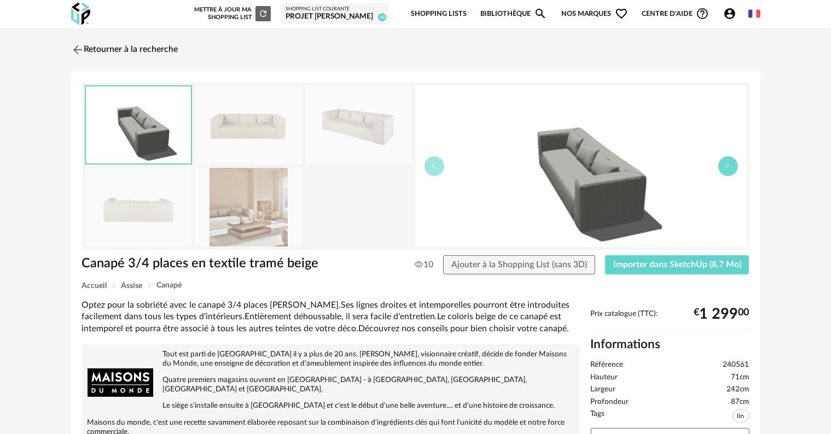
click at [726, 163] on icon "button" at bounding box center [728, 165] width 7 height 7
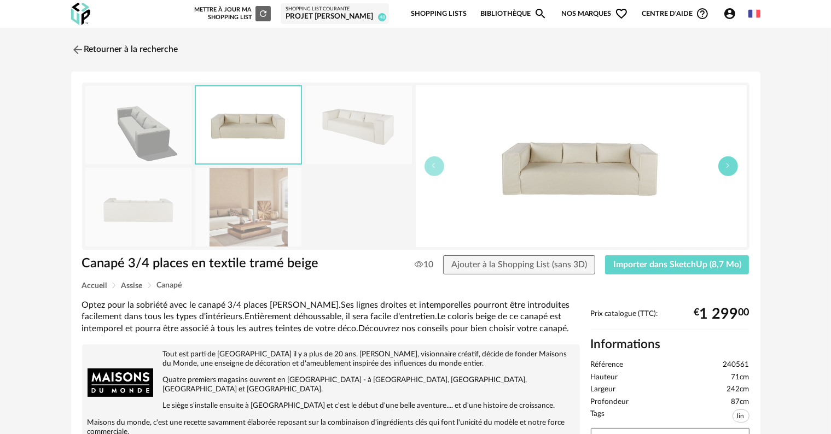
click at [720, 165] on button "button" at bounding box center [728, 166] width 20 height 20
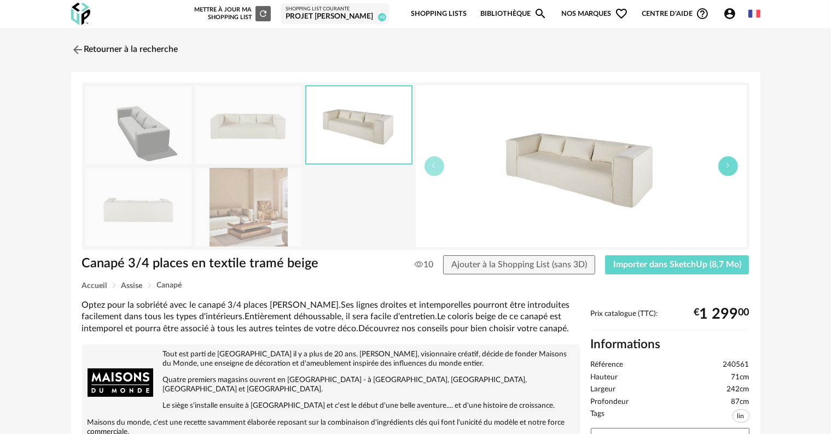
click at [720, 165] on button "button" at bounding box center [728, 166] width 20 height 20
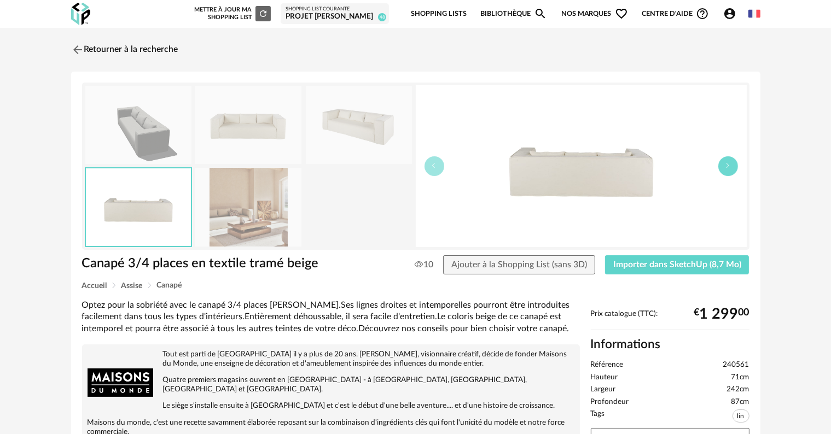
click at [720, 165] on button "button" at bounding box center [728, 166] width 20 height 20
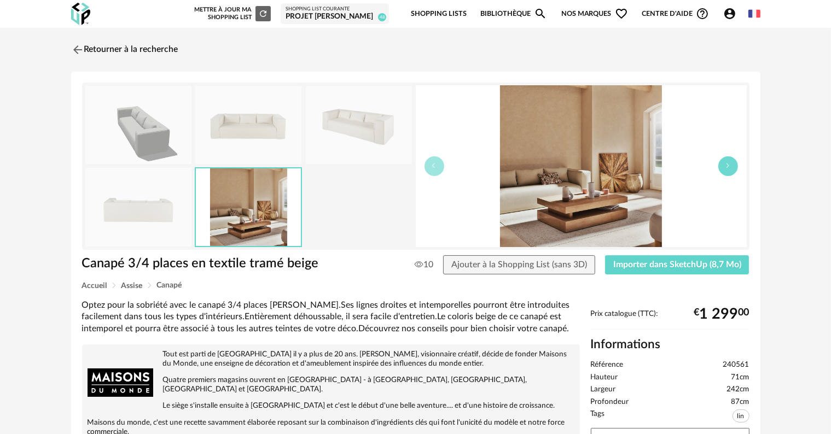
click at [720, 165] on button "button" at bounding box center [728, 166] width 20 height 20
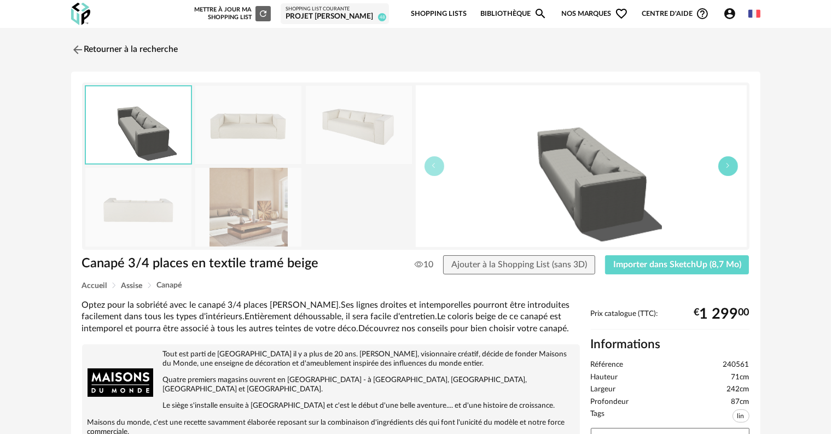
click at [720, 165] on button "button" at bounding box center [728, 166] width 20 height 20
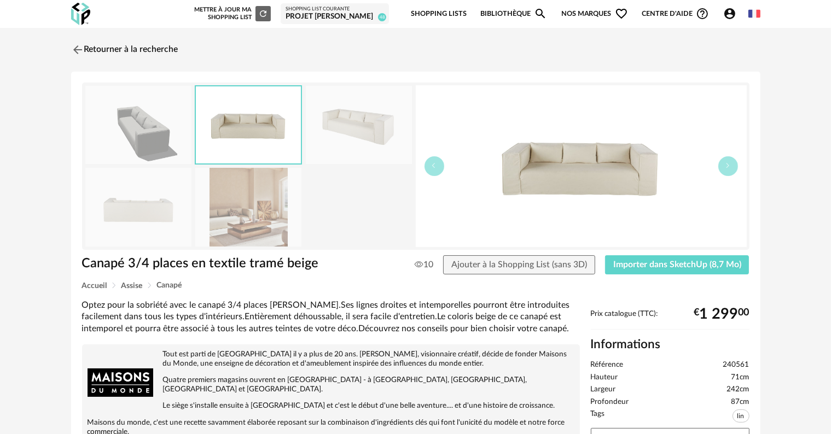
click at [539, 173] on img at bounding box center [581, 166] width 331 height 162
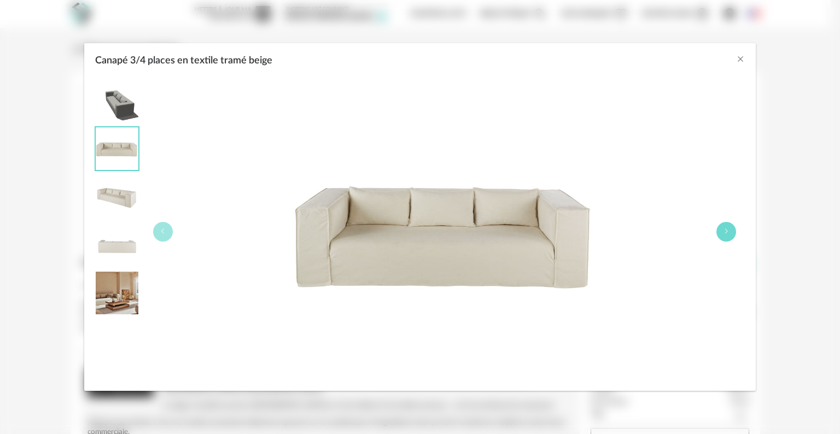
click at [727, 232] on icon "Canapé 3/4 places en textile tramé beige" at bounding box center [726, 231] width 7 height 7
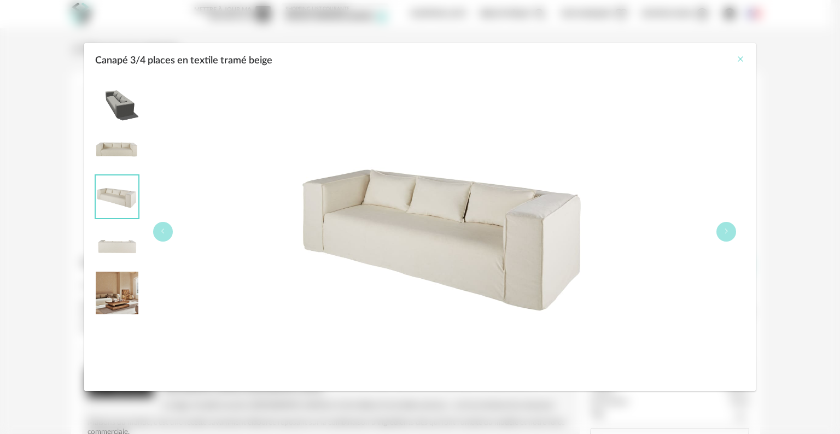
click at [739, 62] on icon "Close" at bounding box center [740, 59] width 9 height 9
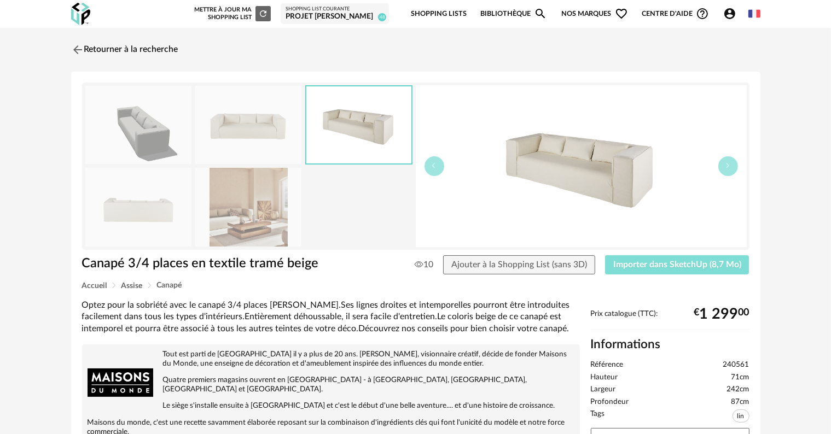
click at [667, 259] on button "Importer dans SketchUp (8,7 Mo)" at bounding box center [677, 265] width 144 height 20
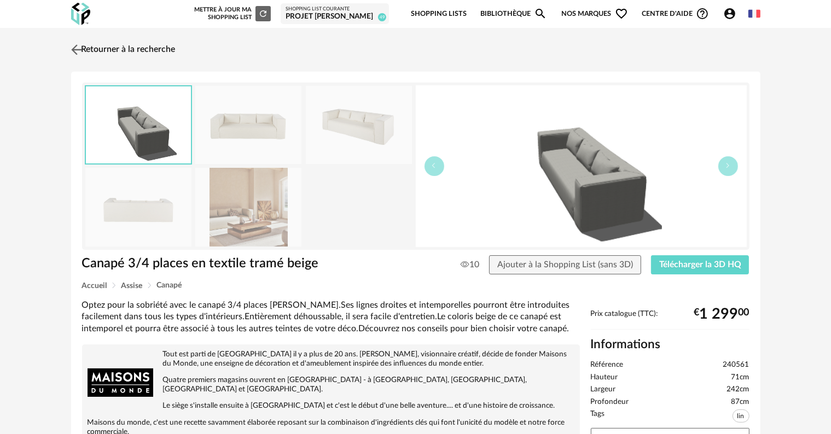
click at [135, 48] on link "Retourner à la recherche" at bounding box center [121, 50] width 107 height 24
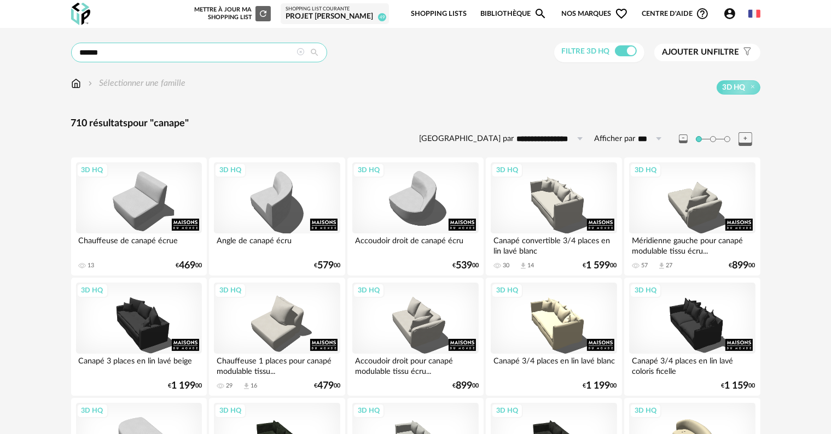
click at [187, 50] on input "******" at bounding box center [199, 53] width 256 height 20
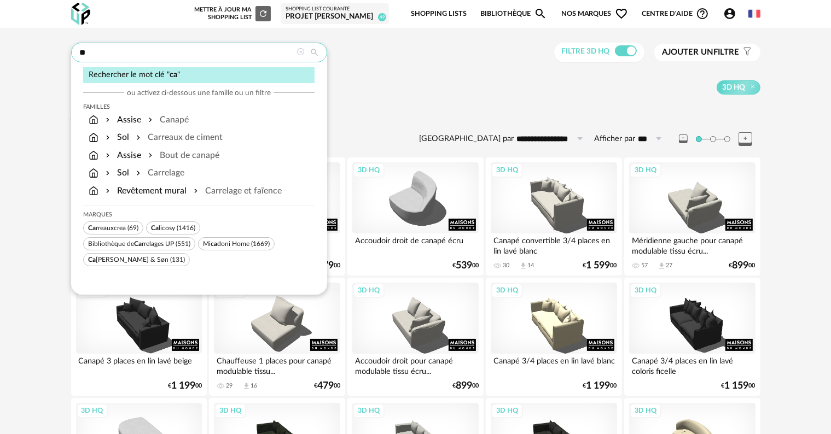
type input "*"
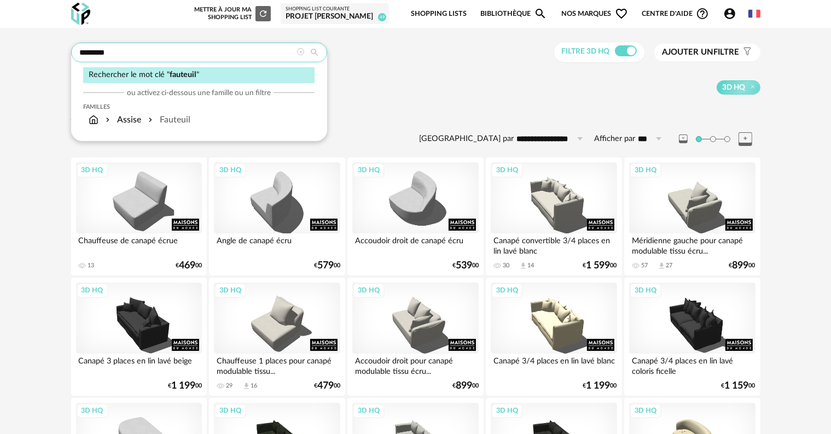
type input "********"
type input "**********"
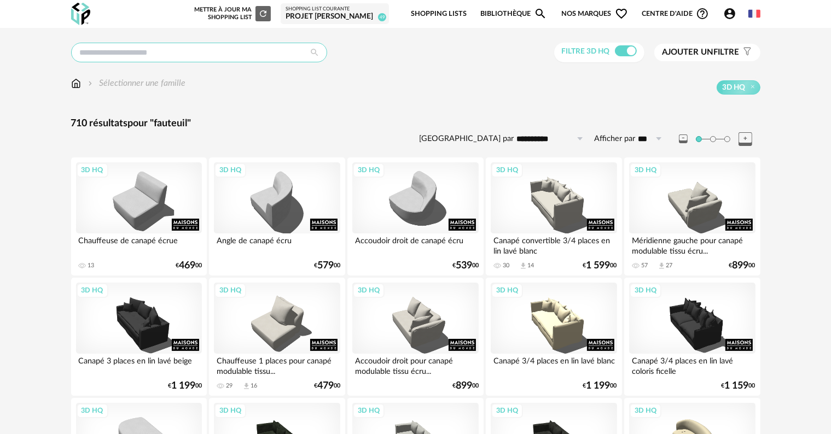
type input "********"
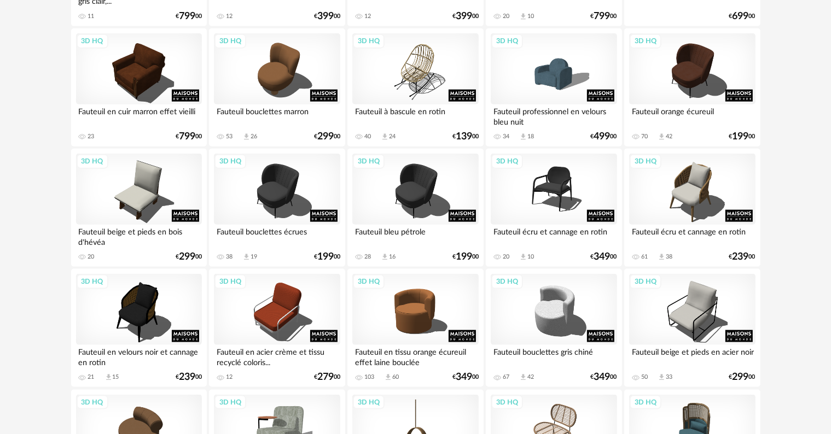
scroll to position [1367, 0]
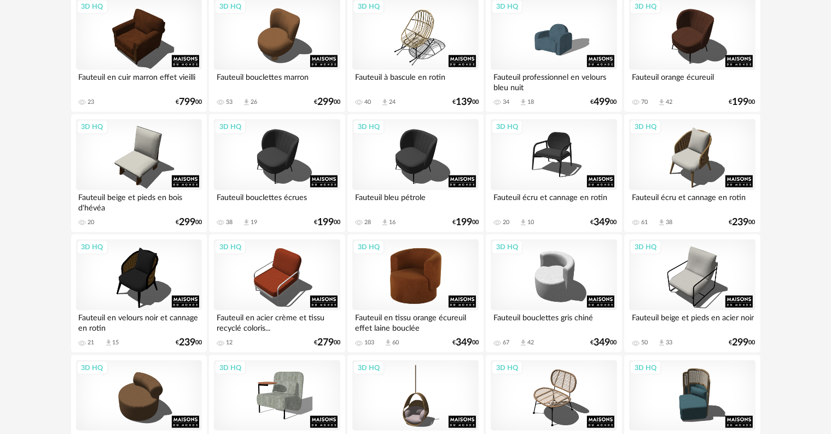
click at [412, 280] on div "3D HQ" at bounding box center [415, 275] width 126 height 71
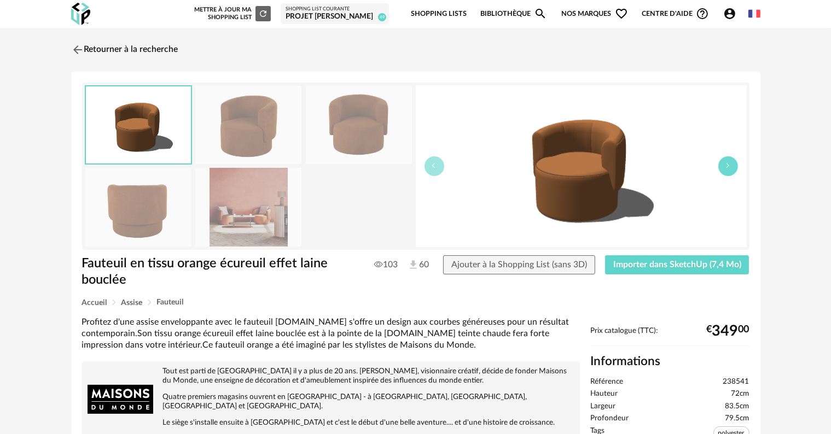
click at [732, 169] on button "button" at bounding box center [728, 166] width 20 height 20
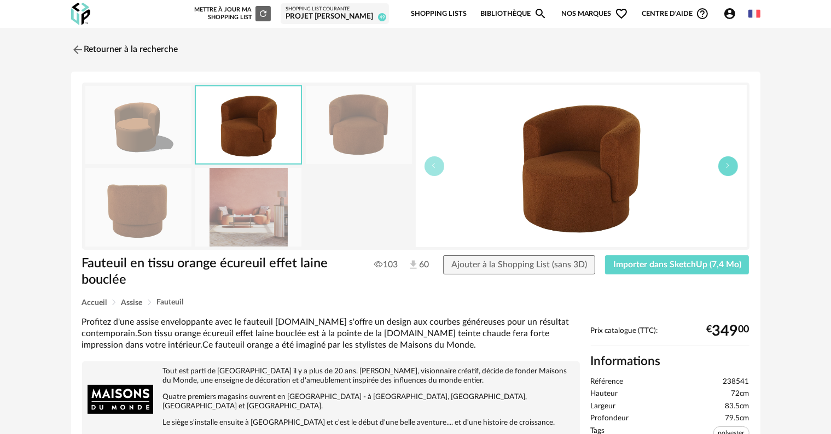
click at [732, 169] on button "button" at bounding box center [728, 166] width 20 height 20
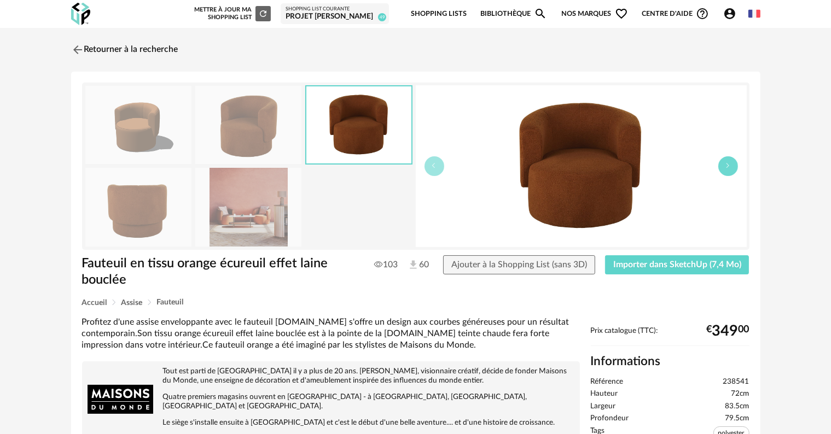
click at [732, 169] on button "button" at bounding box center [728, 166] width 20 height 20
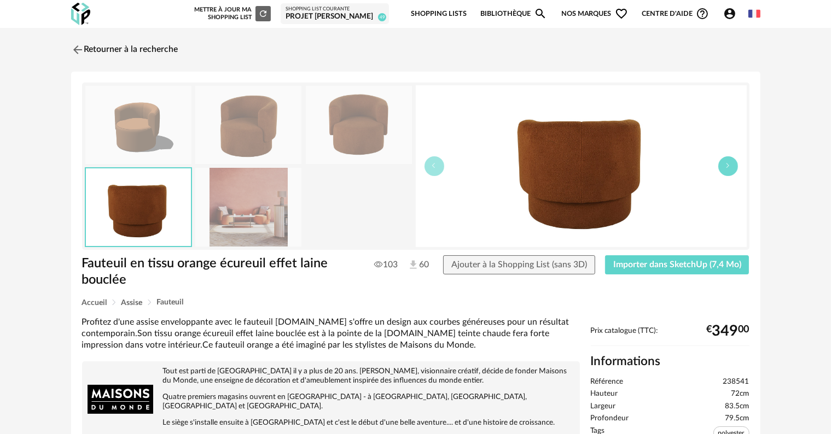
click at [732, 169] on button "button" at bounding box center [728, 166] width 20 height 20
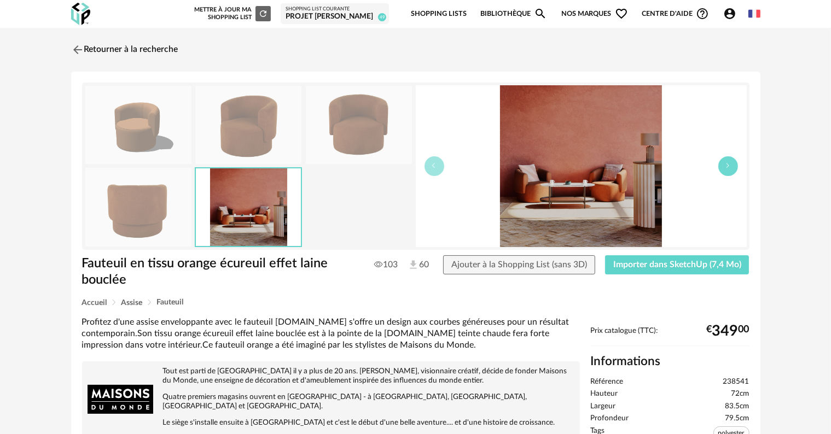
click at [732, 169] on button "button" at bounding box center [728, 166] width 20 height 20
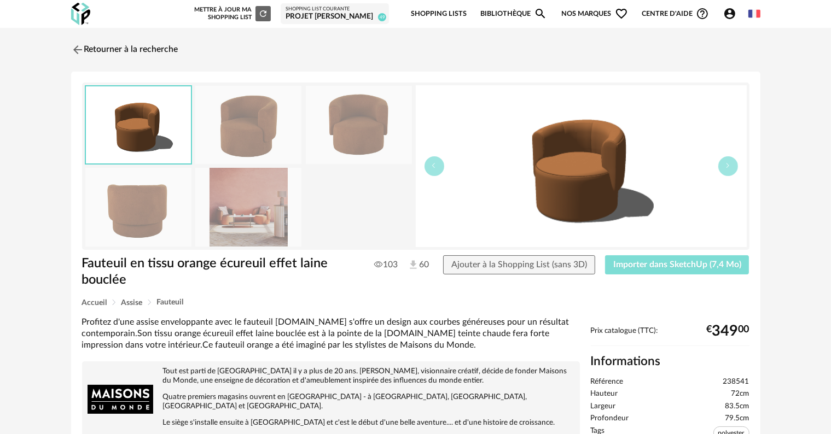
click at [686, 263] on span "Importer dans SketchUp (7,4 Mo)" at bounding box center [677, 264] width 128 height 9
click at [127, 49] on link "Retourner à la recherche" at bounding box center [121, 50] width 107 height 24
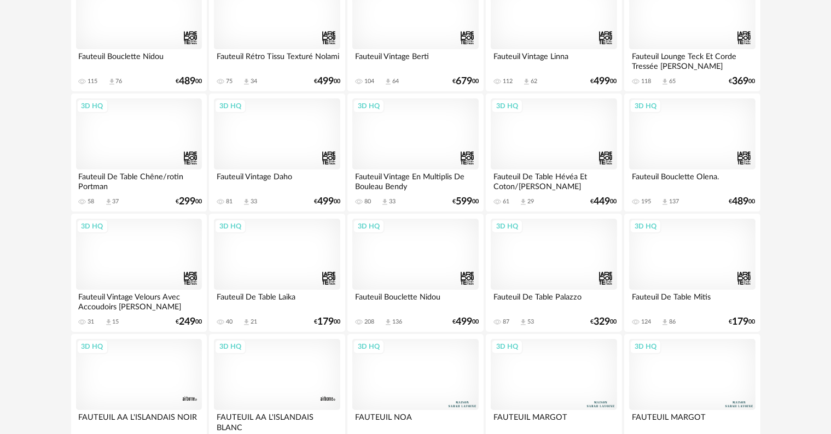
scroll to position [3226, 0]
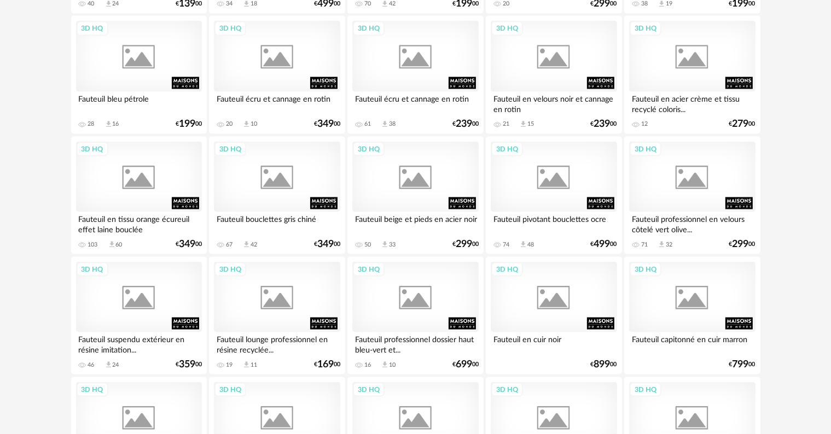
scroll to position [1641, 0]
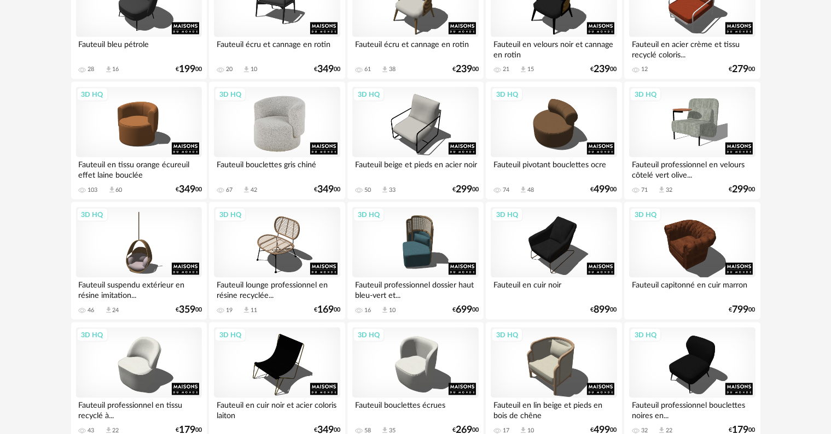
click at [279, 137] on div "3D HQ" at bounding box center [277, 122] width 126 height 71
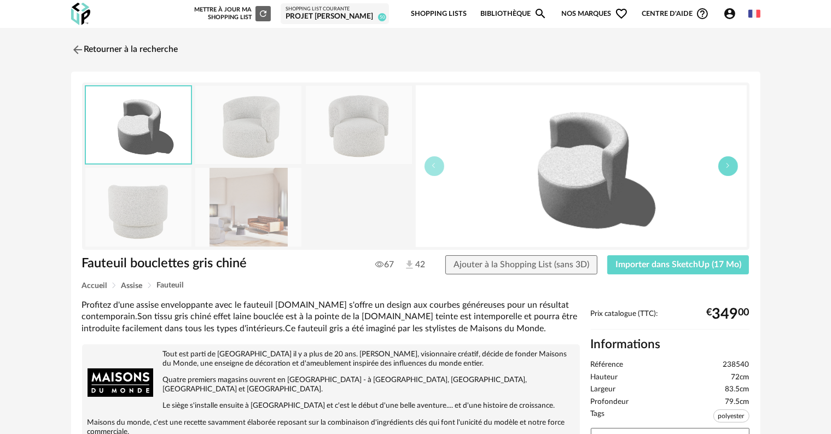
click at [720, 165] on button "button" at bounding box center [728, 166] width 20 height 20
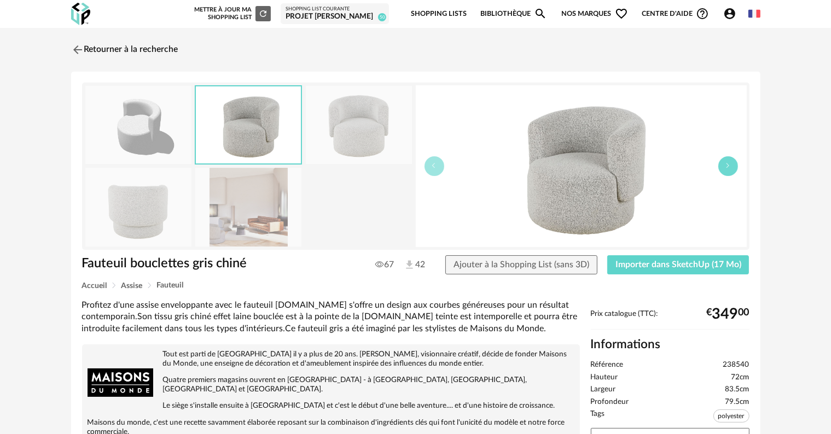
click at [720, 165] on button "button" at bounding box center [728, 166] width 20 height 20
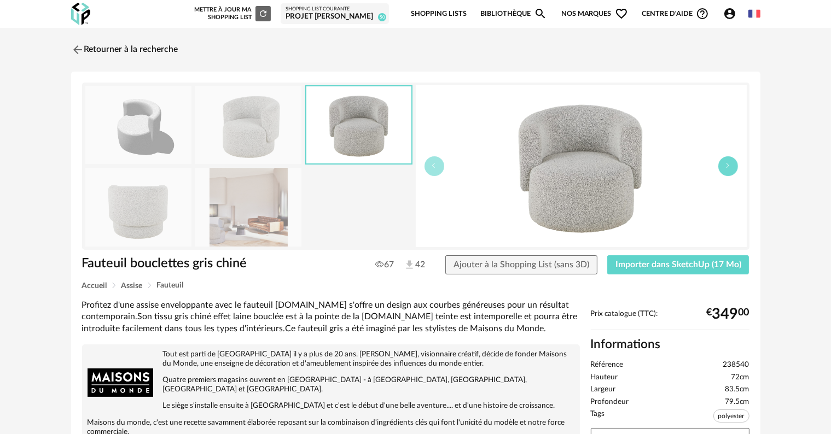
click at [720, 165] on button "button" at bounding box center [728, 166] width 20 height 20
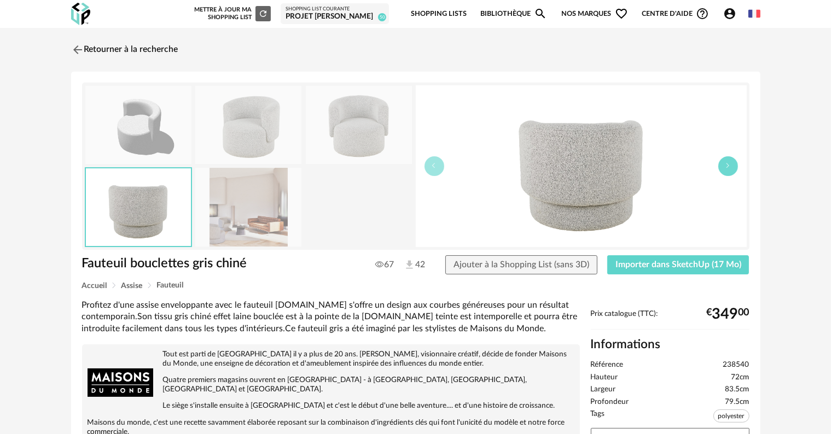
click at [720, 165] on button "button" at bounding box center [728, 166] width 20 height 20
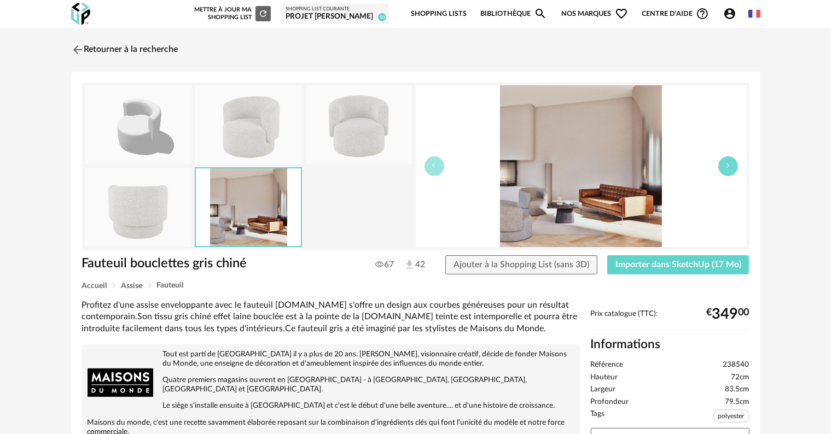
click at [720, 165] on button "button" at bounding box center [728, 166] width 20 height 20
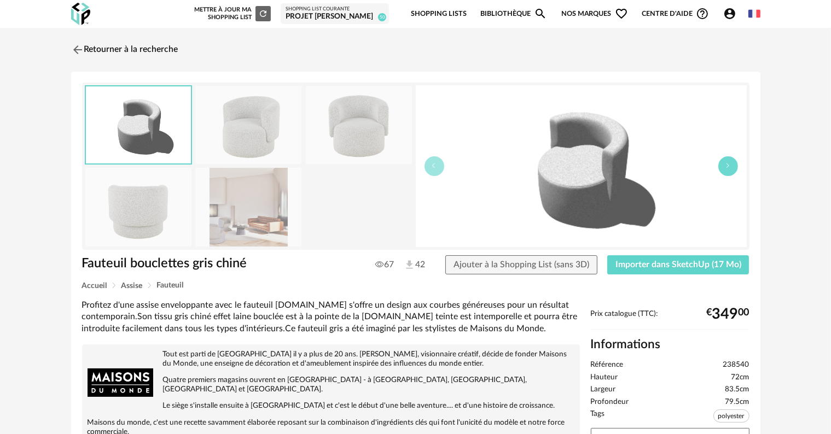
click at [720, 165] on button "button" at bounding box center [728, 166] width 20 height 20
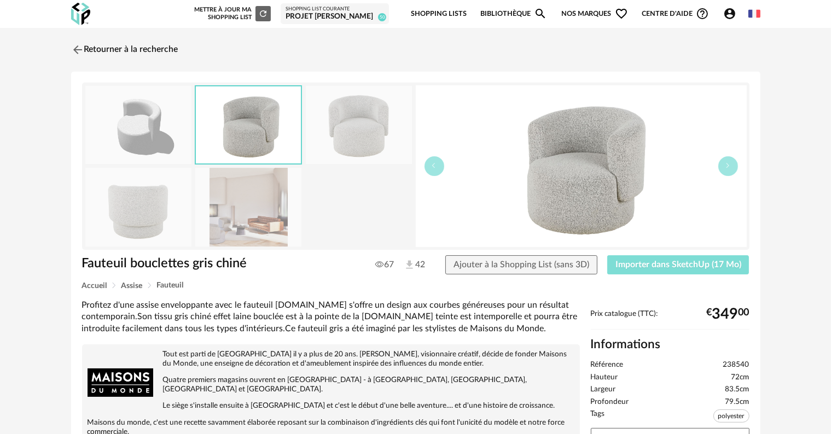
click at [686, 266] on span "Importer dans SketchUp (17 Mo)" at bounding box center [678, 264] width 126 height 9
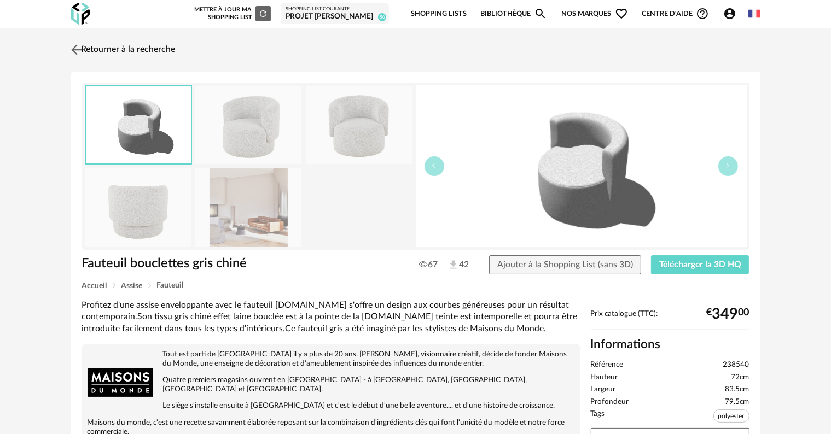
click at [124, 49] on link "Retourner à la recherche" at bounding box center [121, 50] width 107 height 24
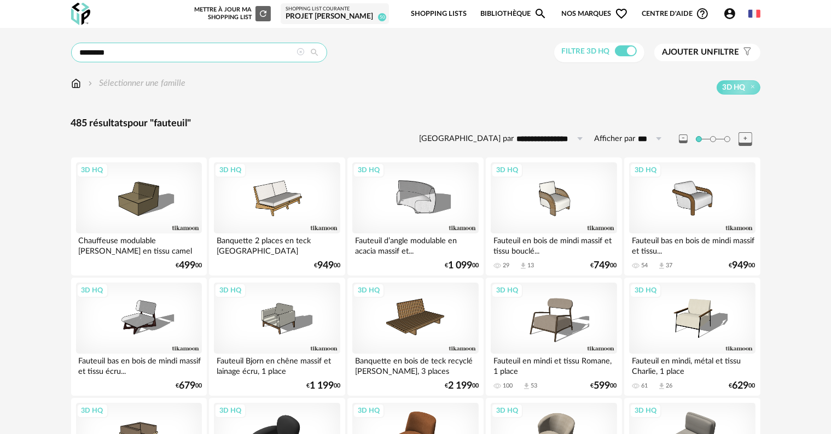
click at [167, 52] on input "********" at bounding box center [199, 53] width 256 height 20
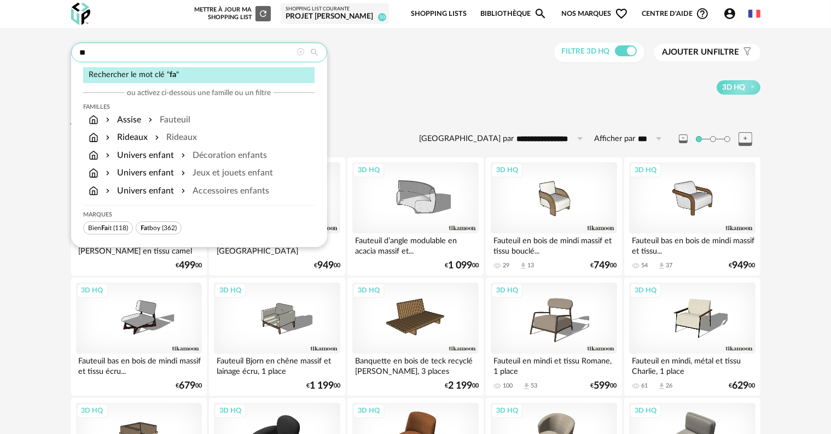
type input "*"
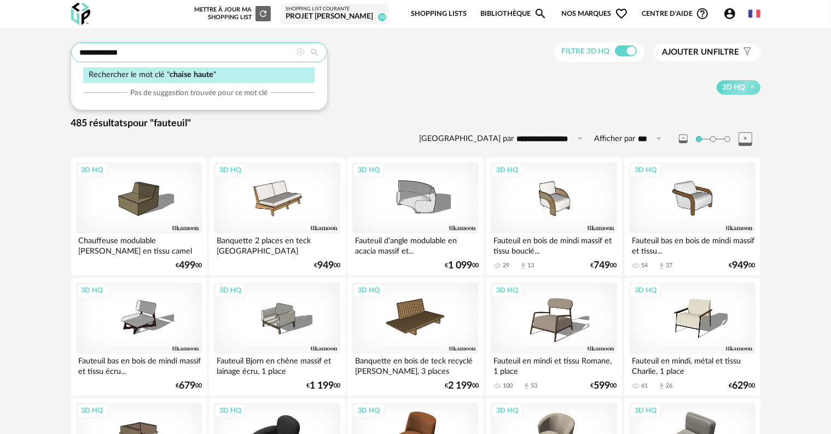
type input "**********"
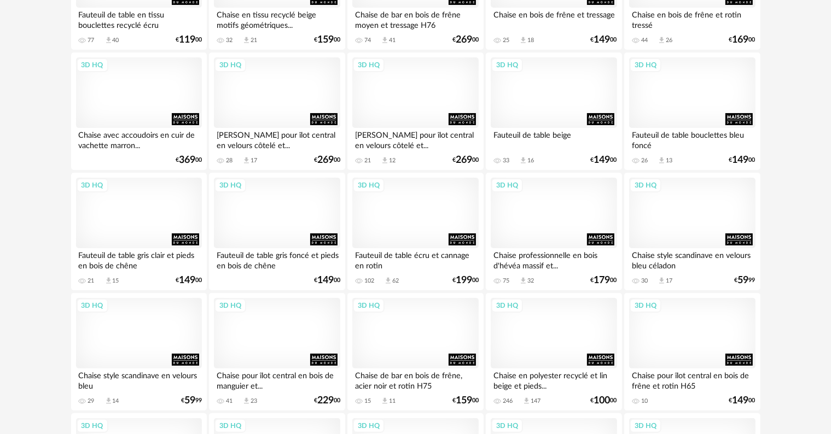
scroll to position [4320, 0]
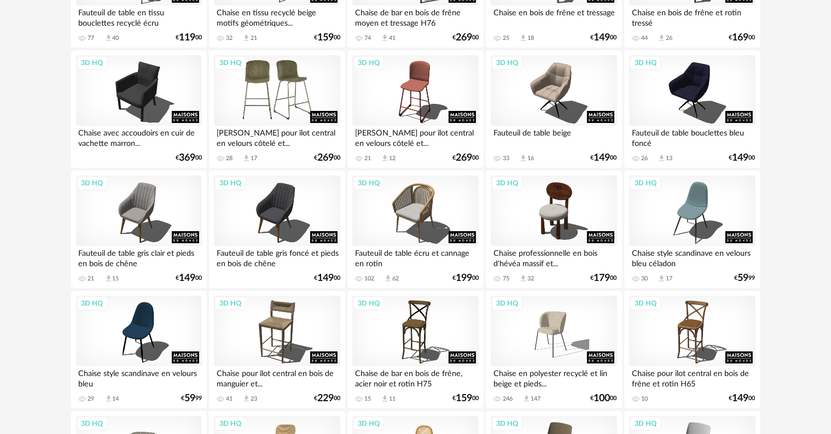
click at [273, 95] on div "3D HQ" at bounding box center [277, 90] width 126 height 71
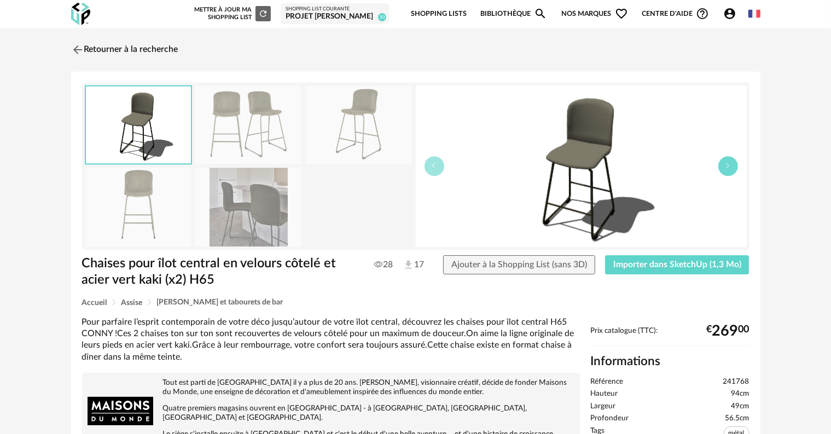
click at [725, 168] on icon "button" at bounding box center [728, 165] width 7 height 7
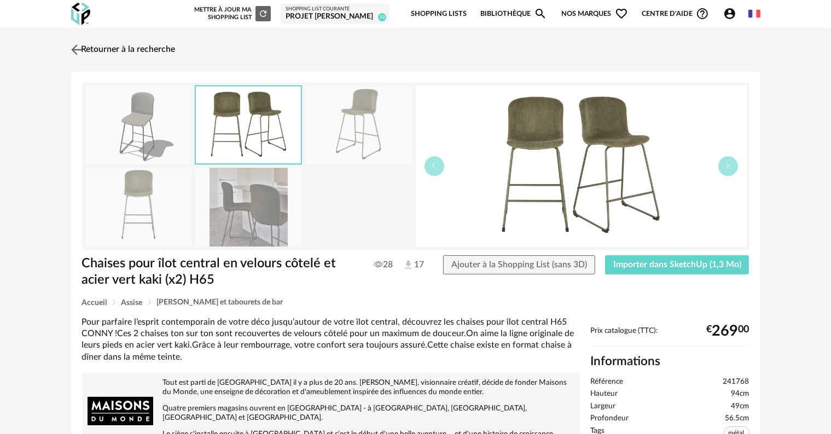
click at [144, 50] on link "Retourner à la recherche" at bounding box center [121, 50] width 107 height 24
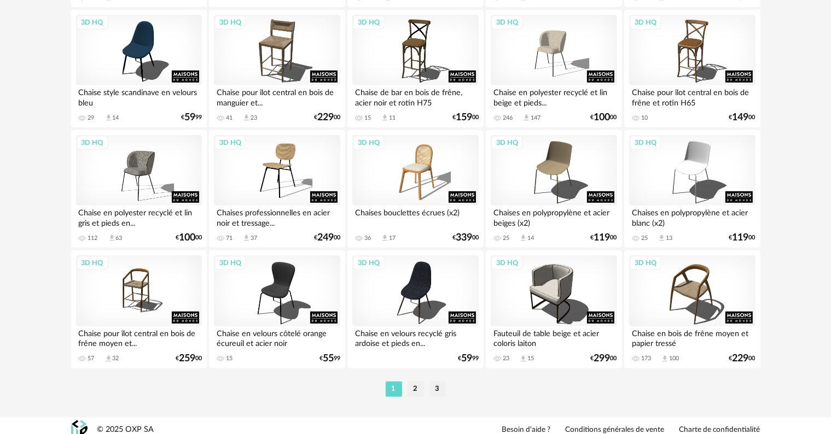
scroll to position [4609, 0]
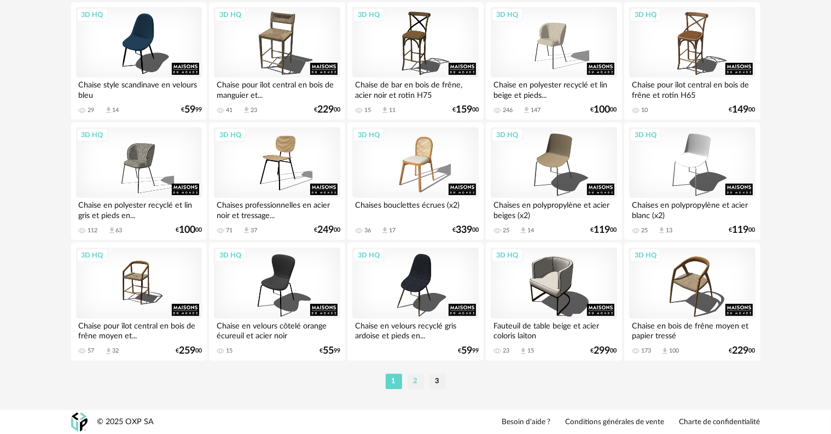
click at [416, 383] on li "2" at bounding box center [415, 381] width 16 height 15
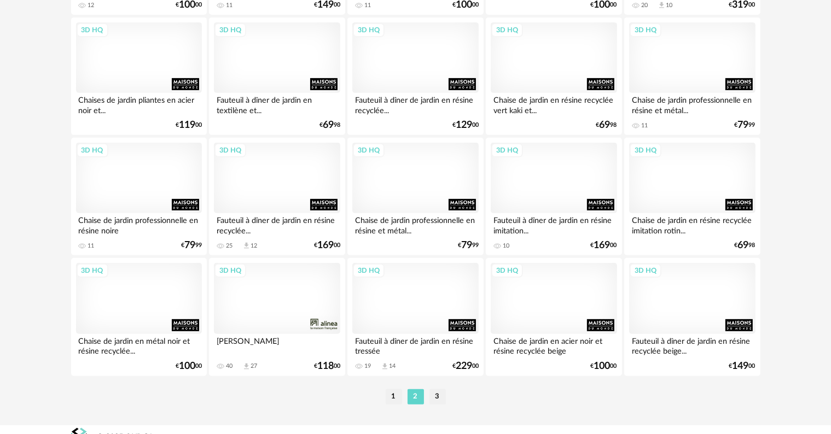
scroll to position [4609, 0]
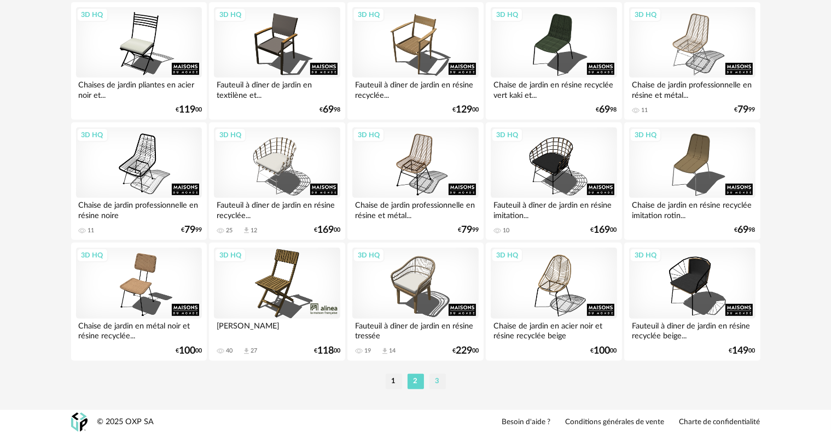
click at [434, 380] on li "3" at bounding box center [437, 381] width 16 height 15
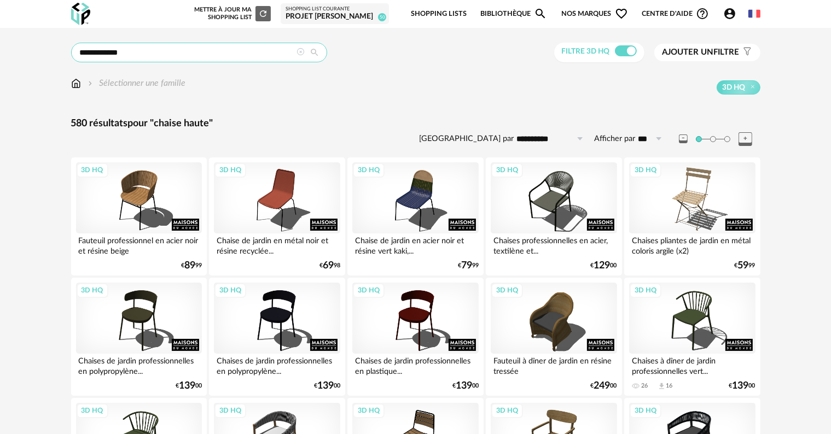
click at [223, 57] on input "**********" at bounding box center [199, 53] width 256 height 20
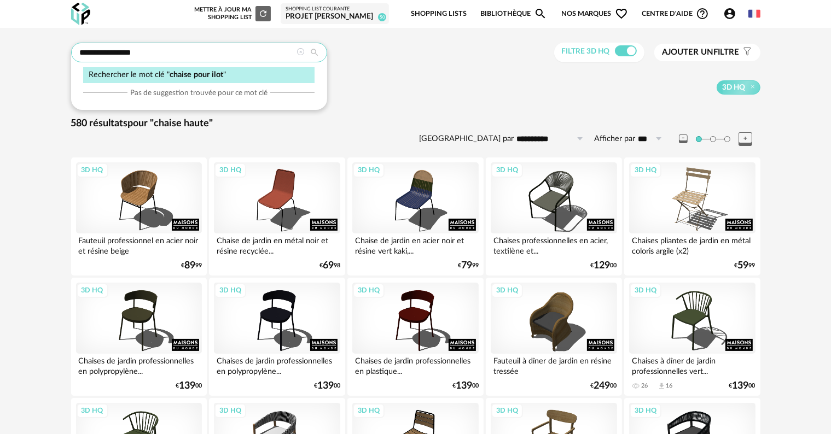
type input "**********"
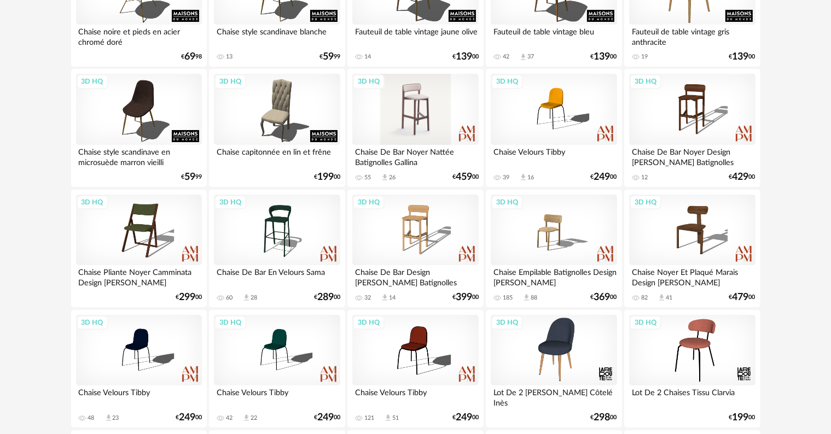
scroll to position [4156, 0]
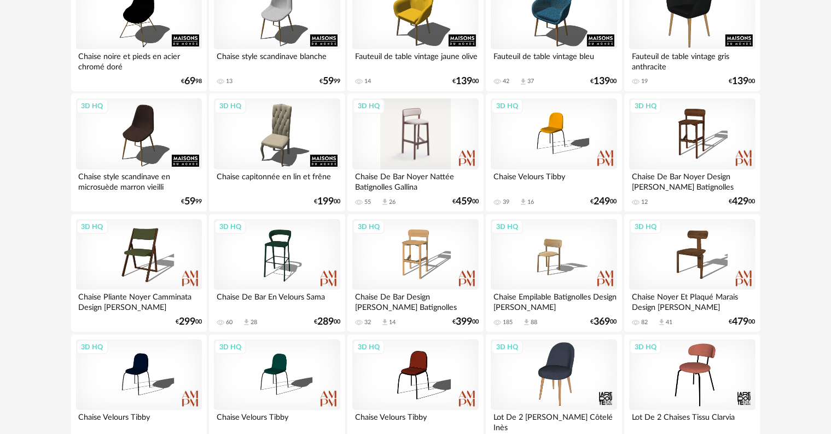
click at [410, 135] on div "3D HQ" at bounding box center [415, 133] width 126 height 71
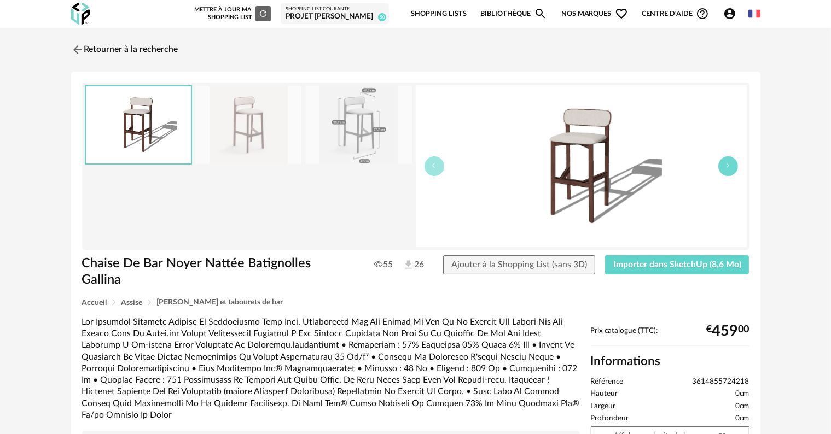
click at [730, 170] on button "button" at bounding box center [728, 166] width 20 height 20
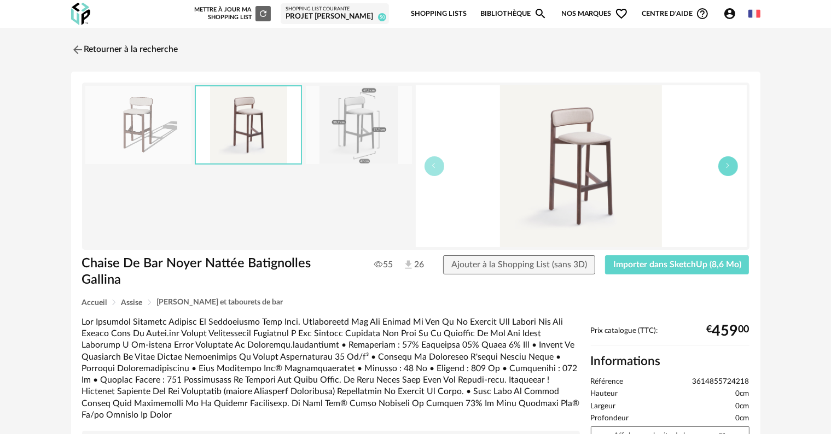
click at [730, 170] on button "button" at bounding box center [728, 166] width 20 height 20
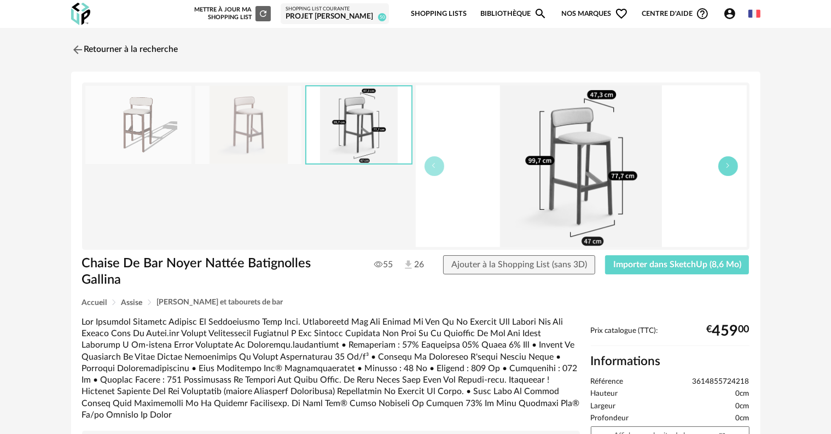
click at [730, 170] on button "button" at bounding box center [728, 166] width 20 height 20
